Goal: Task Accomplishment & Management: Manage account settings

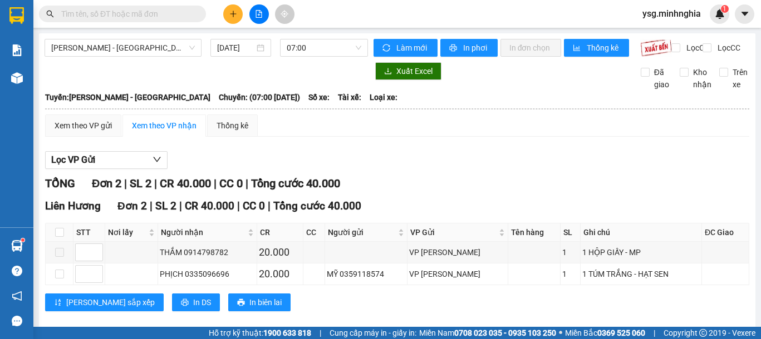
click at [164, 57] on div "[PERSON_NAME] - [GEOGRAPHIC_DATA] [DATE] 07:00" at bounding box center [206, 48] width 323 height 18
click at [162, 48] on span "[PERSON_NAME] - [GEOGRAPHIC_DATA]" at bounding box center [123, 48] width 144 height 17
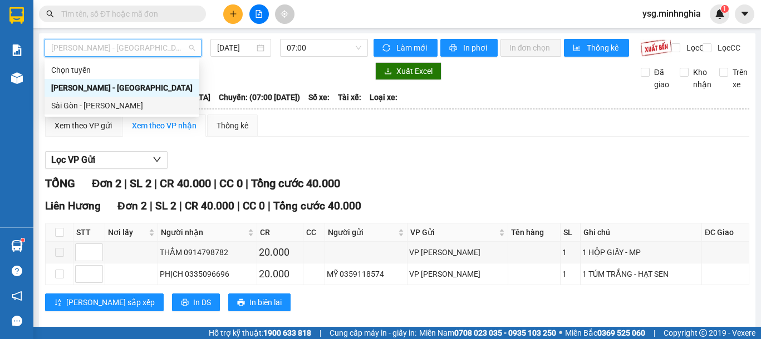
click at [127, 105] on div "Sài Gòn - [PERSON_NAME]" at bounding box center [121, 106] width 141 height 12
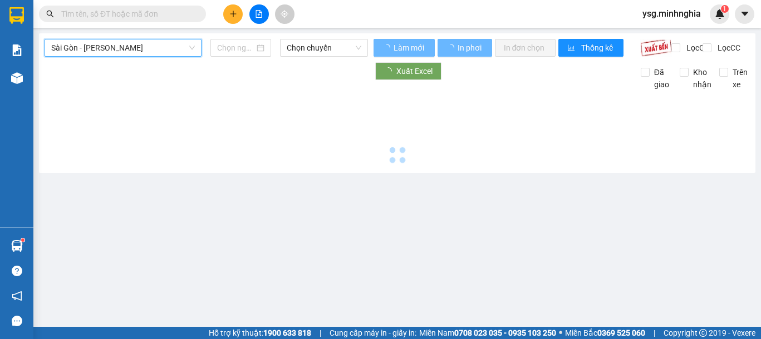
type input "[DATE]"
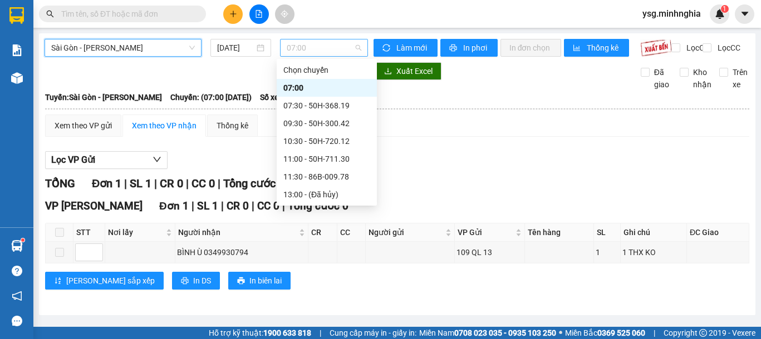
click at [307, 47] on span "07:00" at bounding box center [324, 48] width 75 height 17
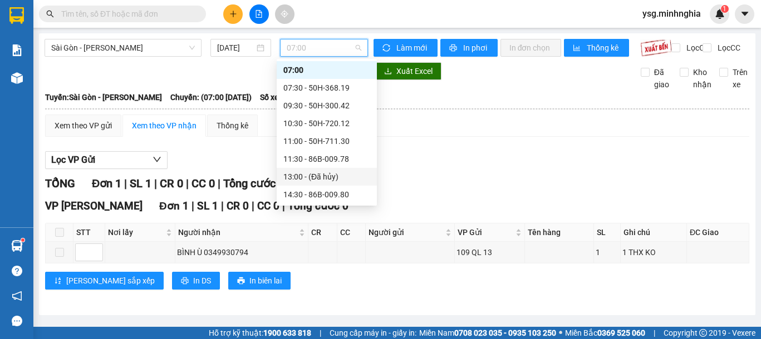
scroll to position [107, 0]
drag, startPoint x: 161, startPoint y: 31, endPoint x: 157, endPoint y: 42, distance: 11.3
click at [159, 38] on main "[GEOGRAPHIC_DATA] - Phan Rí [DATE] 07:00 Làm mới In phơi In đơn chọn Thống kê L…" at bounding box center [380, 163] width 761 height 327
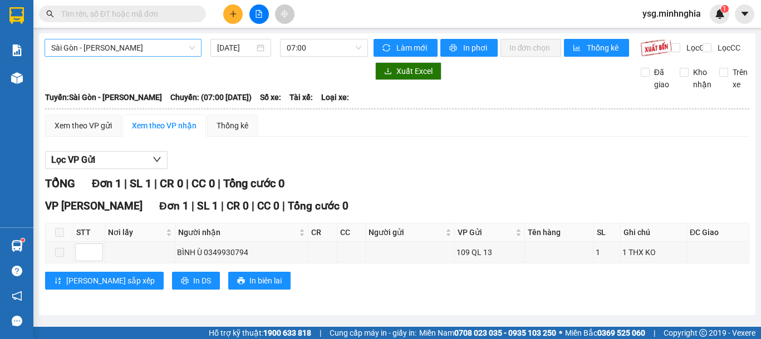
click at [157, 42] on span "Sài Gòn - [PERSON_NAME]" at bounding box center [123, 48] width 144 height 17
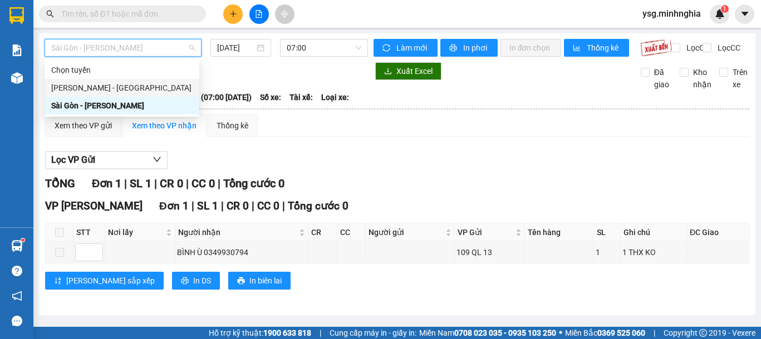
click at [139, 82] on div "[PERSON_NAME] - [GEOGRAPHIC_DATA]" at bounding box center [121, 88] width 141 height 12
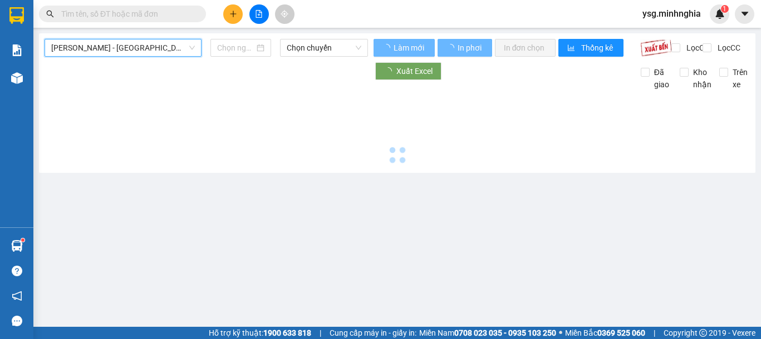
type input "[DATE]"
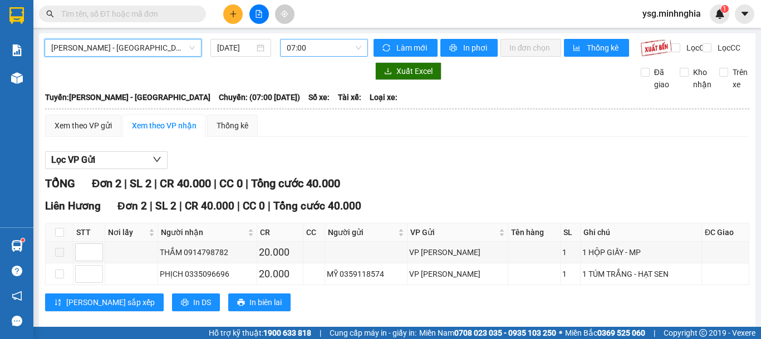
click at [341, 43] on span "07:00" at bounding box center [324, 48] width 75 height 17
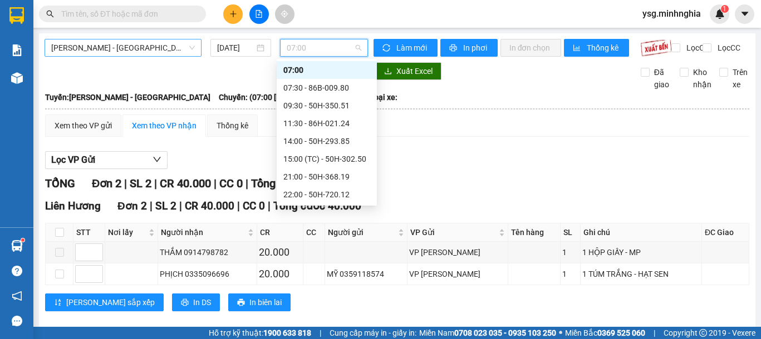
click at [186, 50] on span "[PERSON_NAME] - [GEOGRAPHIC_DATA]" at bounding box center [123, 48] width 144 height 17
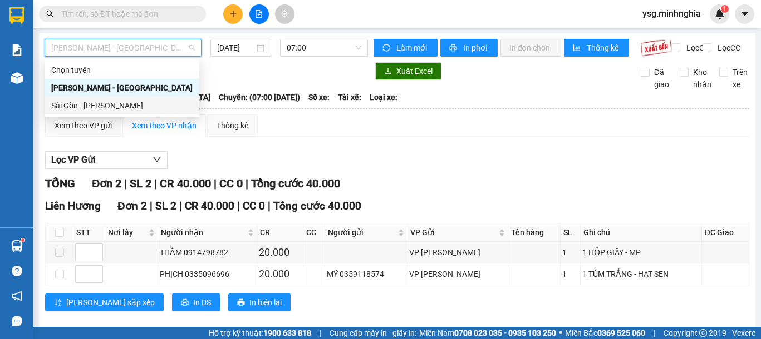
click at [119, 107] on div "Sài Gòn - [PERSON_NAME]" at bounding box center [121, 106] width 141 height 12
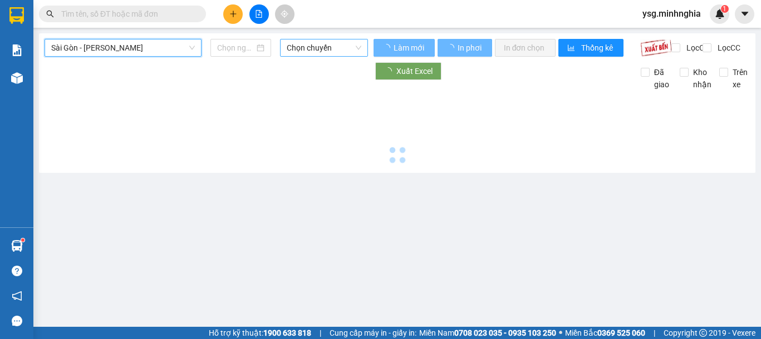
type input "[DATE]"
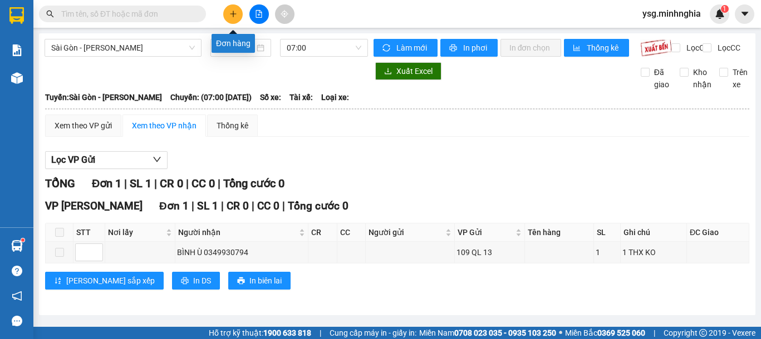
click at [232, 18] on button at bounding box center [232, 13] width 19 height 19
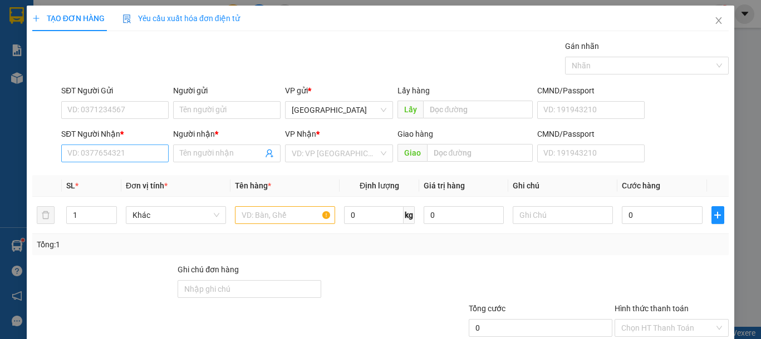
click at [119, 162] on div "SĐT Người Nhận * VD: 0377654321" at bounding box center [114, 147] width 107 height 39
click at [142, 161] on input "SĐT Người Nhận *" at bounding box center [114, 154] width 107 height 18
type input "0813828466"
click at [236, 149] on input "Người nhận *" at bounding box center [221, 153] width 83 height 12
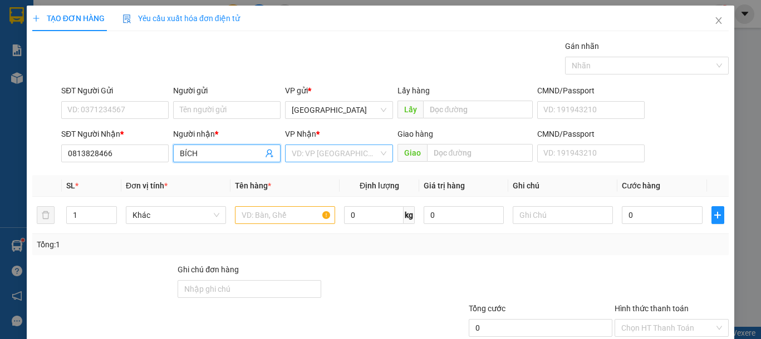
type input "BÍCH"
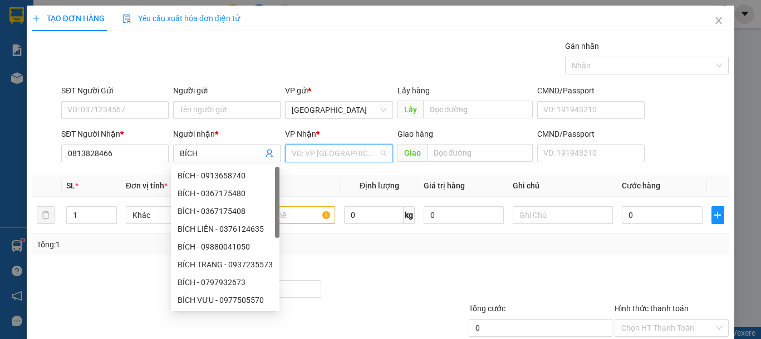
click at [332, 146] on input "search" at bounding box center [335, 153] width 86 height 17
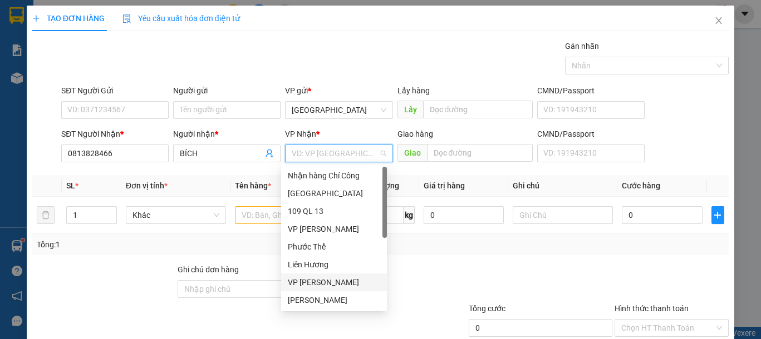
click at [332, 281] on div "VP [PERSON_NAME]" at bounding box center [334, 283] width 92 height 12
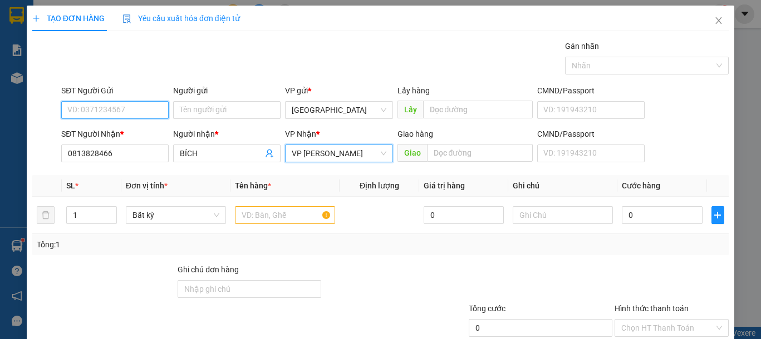
click at [86, 109] on input "SĐT Người Gửi" at bounding box center [114, 110] width 107 height 18
type input "0344813194"
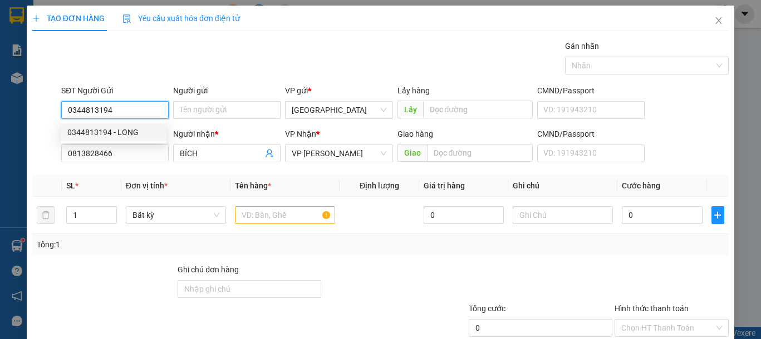
click at [114, 135] on div "0344813194 - LONG" at bounding box center [113, 132] width 92 height 12
type input "LONG"
type input "0344813194"
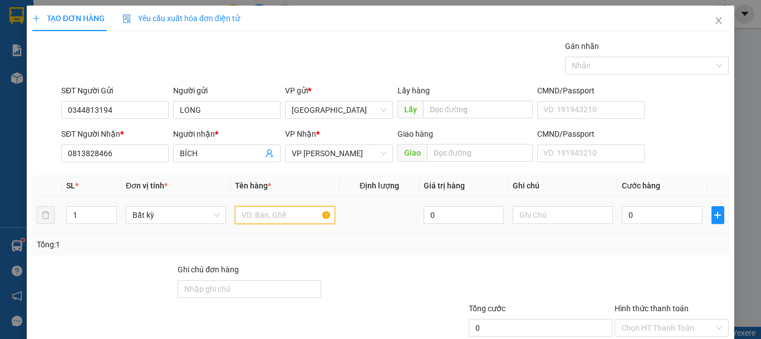
click at [293, 215] on input "text" at bounding box center [285, 215] width 100 height 18
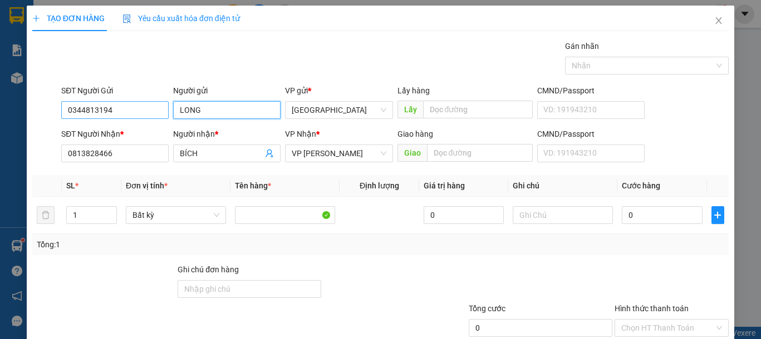
drag, startPoint x: 224, startPoint y: 105, endPoint x: 159, endPoint y: 105, distance: 65.1
click at [159, 105] on div "SĐT Người Gửi 0344813194 Người gửi LONG LONG VP gửi * [GEOGRAPHIC_DATA] Lấy hàn…" at bounding box center [395, 104] width 672 height 39
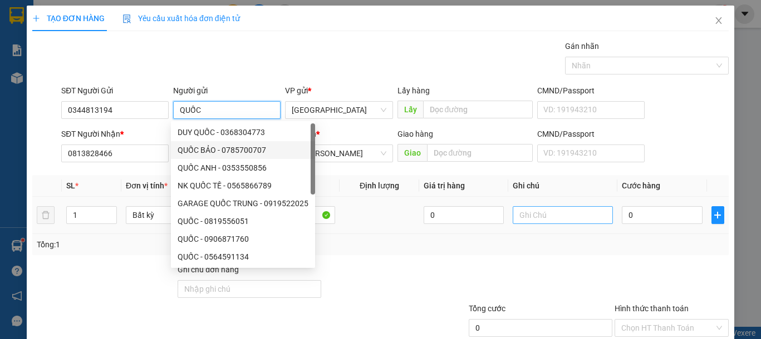
type input "QUỐC"
click at [514, 218] on input "text" at bounding box center [563, 215] width 100 height 18
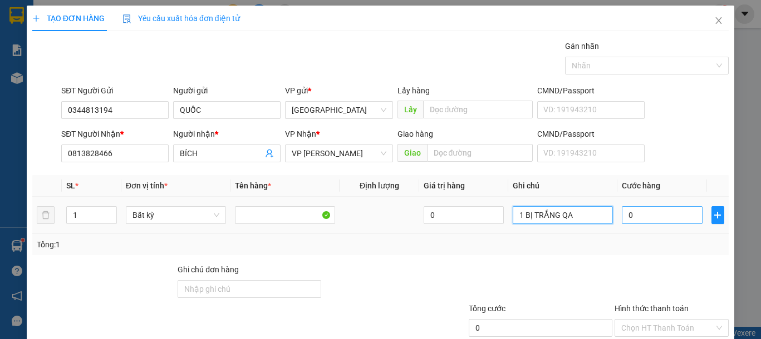
type input "1 BỊ TRẮNG QA"
click at [653, 218] on input "0" at bounding box center [662, 215] width 80 height 18
type input "4"
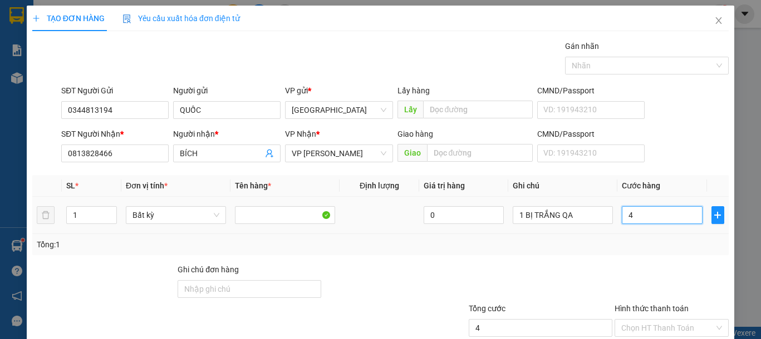
type input "40"
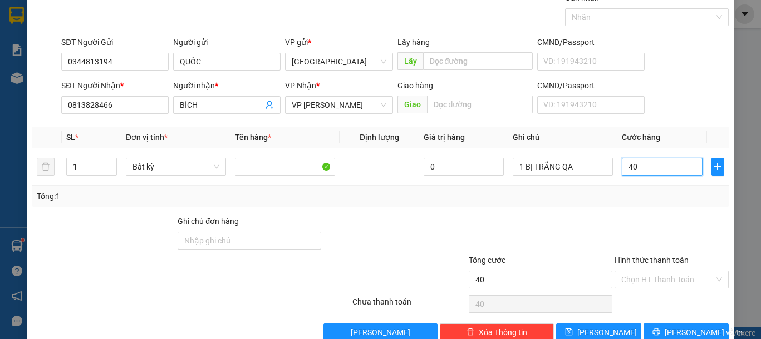
scroll to position [72, 0]
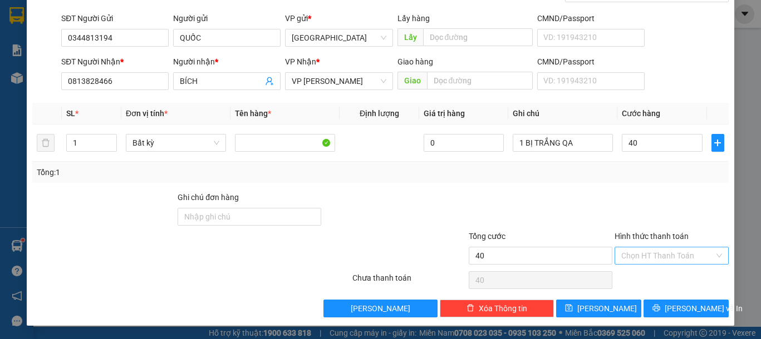
type input "40.000"
click at [644, 251] on input "Hình thức thanh toán" at bounding box center [667, 256] width 93 height 17
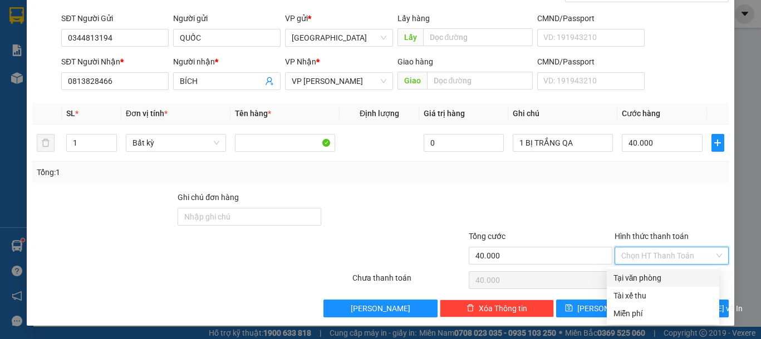
click at [643, 278] on div "Tại văn phòng" at bounding box center [662, 278] width 99 height 12
type input "0"
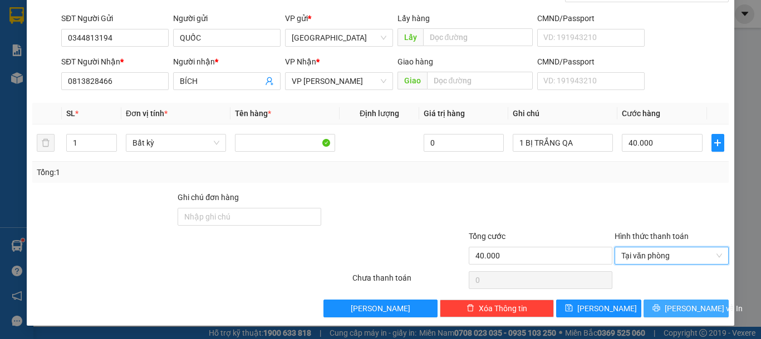
click at [668, 306] on span "[PERSON_NAME] và In" at bounding box center [703, 309] width 78 height 12
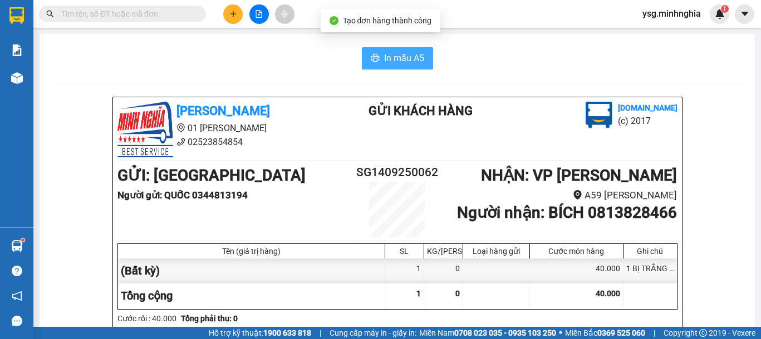
click at [403, 56] on span "In mẫu A5" at bounding box center [404, 58] width 40 height 14
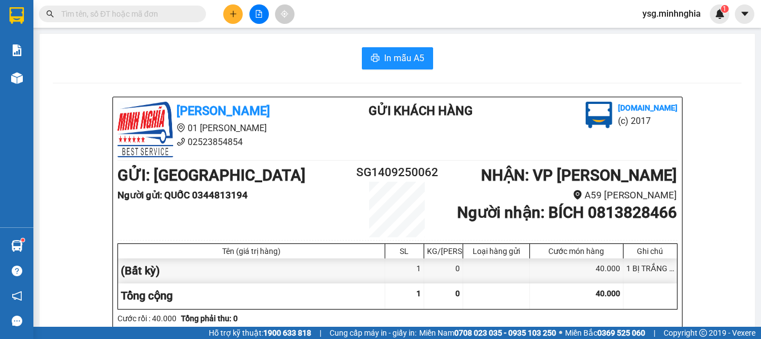
scroll to position [572, 0]
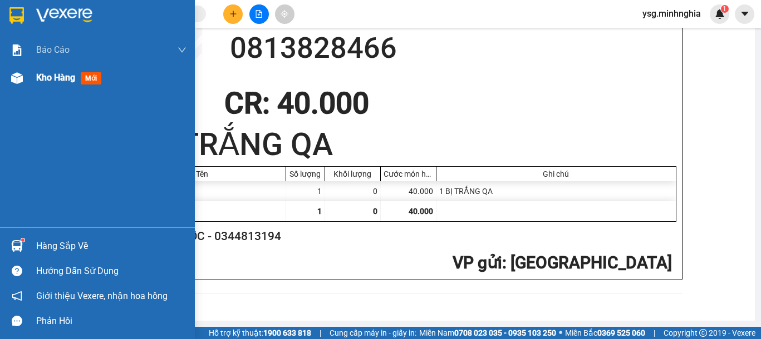
click at [11, 73] on img at bounding box center [17, 78] width 12 height 12
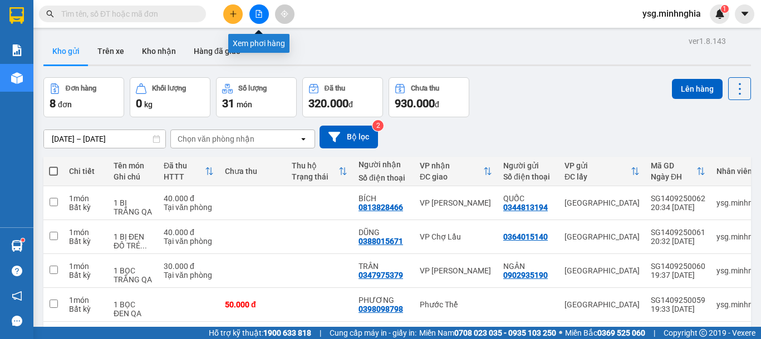
click at [258, 16] on icon "file-add" at bounding box center [259, 14] width 8 height 8
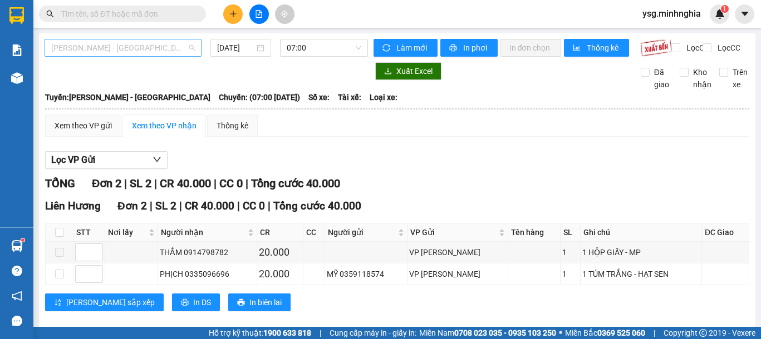
click at [159, 41] on span "[PERSON_NAME] - [GEOGRAPHIC_DATA]" at bounding box center [123, 48] width 144 height 17
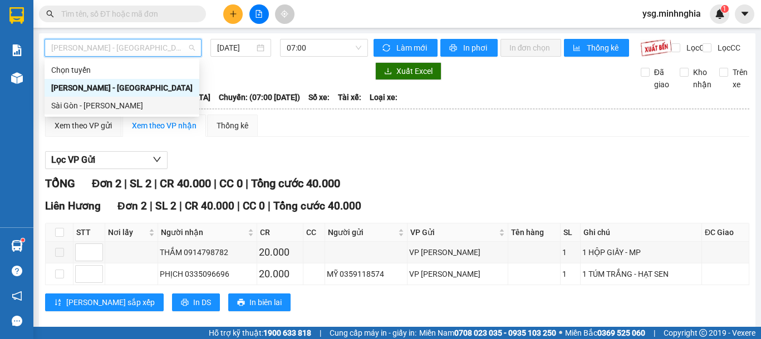
click at [138, 105] on div "Sài Gòn - [PERSON_NAME]" at bounding box center [121, 106] width 141 height 12
type input "[DATE]"
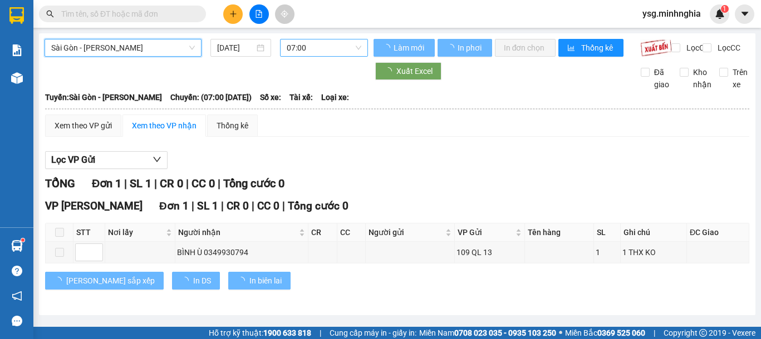
click at [295, 42] on span "07:00" at bounding box center [324, 48] width 75 height 17
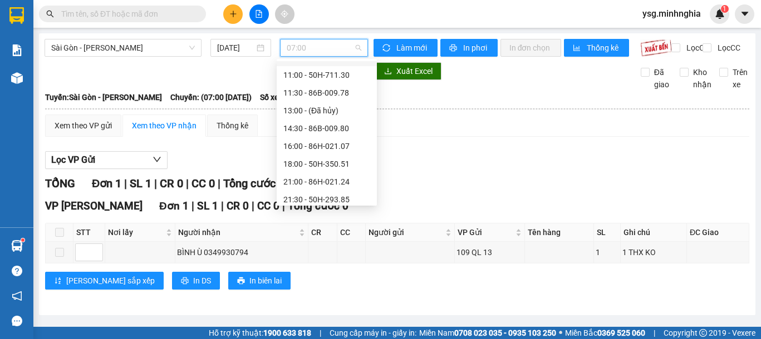
scroll to position [107, 0]
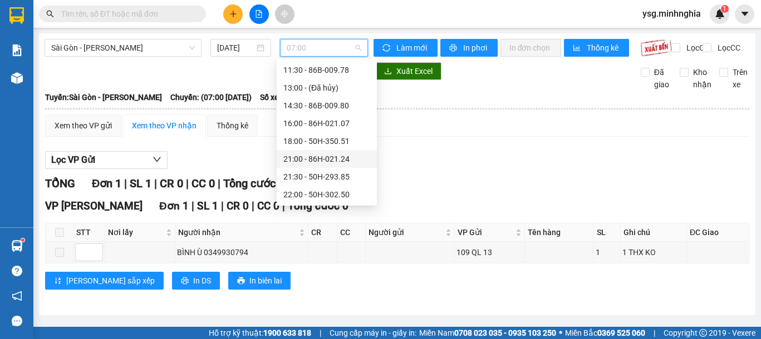
click at [329, 154] on div "21:00 - 86H-021.24" at bounding box center [326, 159] width 87 height 12
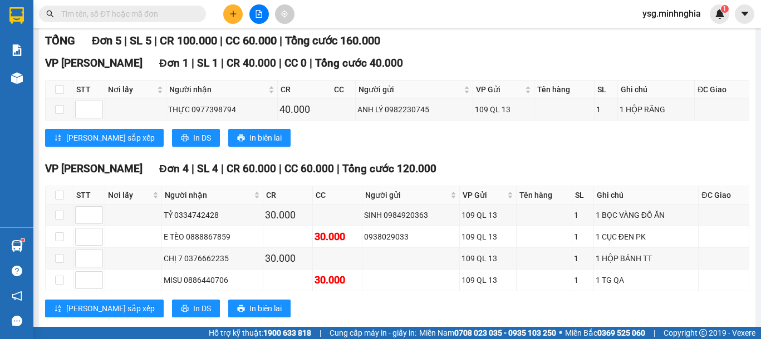
scroll to position [165, 0]
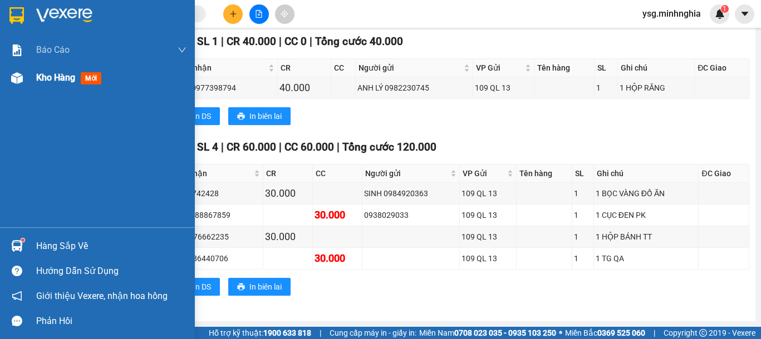
click at [31, 85] on div "Kho hàng mới" at bounding box center [97, 78] width 195 height 28
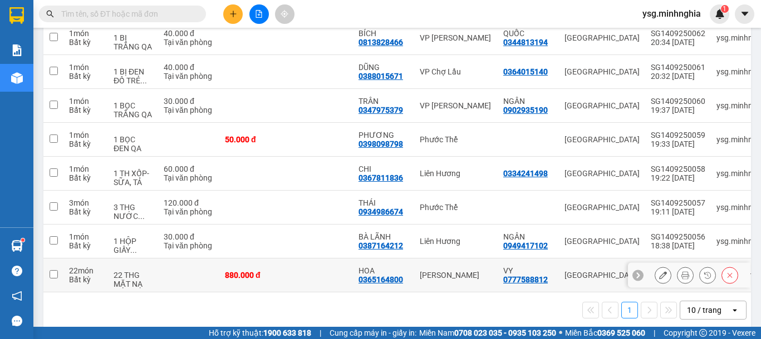
click at [270, 277] on div "880.000 đ" at bounding box center [253, 275] width 56 height 9
checkbox input "true"
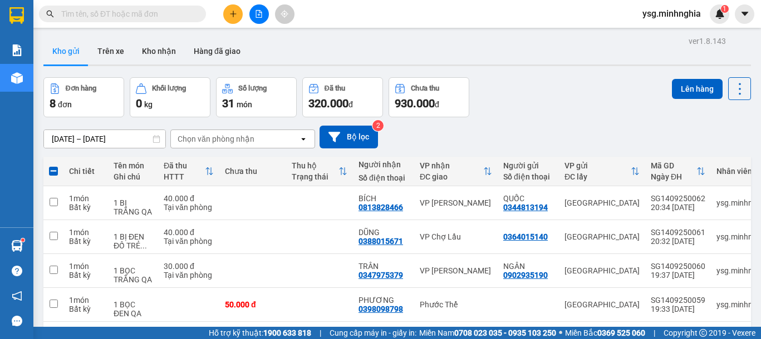
click at [676, 77] on div "Lên hàng" at bounding box center [711, 88] width 79 height 23
click at [694, 87] on button "Lên hàng" at bounding box center [697, 89] width 51 height 20
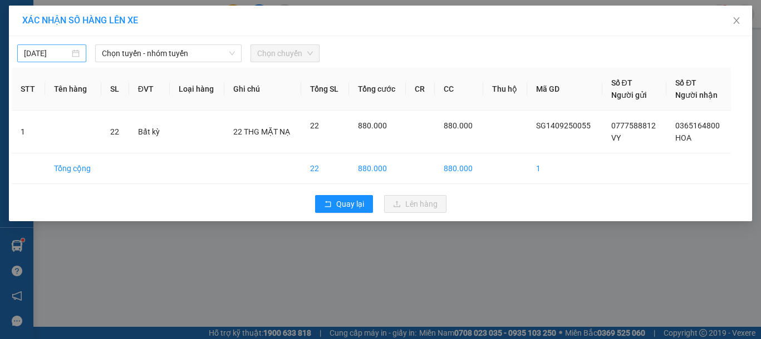
click at [55, 58] on input "[DATE]" at bounding box center [47, 53] width 46 height 12
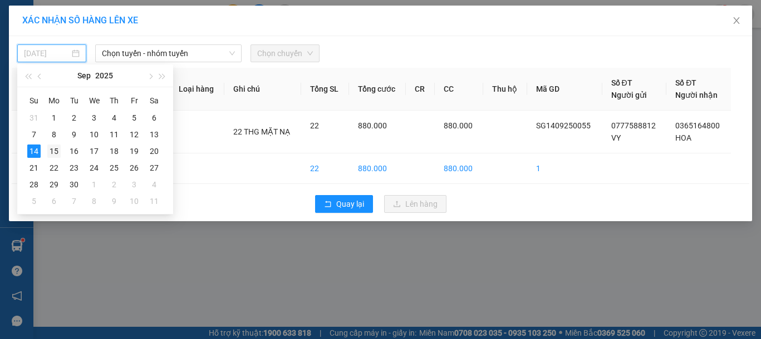
click at [55, 148] on div "15" at bounding box center [53, 151] width 13 height 13
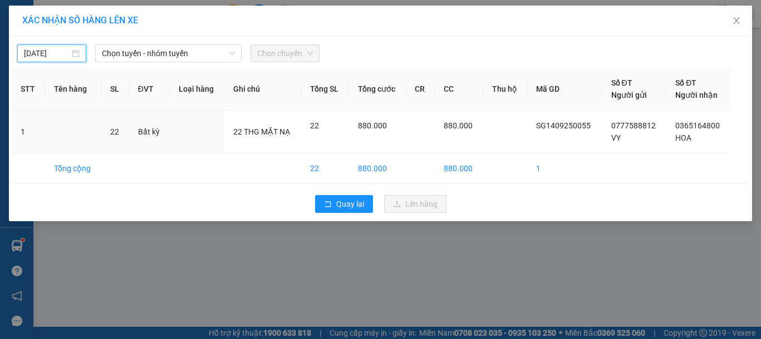
type input "[DATE]"
click at [169, 53] on span "Chọn tuyến - nhóm tuyến" at bounding box center [168, 53] width 133 height 17
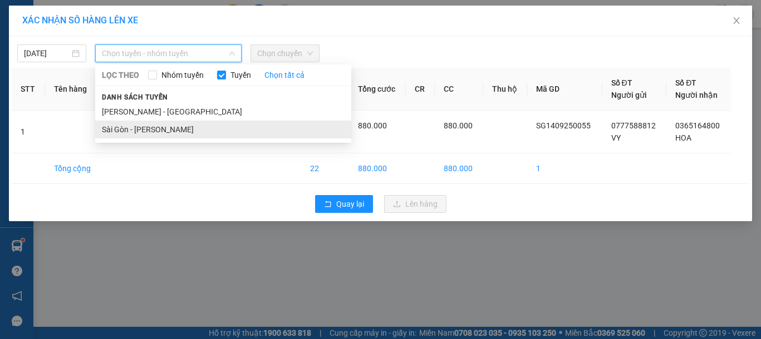
click at [151, 125] on li "Sài Gòn - [PERSON_NAME]" at bounding box center [223, 130] width 256 height 18
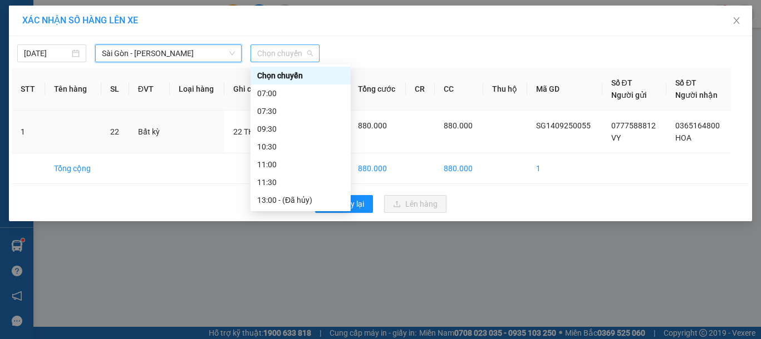
click at [265, 53] on span "Chọn chuyến" at bounding box center [285, 53] width 56 height 17
click at [283, 114] on div "07:30" at bounding box center [300, 111] width 87 height 12
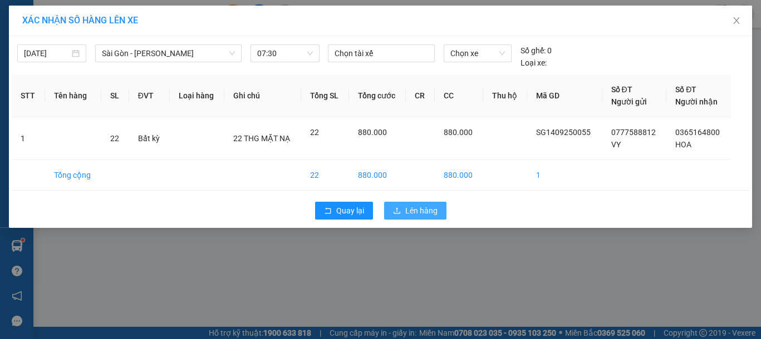
click at [424, 210] on span "Lên hàng" at bounding box center [421, 211] width 32 height 12
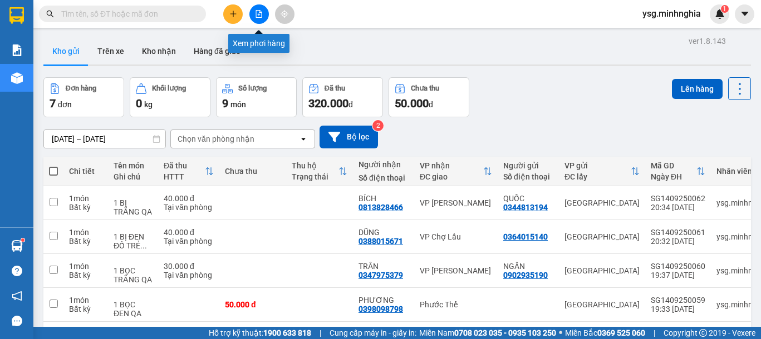
click at [260, 11] on icon "file-add" at bounding box center [259, 14] width 6 height 8
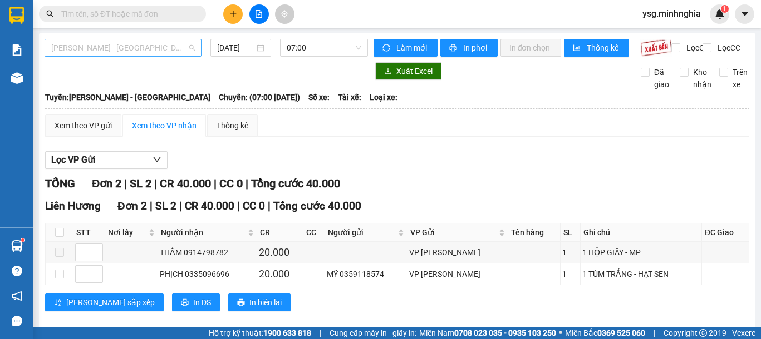
click at [156, 48] on span "[PERSON_NAME] - [GEOGRAPHIC_DATA]" at bounding box center [123, 48] width 144 height 17
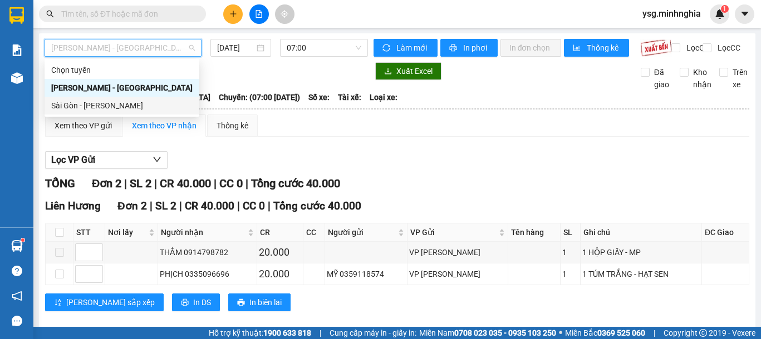
drag, startPoint x: 95, startPoint y: 105, endPoint x: 201, endPoint y: 70, distance: 112.3
click at [95, 105] on div "Sài Gòn - [PERSON_NAME]" at bounding box center [121, 106] width 141 height 12
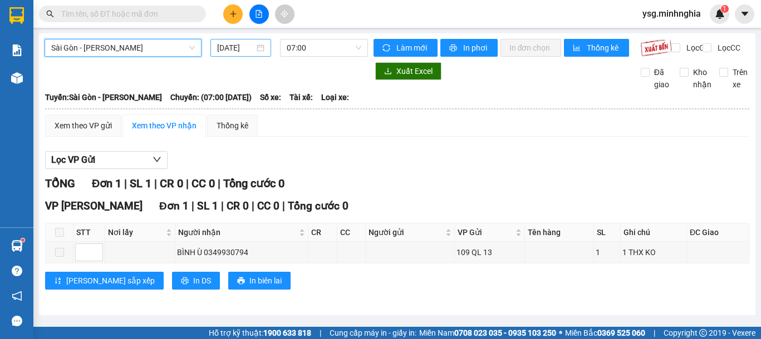
click at [231, 50] on input "[DATE]" at bounding box center [235, 48] width 37 height 12
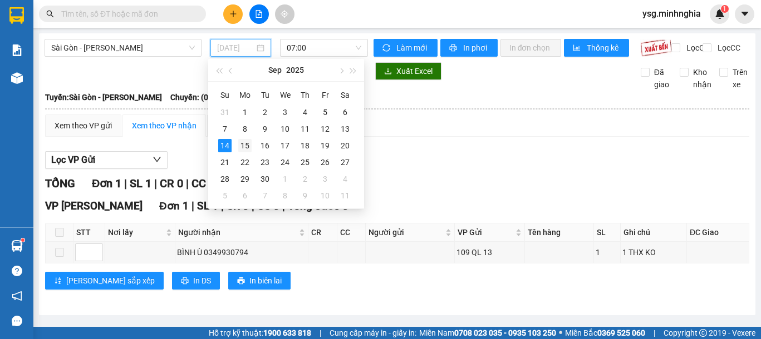
click at [245, 145] on div "15" at bounding box center [244, 145] width 13 height 13
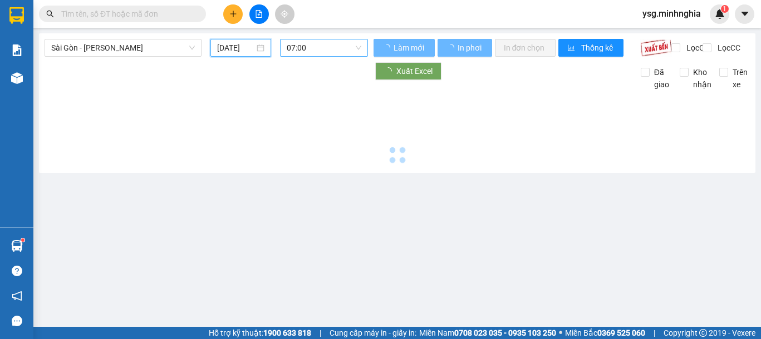
type input "[DATE]"
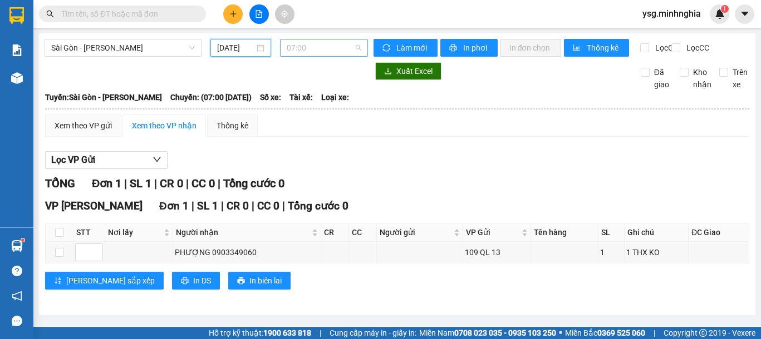
click at [331, 44] on span "07:00" at bounding box center [324, 48] width 75 height 17
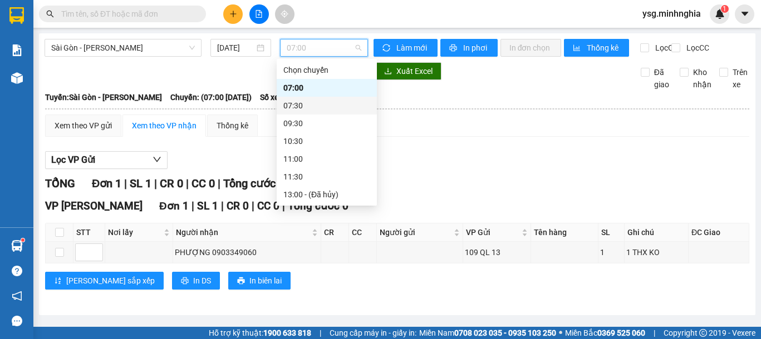
click at [321, 103] on div "07:30" at bounding box center [326, 106] width 87 height 12
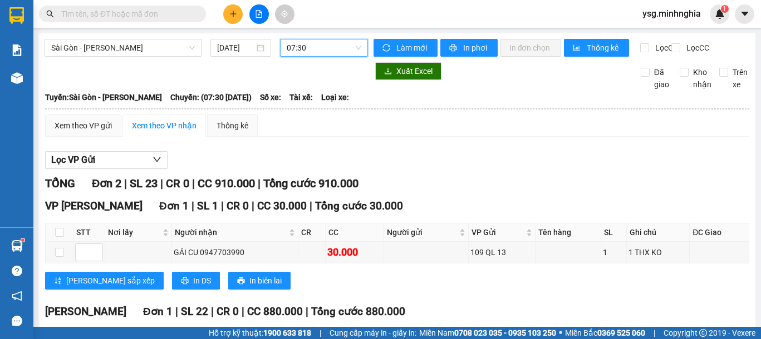
scroll to position [109, 0]
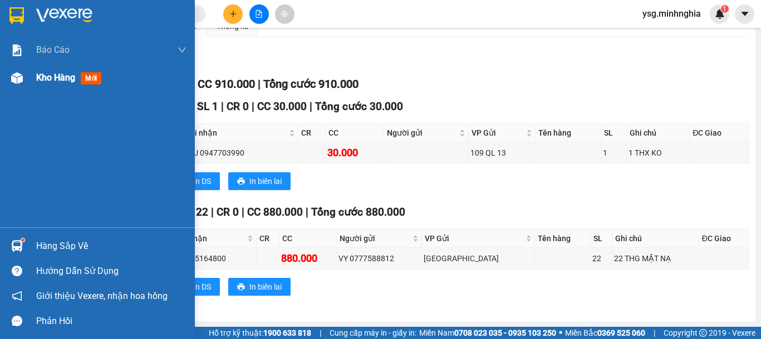
click at [26, 80] on div at bounding box center [16, 77] width 19 height 19
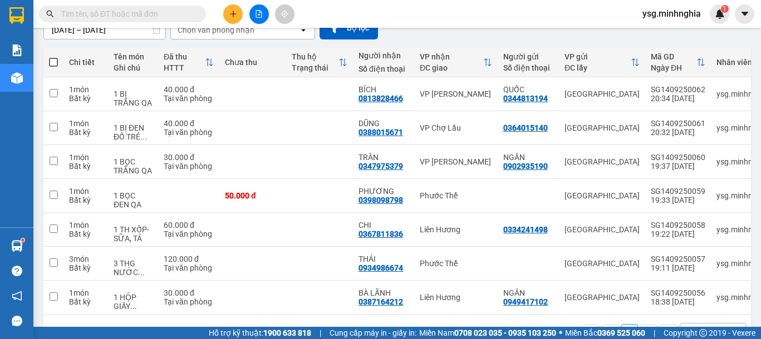
click at [158, 14] on input "text" at bounding box center [126, 14] width 131 height 12
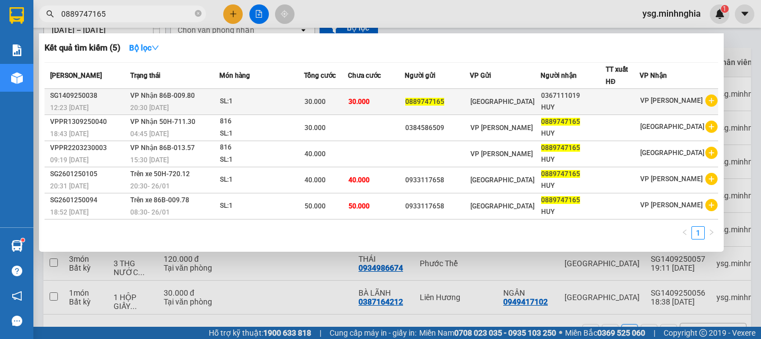
type input "0889747165"
click at [255, 96] on div "SL: 1" at bounding box center [261, 102] width 83 height 12
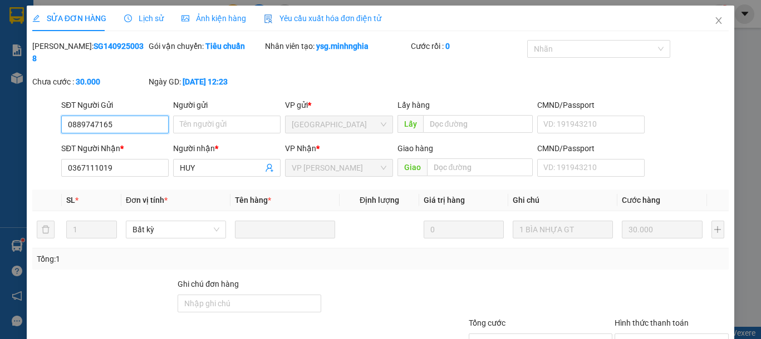
type input "0889747165"
type input "0367111019"
type input "30.000"
click at [713, 18] on span "Close" at bounding box center [718, 21] width 31 height 31
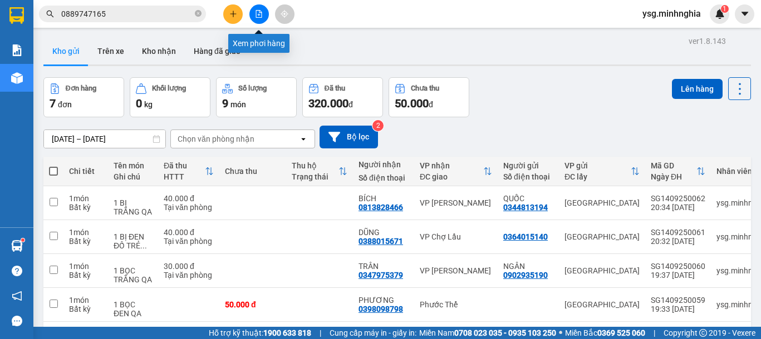
click at [266, 17] on button at bounding box center [258, 13] width 19 height 19
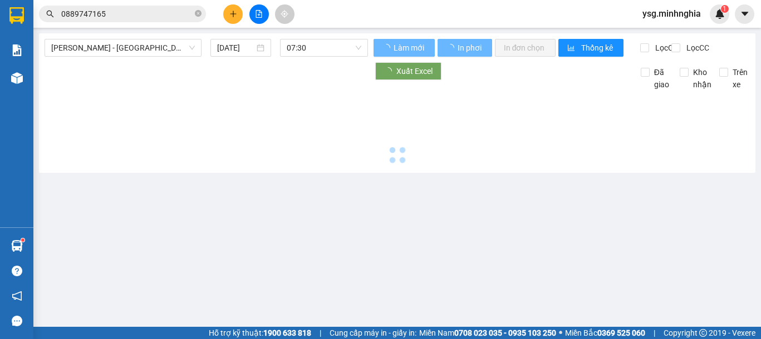
type input "[DATE]"
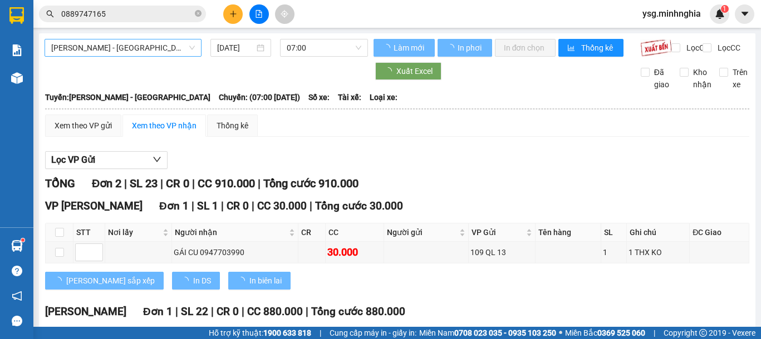
click at [176, 45] on span "[PERSON_NAME] - [GEOGRAPHIC_DATA]" at bounding box center [123, 48] width 144 height 17
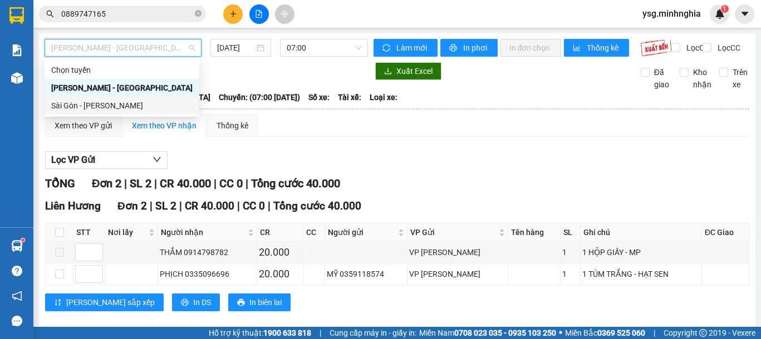
click at [111, 97] on div "Sài Gòn - [PERSON_NAME]" at bounding box center [122, 106] width 155 height 18
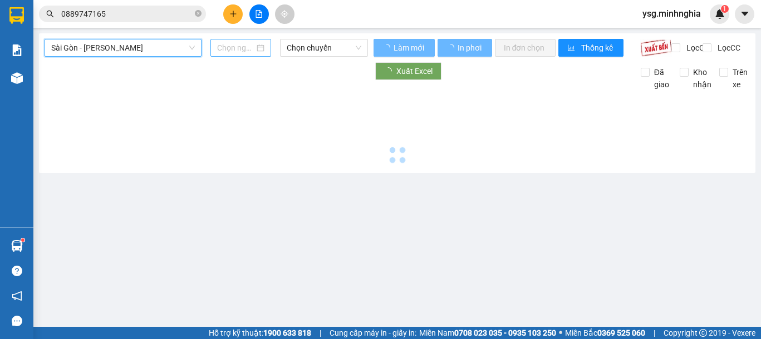
type input "[DATE]"
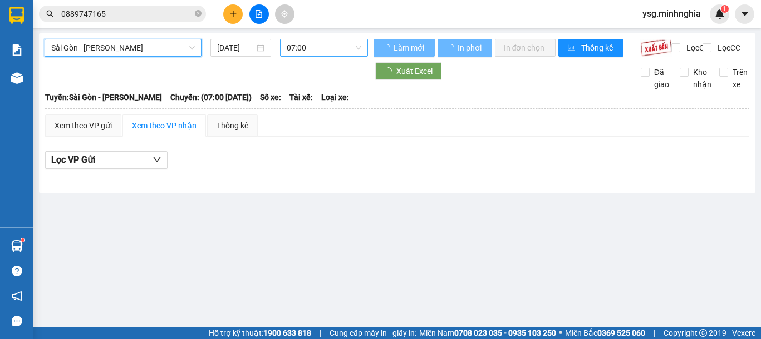
click at [299, 45] on span "07:00" at bounding box center [324, 48] width 75 height 17
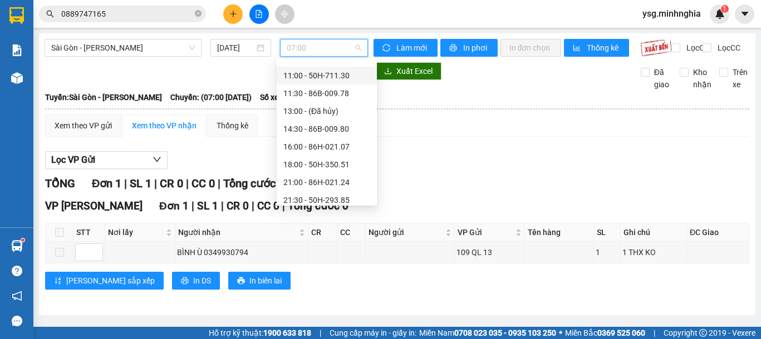
scroll to position [107, 0]
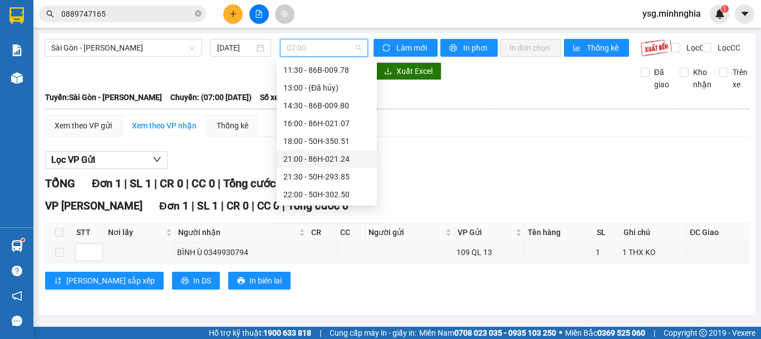
click at [308, 152] on div "21:00 - 86H-021.24" at bounding box center [327, 159] width 100 height 18
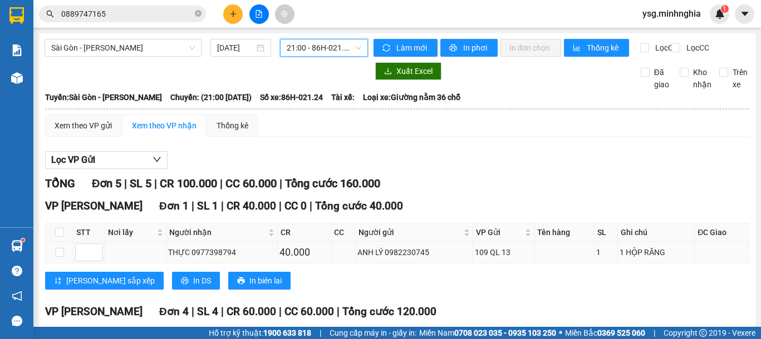
scroll to position [174, 0]
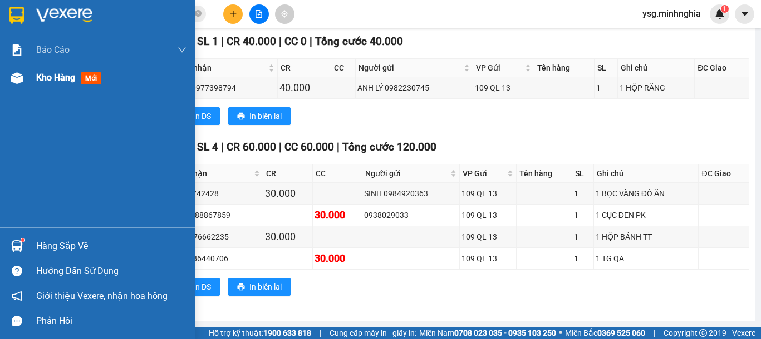
click at [3, 80] on div "Kho hàng mới" at bounding box center [97, 78] width 195 height 28
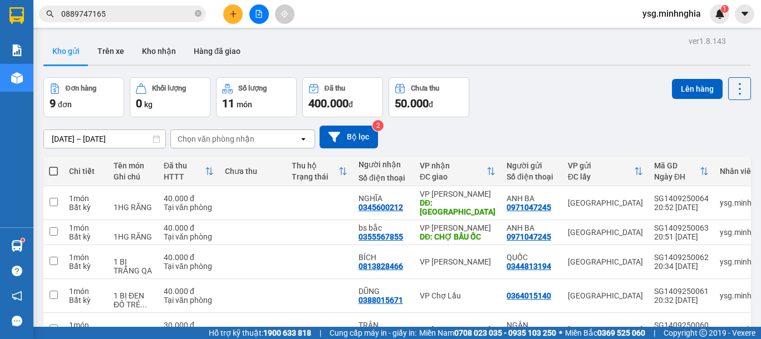
click at [47, 168] on th at bounding box center [53, 171] width 20 height 29
click at [55, 169] on span at bounding box center [53, 171] width 9 height 9
click at [53, 166] on input "checkbox" at bounding box center [53, 166] width 0 height 0
checkbox input "true"
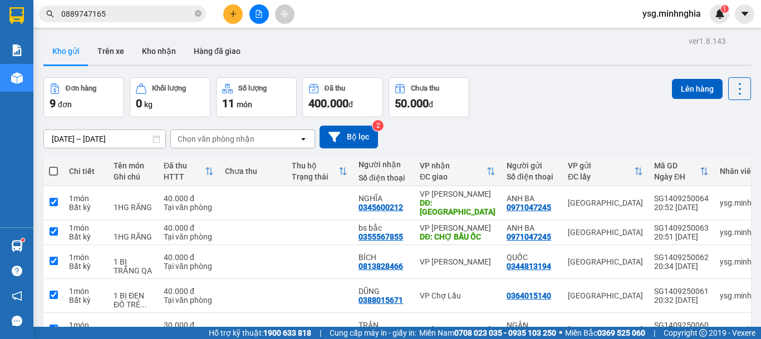
checkbox input "true"
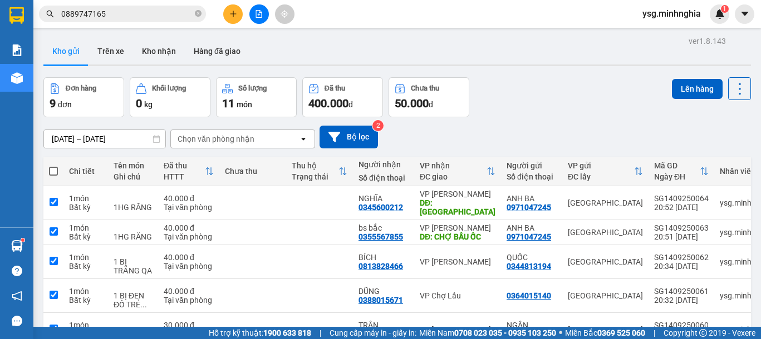
checkbox input "true"
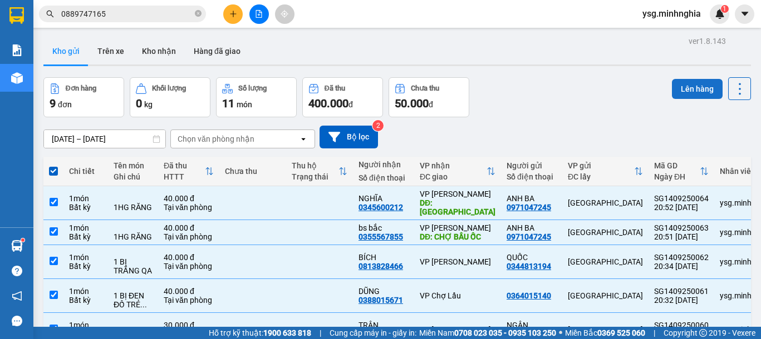
click at [675, 87] on button "Lên hàng" at bounding box center [697, 89] width 51 height 20
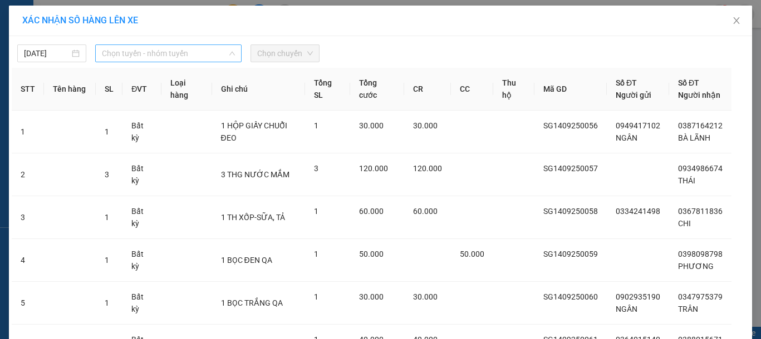
click at [122, 57] on span "Chọn tuyến - nhóm tuyến" at bounding box center [168, 53] width 133 height 17
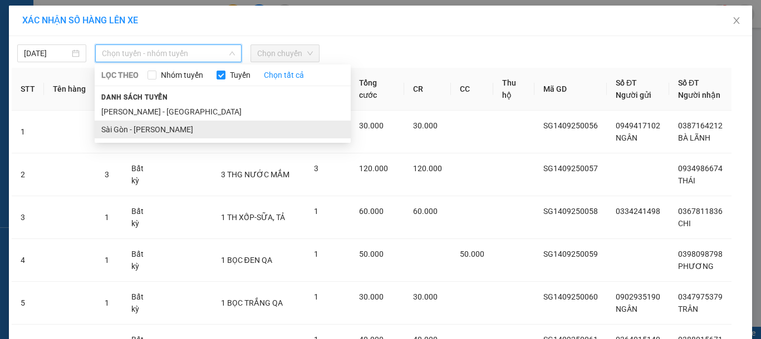
click at [136, 124] on li "Sài Gòn - [PERSON_NAME]" at bounding box center [223, 130] width 256 height 18
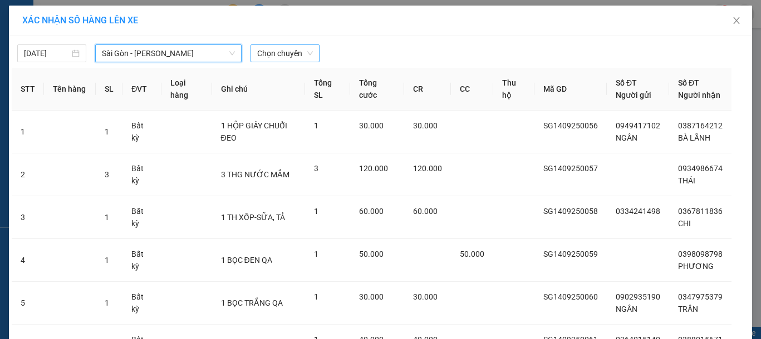
click at [278, 55] on span "Chọn chuyến" at bounding box center [285, 53] width 56 height 17
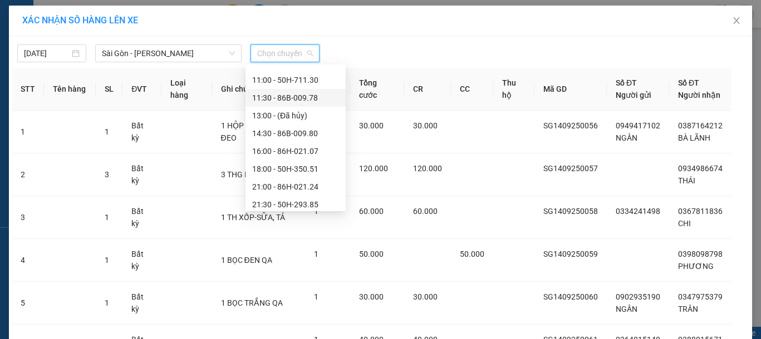
scroll to position [107, 0]
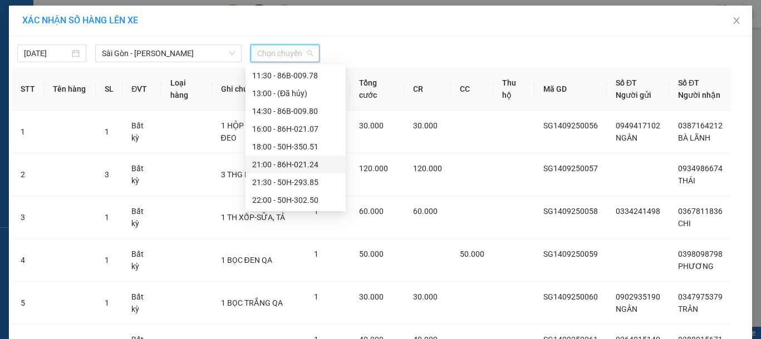
click at [295, 160] on div "21:00 - 86H-021.24" at bounding box center [295, 165] width 87 height 12
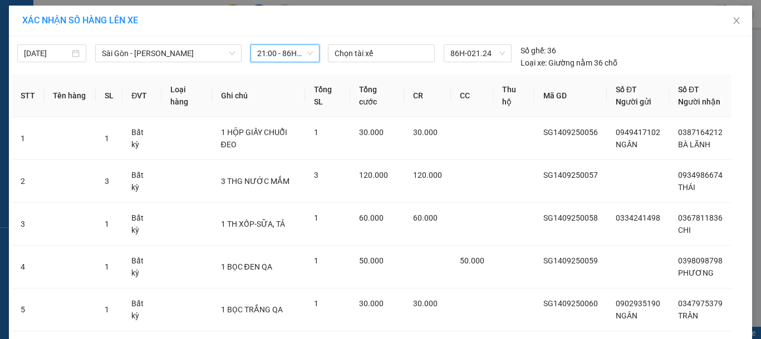
scroll to position [257, 0]
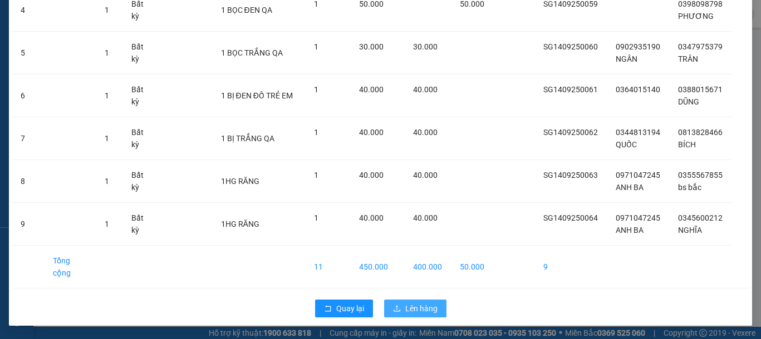
click at [420, 303] on span "Lên hàng" at bounding box center [421, 309] width 32 height 12
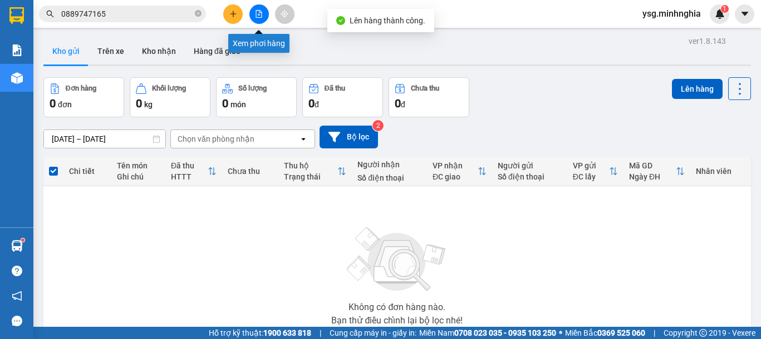
click at [257, 6] on button at bounding box center [258, 13] width 19 height 19
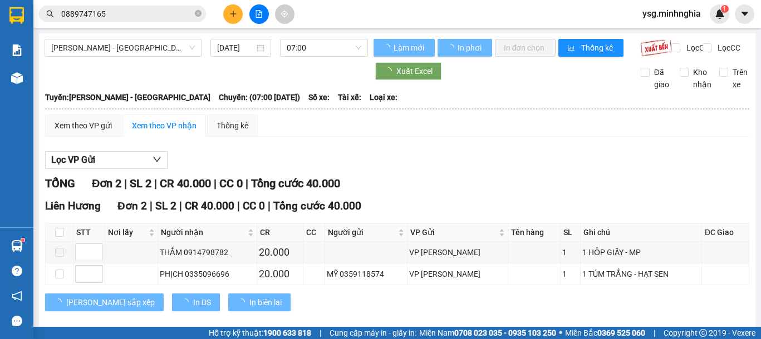
click at [160, 46] on span "[PERSON_NAME] - [GEOGRAPHIC_DATA]" at bounding box center [123, 48] width 144 height 17
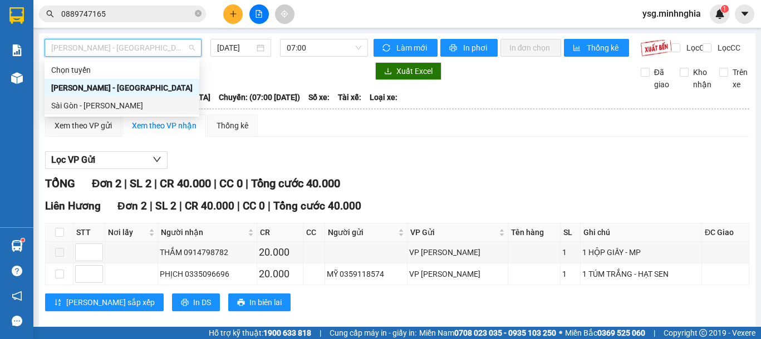
click at [140, 102] on div "Sài Gòn - [PERSON_NAME]" at bounding box center [121, 106] width 141 height 12
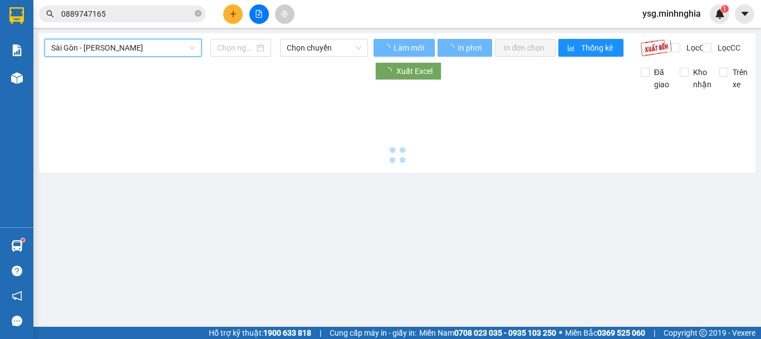
type input "[DATE]"
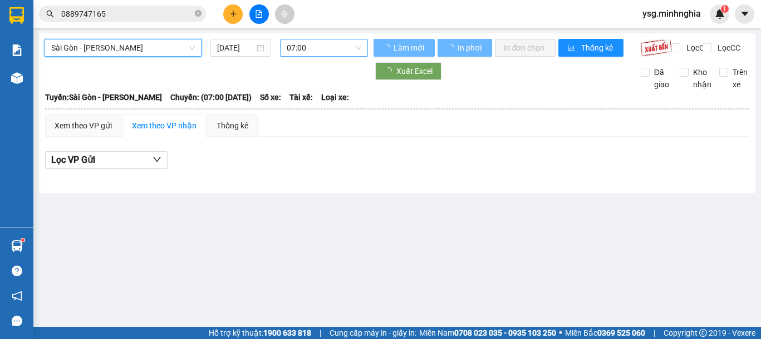
click at [320, 52] on span "07:00" at bounding box center [324, 48] width 75 height 17
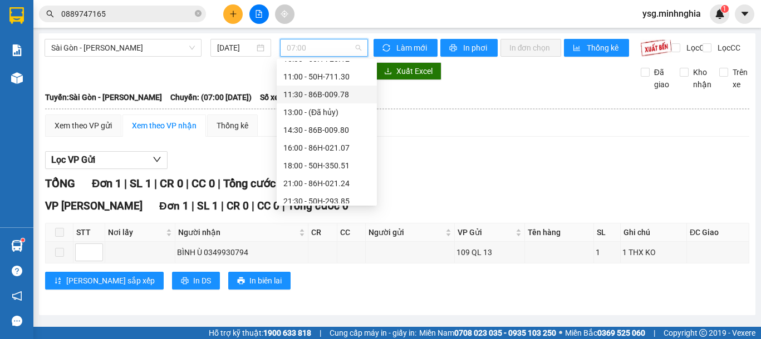
scroll to position [107, 0]
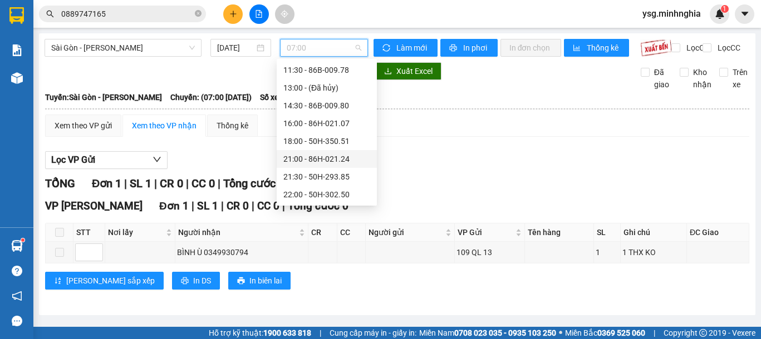
click at [331, 165] on div "21:00 - 86H-021.24" at bounding box center [326, 159] width 87 height 12
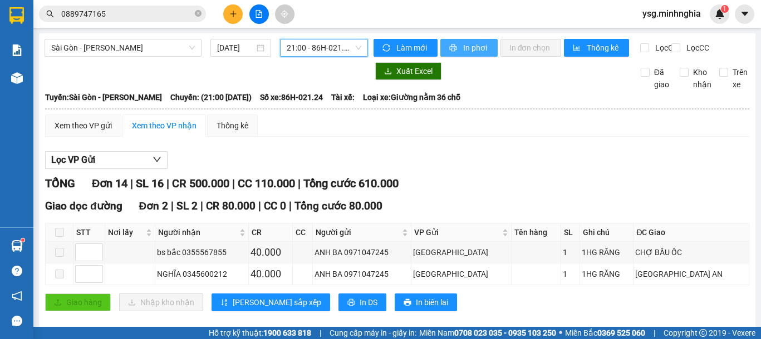
click at [469, 43] on span "In phơi" at bounding box center [476, 48] width 26 height 12
click at [316, 47] on span "21:00 - 86H-021.24" at bounding box center [324, 48] width 75 height 17
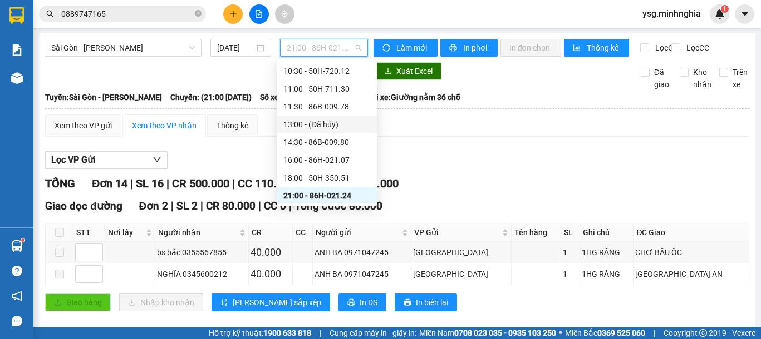
scroll to position [107, 0]
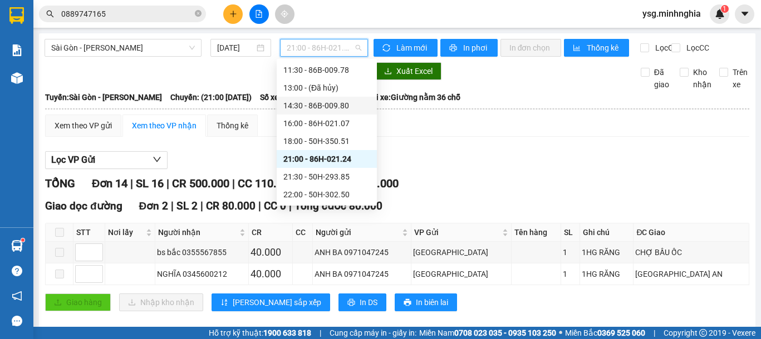
click at [318, 106] on div "14:30 - 86B-009.80" at bounding box center [326, 106] width 87 height 12
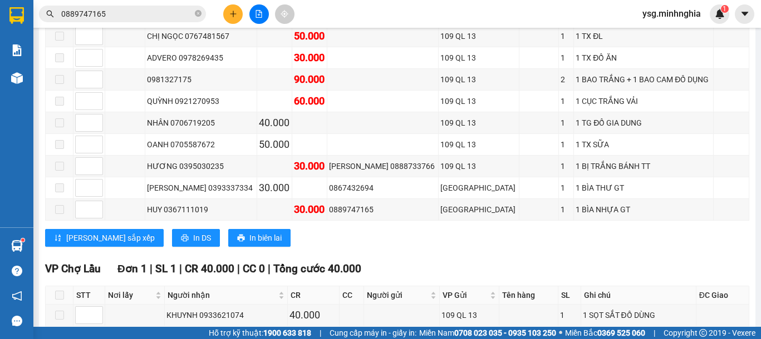
scroll to position [1095, 0]
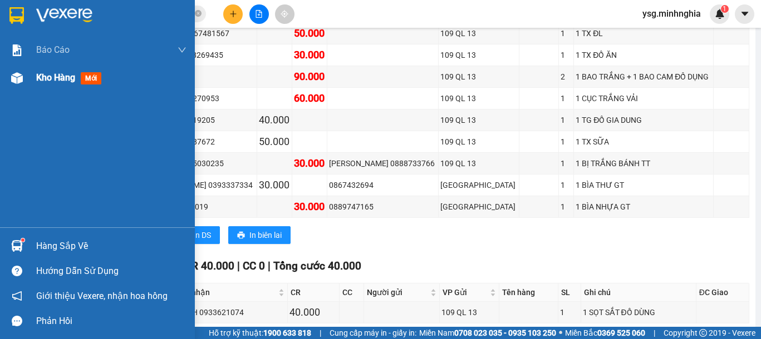
click at [31, 80] on div "Kho hàng mới" at bounding box center [97, 78] width 195 height 28
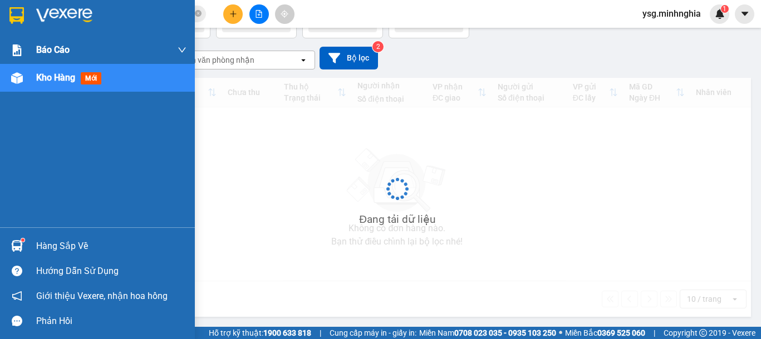
scroll to position [79, 0]
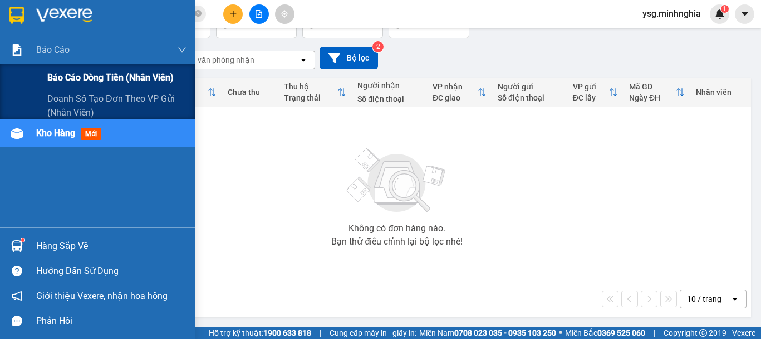
click at [102, 75] on span "Báo cáo dòng tiền (nhân viên)" at bounding box center [110, 78] width 126 height 14
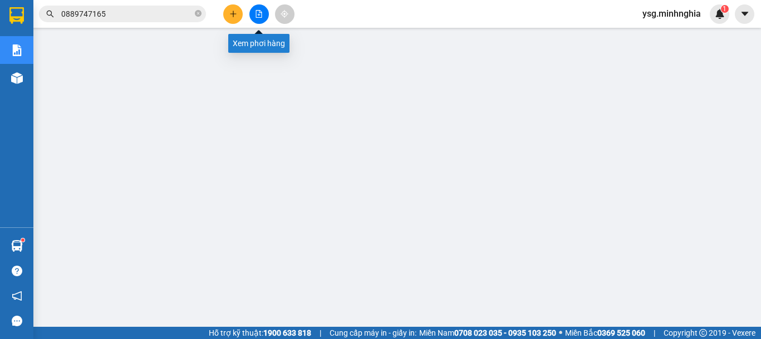
click at [265, 16] on button at bounding box center [258, 13] width 19 height 19
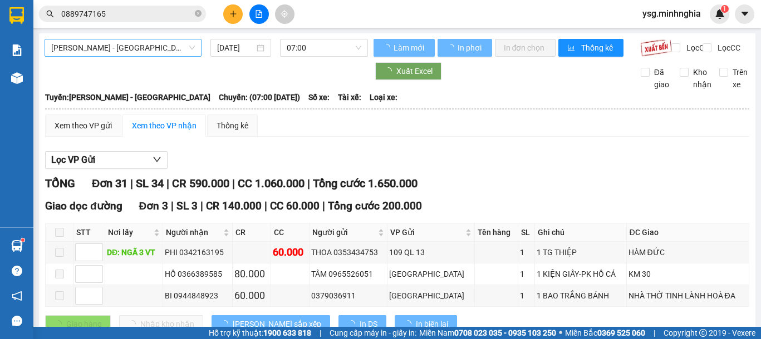
click at [165, 43] on span "[PERSON_NAME] - [GEOGRAPHIC_DATA]" at bounding box center [123, 48] width 144 height 17
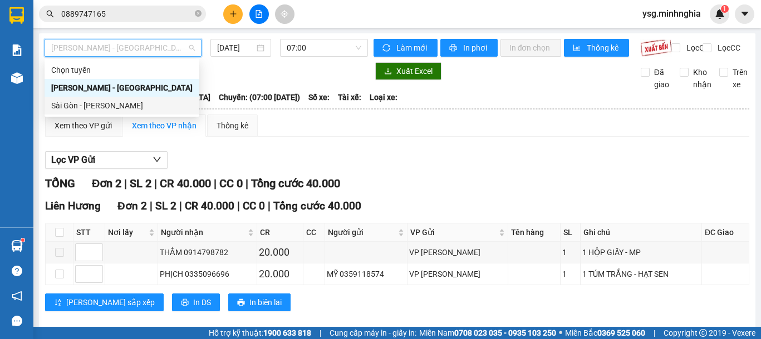
click at [124, 106] on div "Sài Gòn - [PERSON_NAME]" at bounding box center [121, 106] width 141 height 12
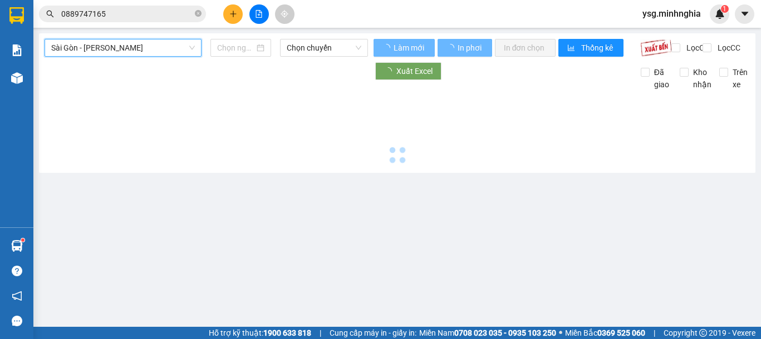
type input "[DATE]"
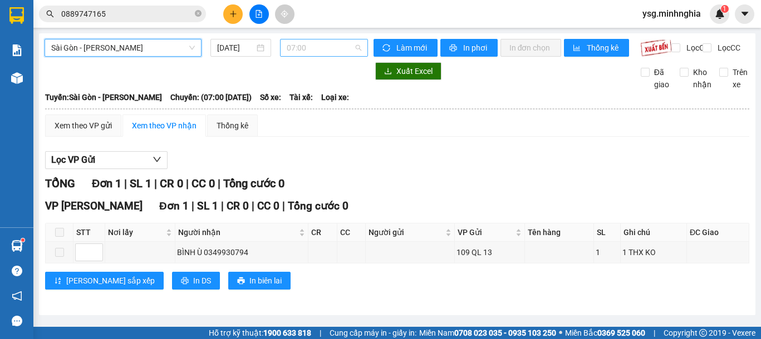
click at [307, 56] on span "07:00" at bounding box center [324, 48] width 75 height 17
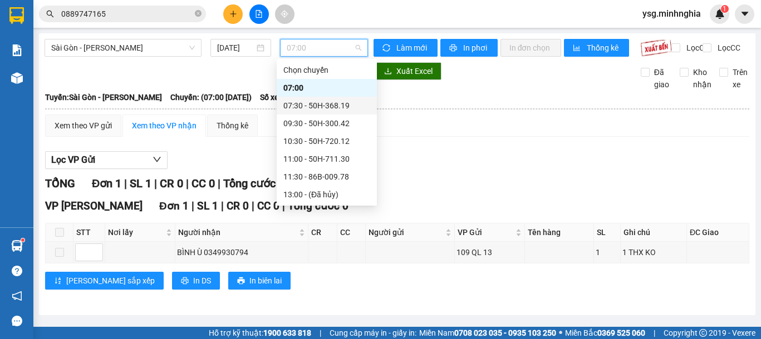
click at [326, 106] on div "07:30 - 50H-368.19" at bounding box center [326, 106] width 87 height 12
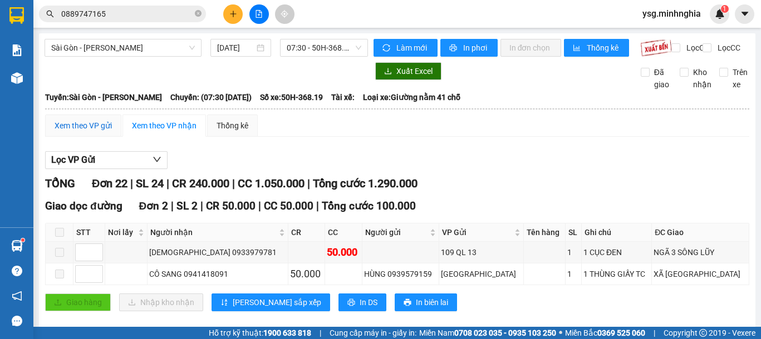
click at [105, 132] on div "Xem theo VP gửi" at bounding box center [83, 126] width 57 height 12
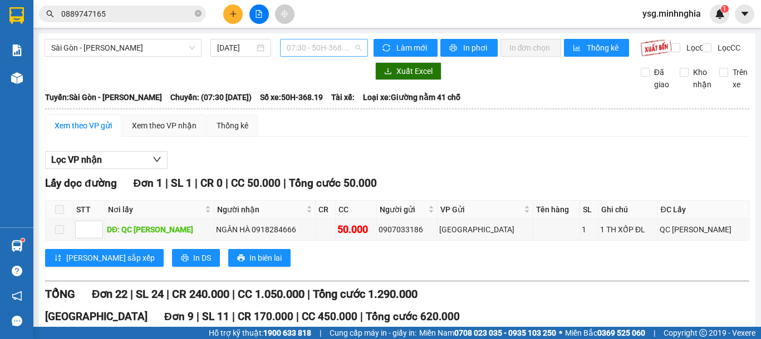
click at [340, 49] on span "07:30 - 50H-368.19" at bounding box center [324, 48] width 75 height 17
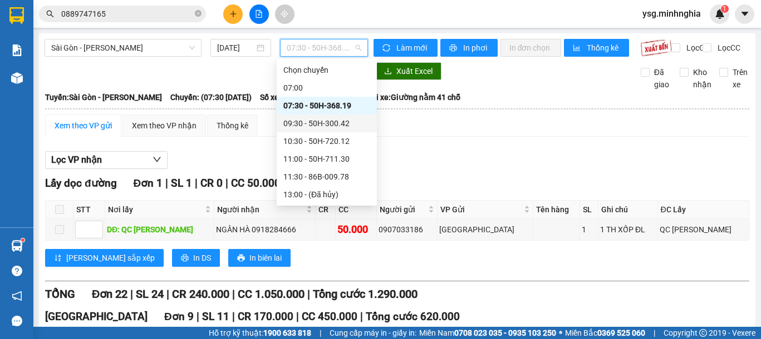
click at [323, 117] on div "09:30 - 50H-300.42" at bounding box center [326, 123] width 87 height 12
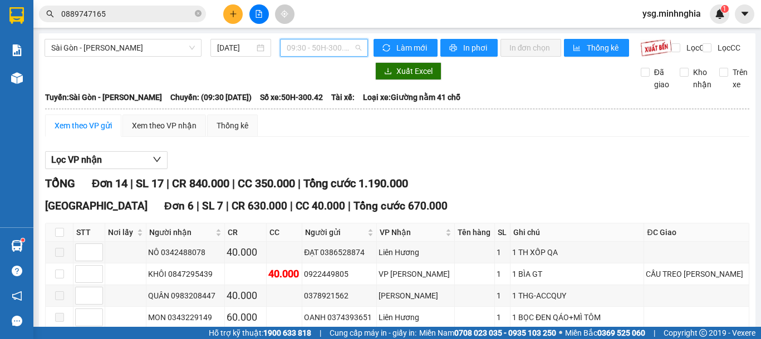
click at [327, 46] on span "09:30 - 50H-300.42" at bounding box center [324, 48] width 75 height 17
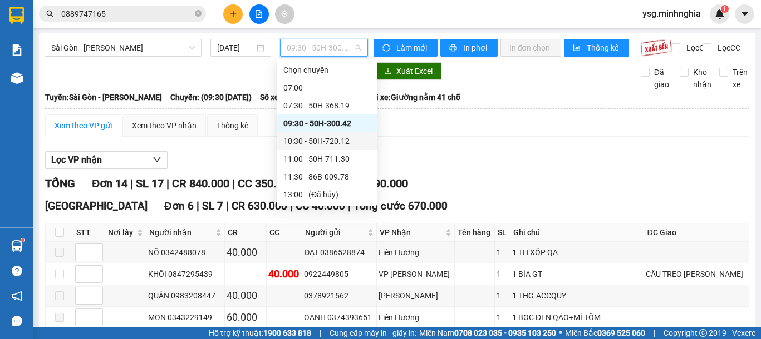
click at [327, 140] on div "10:30 - 50H-720.12" at bounding box center [326, 141] width 87 height 12
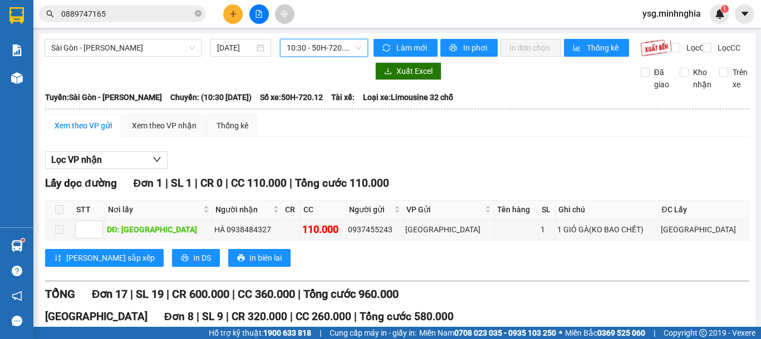
click at [346, 46] on span "10:30 - 50H-720.12" at bounding box center [324, 48] width 75 height 17
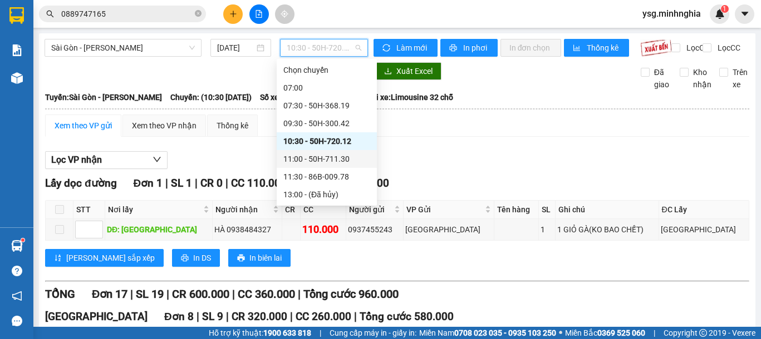
click at [301, 164] on div "11:00 - 50H-711.30" at bounding box center [326, 159] width 87 height 12
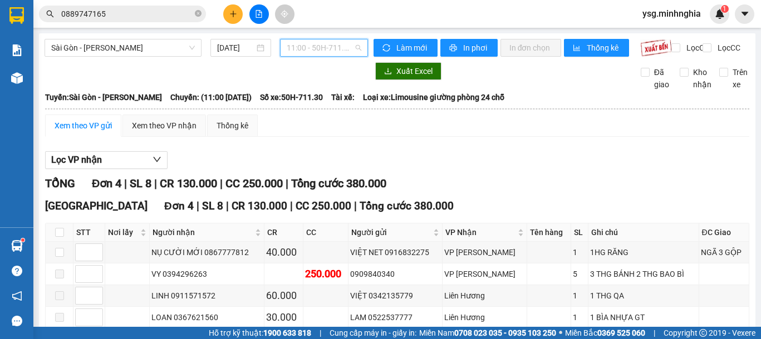
click at [348, 47] on span "11:00 - 50H-711.30" at bounding box center [324, 48] width 75 height 17
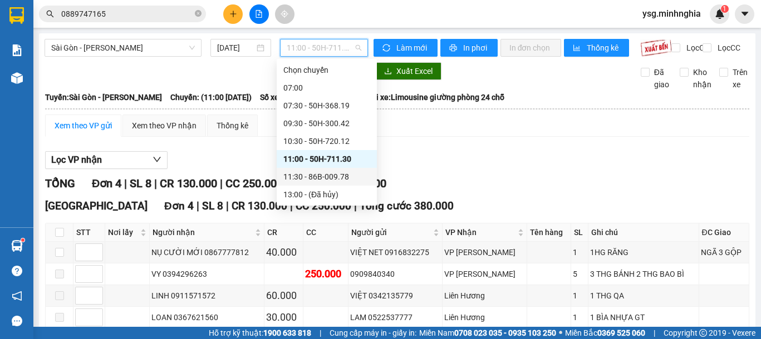
click at [327, 178] on div "11:30 - 86B-009.78" at bounding box center [326, 177] width 87 height 12
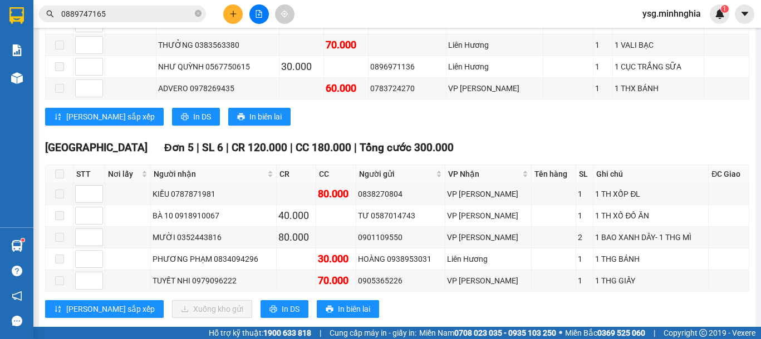
scroll to position [326, 0]
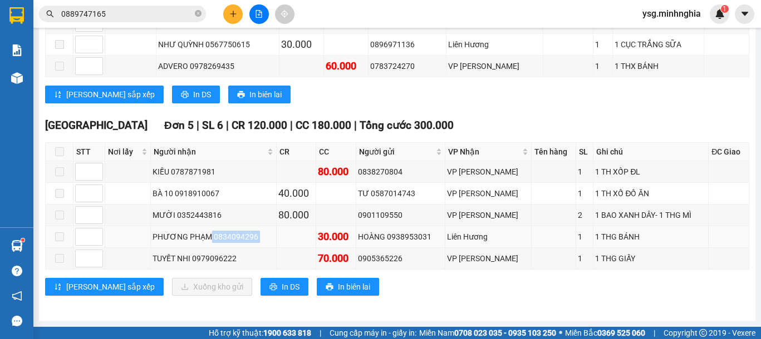
drag, startPoint x: 210, startPoint y: 236, endPoint x: 285, endPoint y: 234, distance: 75.1
click at [285, 234] on tr "PHƯƠNG PHẠM 0834094296 30.000 HOÀNG 0938953031 Liên Hương 1 1 THG BÁNH" at bounding box center [397, 237] width 703 height 22
copy tr "0834094296"
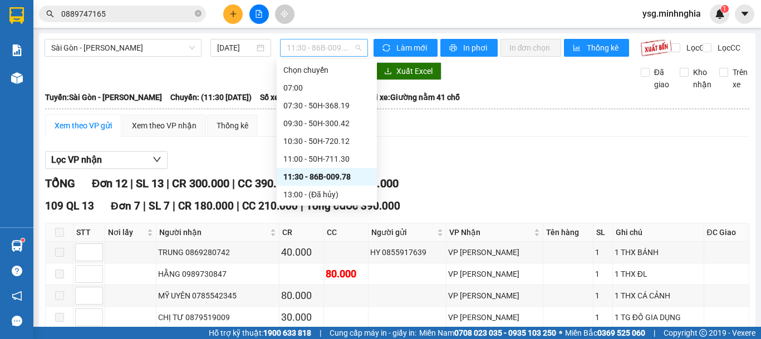
click at [313, 50] on span "11:30 - 86B-009.78" at bounding box center [324, 48] width 75 height 17
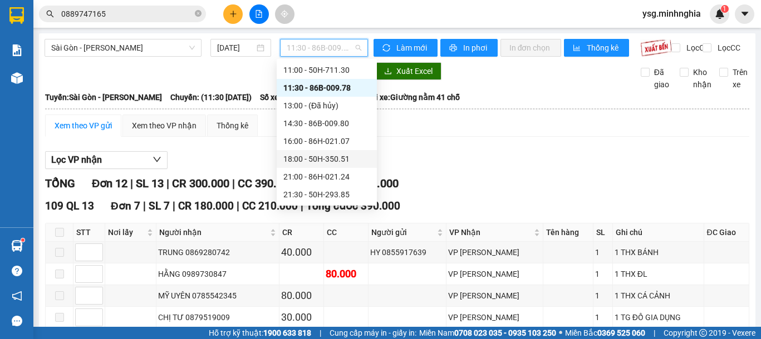
scroll to position [107, 0]
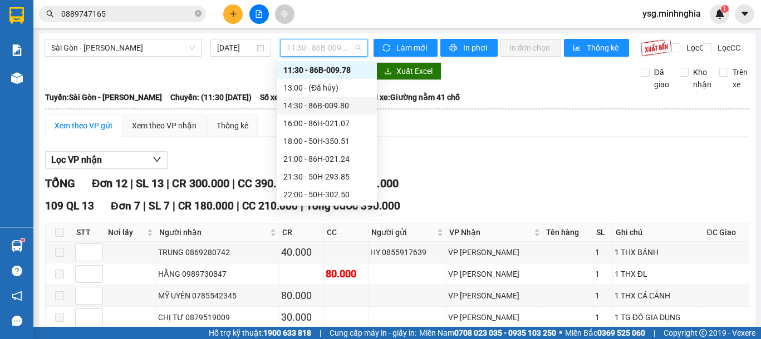
click at [317, 102] on div "14:30 - 86B-009.80" at bounding box center [326, 106] width 87 height 12
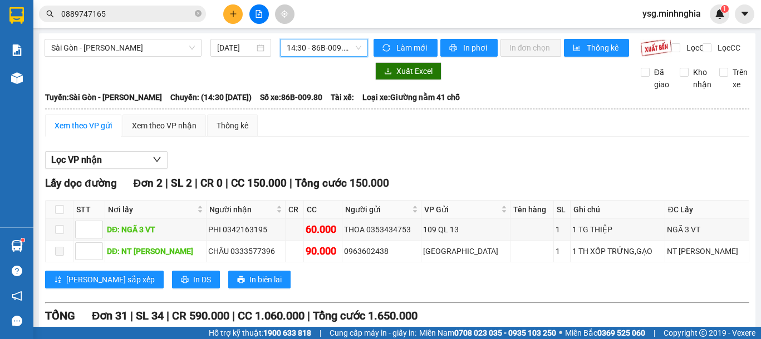
click at [337, 54] on span "14:30 - 86B-009.80" at bounding box center [324, 48] width 75 height 17
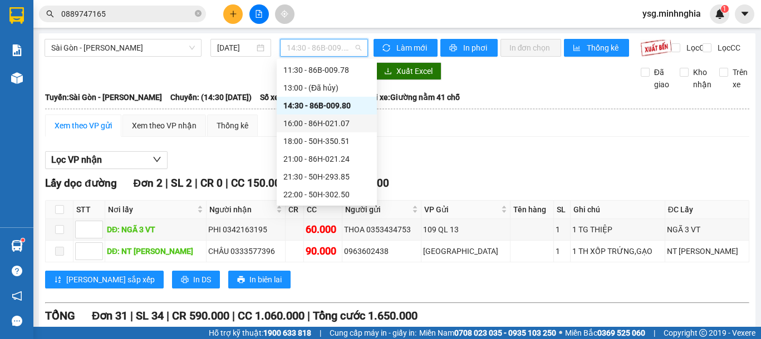
click at [330, 131] on div "16:00 - 86H-021.07" at bounding box center [327, 124] width 100 height 18
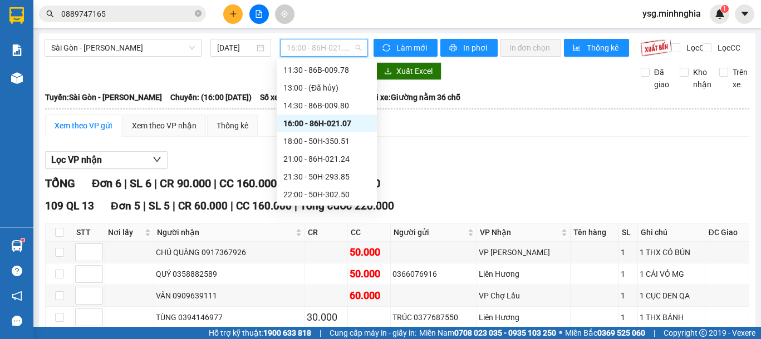
click at [307, 45] on span "16:00 - 86H-021.07" at bounding box center [324, 48] width 75 height 17
click at [339, 135] on div "18:00 - 50H-350.51" at bounding box center [326, 141] width 87 height 12
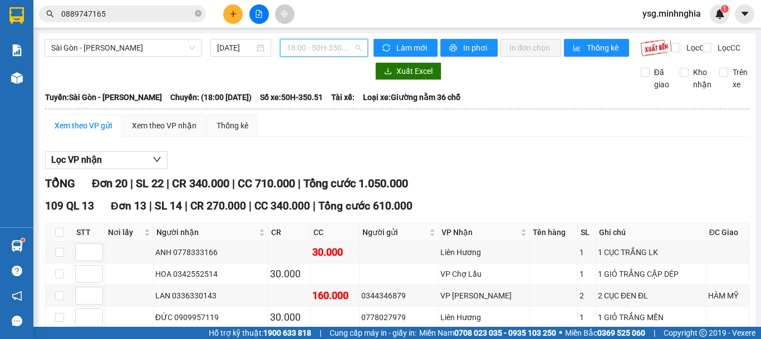
click at [346, 49] on span "18:00 - 50H-350.51" at bounding box center [324, 48] width 75 height 17
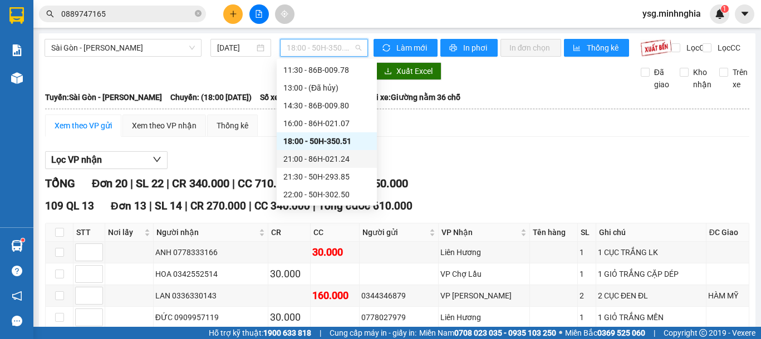
click at [329, 159] on div "21:00 - 86H-021.24" at bounding box center [326, 159] width 87 height 12
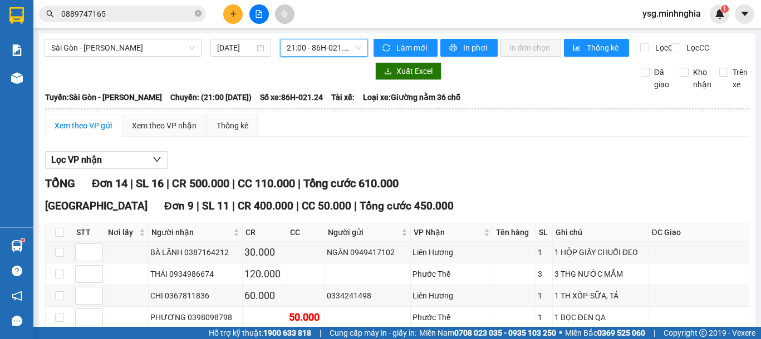
click at [330, 48] on span "21:00 - 86H-021.24" at bounding box center [324, 48] width 75 height 17
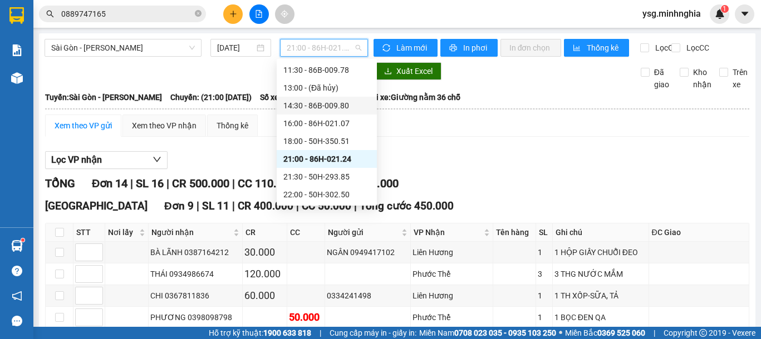
click at [334, 102] on div "14:30 - 86B-009.80" at bounding box center [326, 106] width 87 height 12
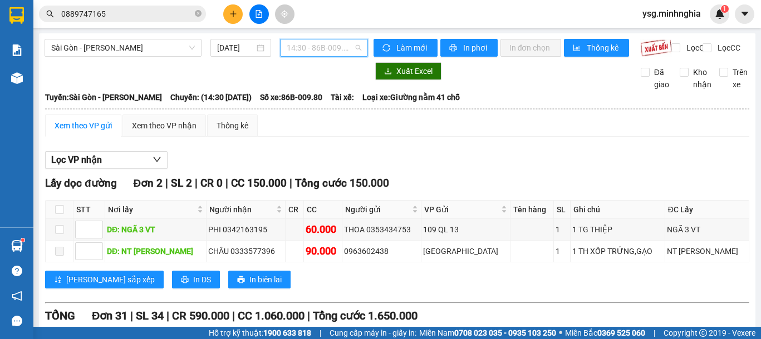
click at [348, 46] on span "14:30 - 86B-009.80" at bounding box center [324, 48] width 75 height 17
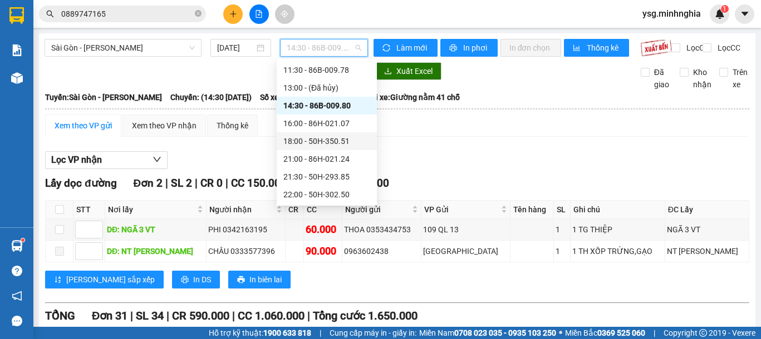
click at [341, 145] on div "18:00 - 50H-350.51" at bounding box center [326, 141] width 87 height 12
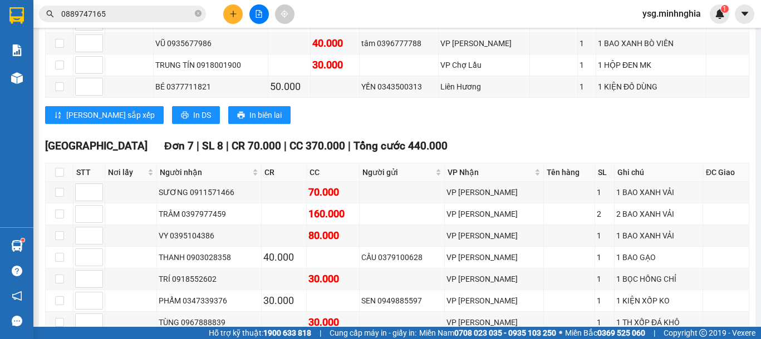
scroll to position [475, 0]
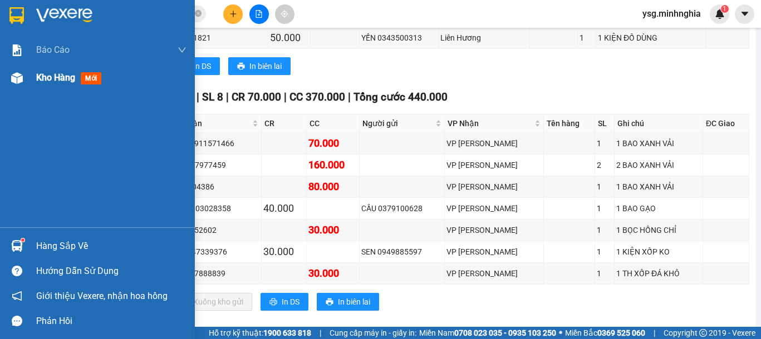
click at [13, 82] on img at bounding box center [17, 78] width 12 height 12
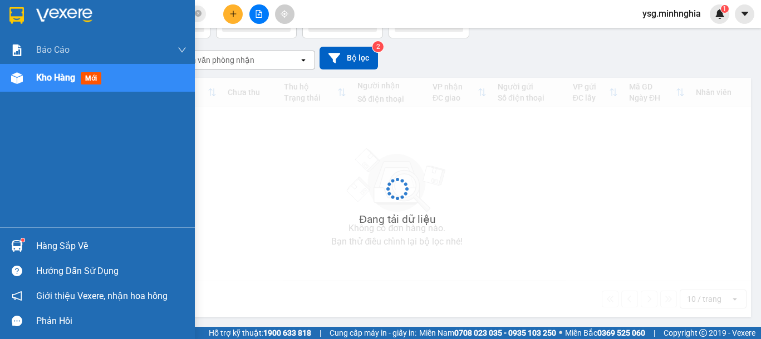
scroll to position [79, 0]
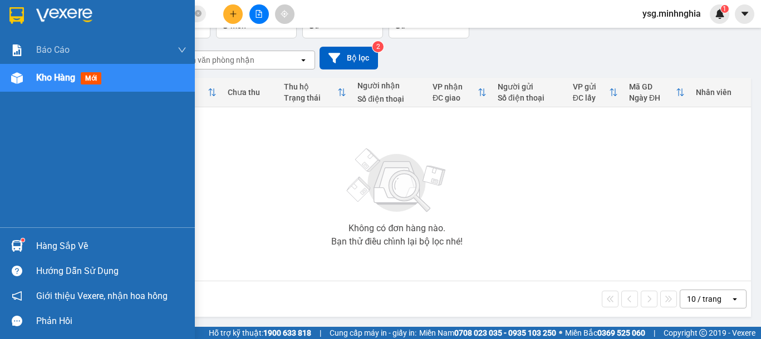
click at [46, 87] on div "Kho hàng mới" at bounding box center [111, 78] width 150 height 28
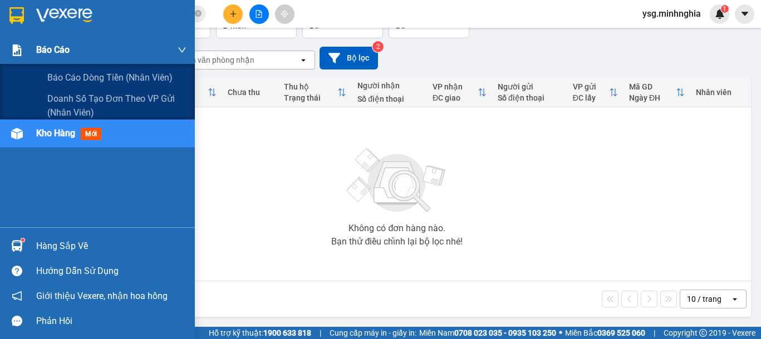
click at [68, 53] on span "Báo cáo" at bounding box center [52, 50] width 33 height 14
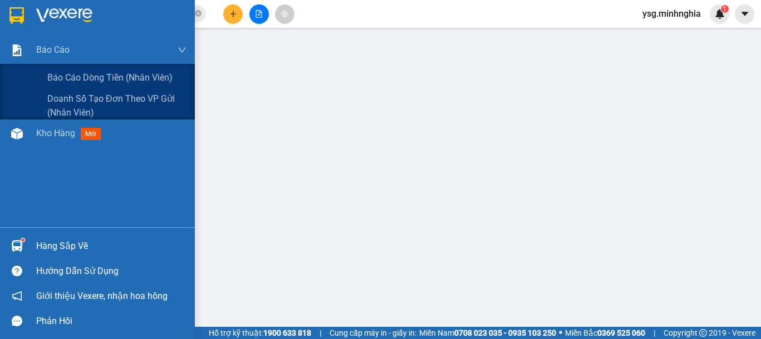
click at [33, 58] on main at bounding box center [380, 163] width 761 height 327
click at [18, 47] on img at bounding box center [17, 51] width 12 height 12
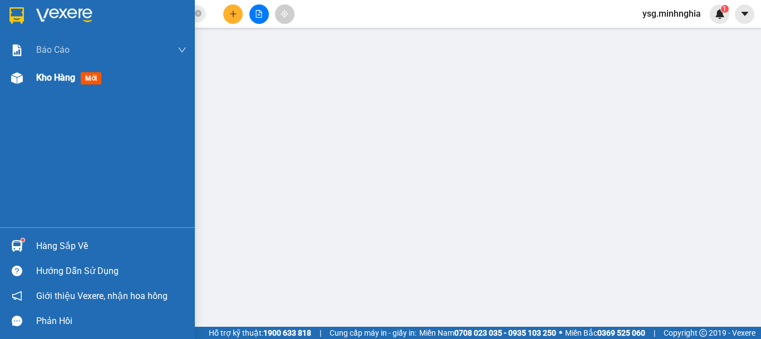
click at [18, 66] on div "Kho hàng mới" at bounding box center [97, 78] width 195 height 28
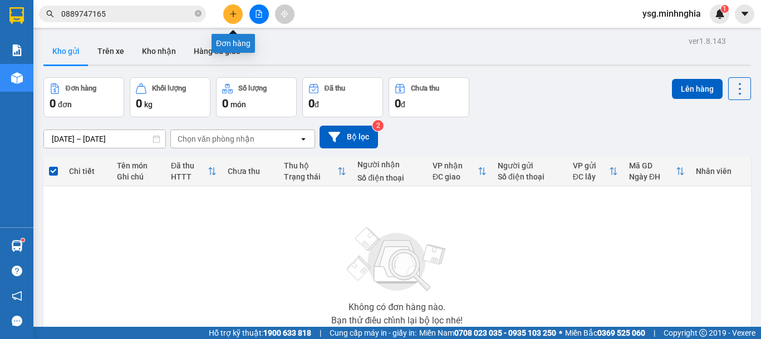
click at [232, 10] on icon "plus" at bounding box center [233, 14] width 8 height 8
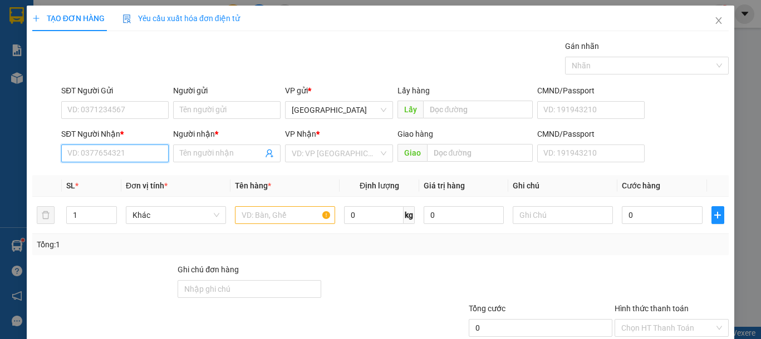
click at [79, 149] on input "SĐT Người Nhận *" at bounding box center [114, 154] width 107 height 18
click at [101, 171] on div "0836368136 - CƯỜNG" at bounding box center [113, 176] width 92 height 12
type input "0836368136"
type input "CƯỜNG"
type input "0836368136"
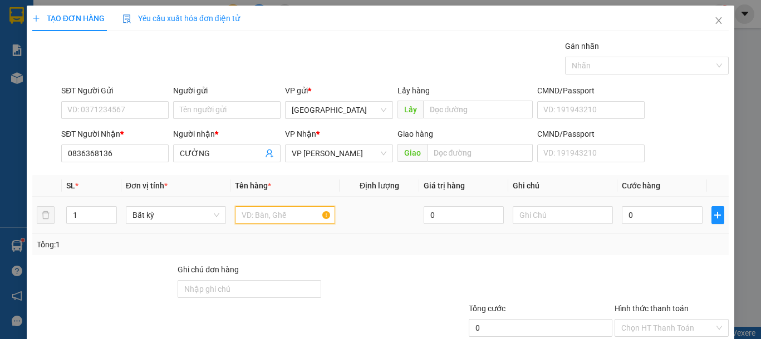
click at [301, 222] on input "text" at bounding box center [285, 215] width 100 height 18
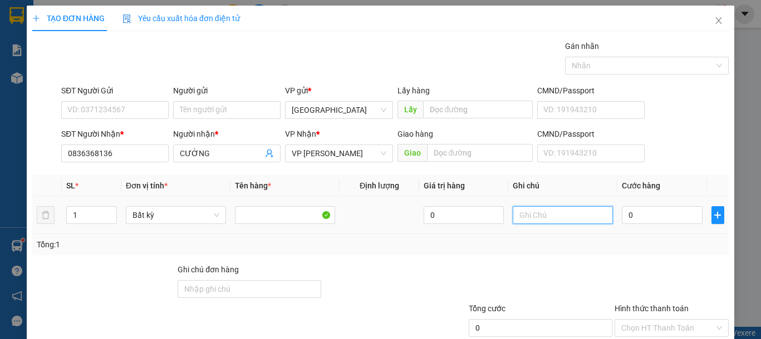
click at [513, 210] on input "text" at bounding box center [563, 215] width 100 height 18
click at [514, 211] on input "text" at bounding box center [563, 215] width 100 height 18
type input "1 CỤC TRẮNG QA"
click at [644, 209] on input "0" at bounding box center [662, 215] width 80 height 18
type input "6"
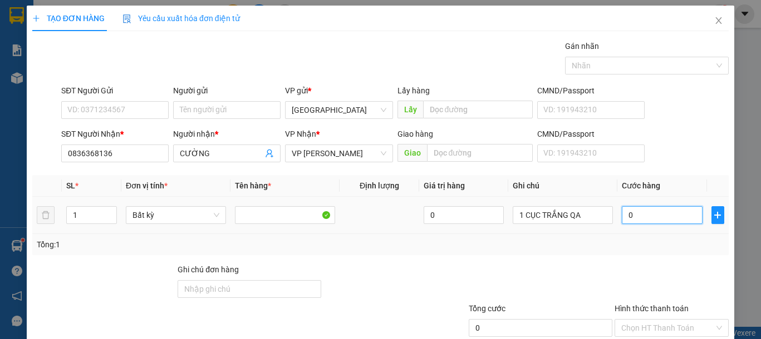
type input "6"
type input "60"
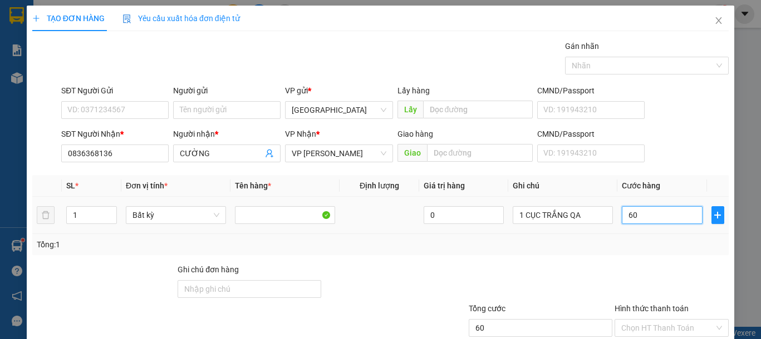
scroll to position [72, 0]
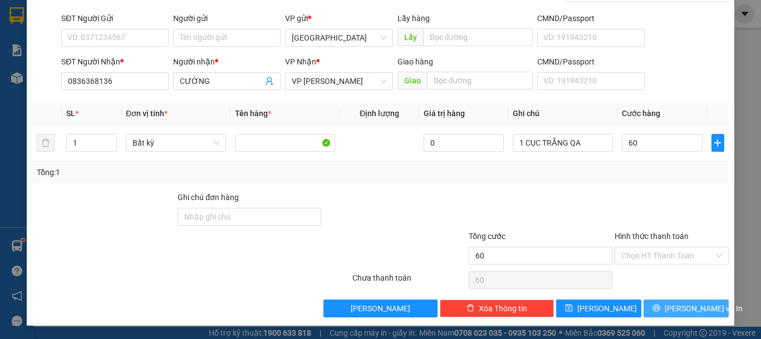
type input "60.000"
click at [692, 301] on button "[PERSON_NAME] và In" at bounding box center [685, 309] width 85 height 18
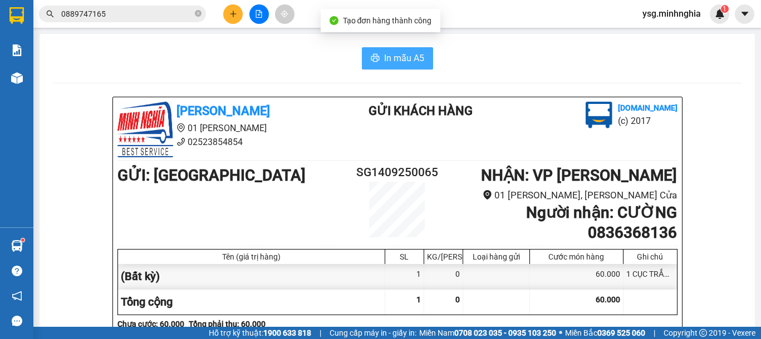
click at [388, 58] on span "In mẫu A5" at bounding box center [404, 58] width 40 height 14
click at [384, 57] on span "In mẫu A5" at bounding box center [404, 58] width 40 height 14
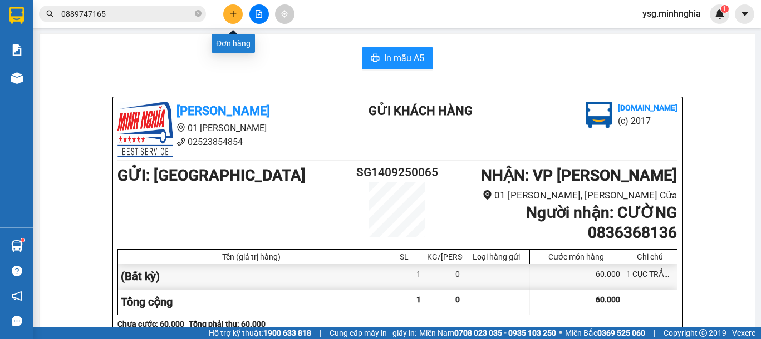
click at [224, 14] on button at bounding box center [232, 13] width 19 height 19
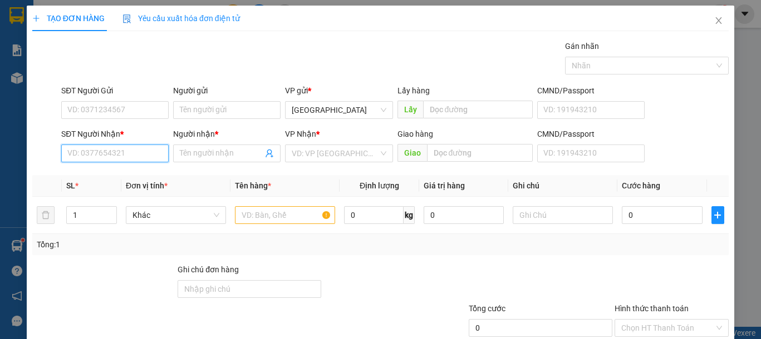
click at [121, 156] on input "SĐT Người Nhận *" at bounding box center [114, 154] width 107 height 18
click at [127, 176] on div "0965808843 - VINH" at bounding box center [113, 176] width 92 height 12
type input "0965808843"
type input "VINH"
type input "0965808843"
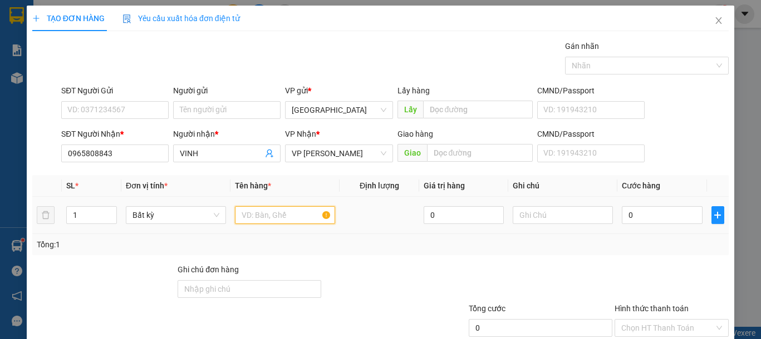
click at [277, 220] on input "text" at bounding box center [285, 215] width 100 height 18
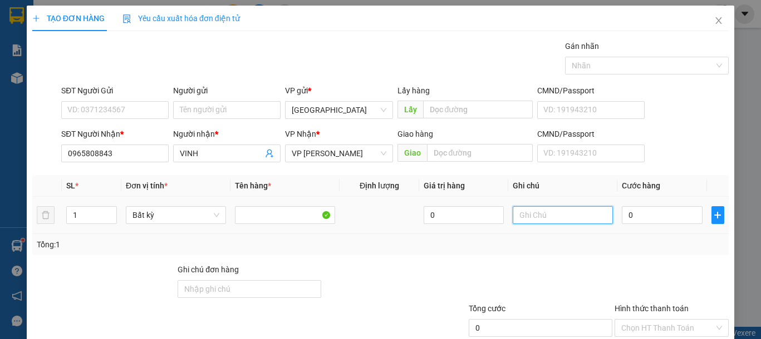
click at [529, 218] on input "text" at bounding box center [563, 215] width 100 height 18
drag, startPoint x: 529, startPoint y: 218, endPoint x: 520, endPoint y: 216, distance: 9.0
click at [524, 218] on input "text" at bounding box center [563, 215] width 100 height 18
type input "1 CỤC TRẮNG QA"
click at [647, 219] on input "0" at bounding box center [662, 215] width 80 height 18
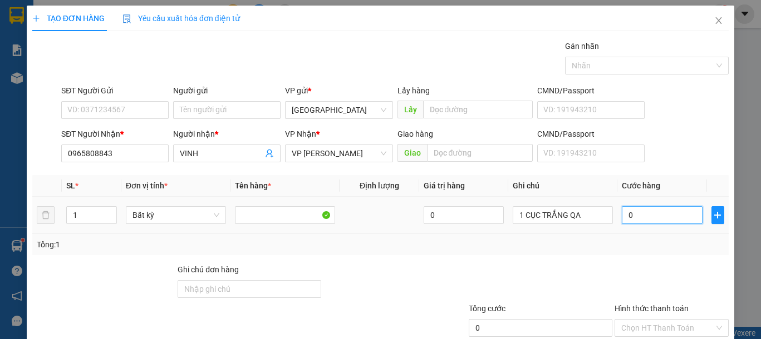
type input "6"
type input "60"
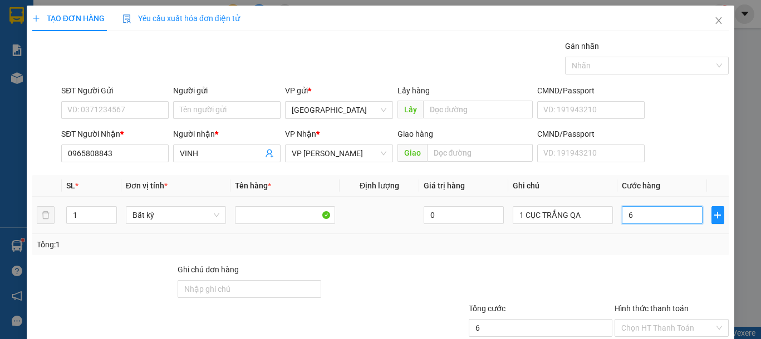
type input "60"
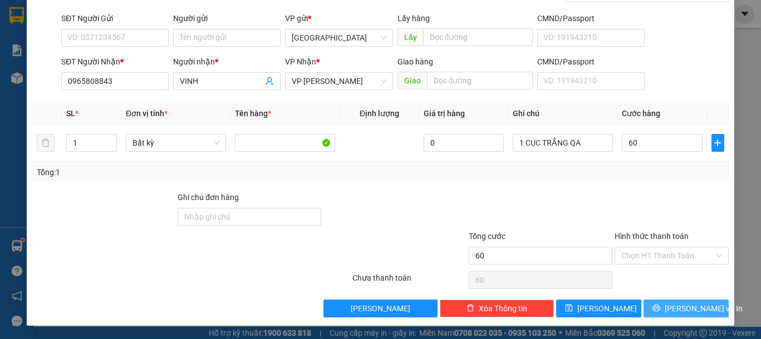
type input "60.000"
click at [702, 304] on button "[PERSON_NAME] và In" at bounding box center [685, 309] width 85 height 18
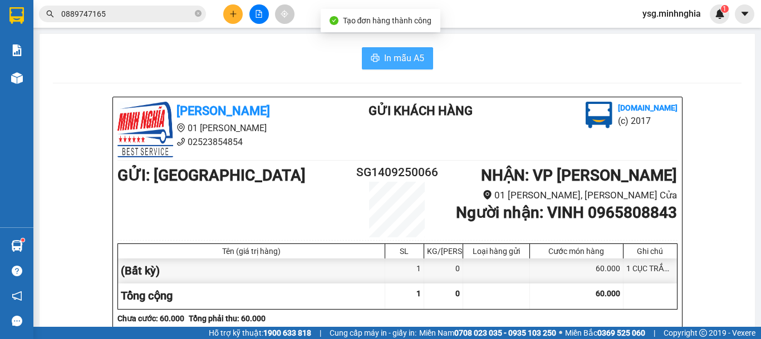
click at [405, 58] on span "In mẫu A5" at bounding box center [404, 58] width 40 height 14
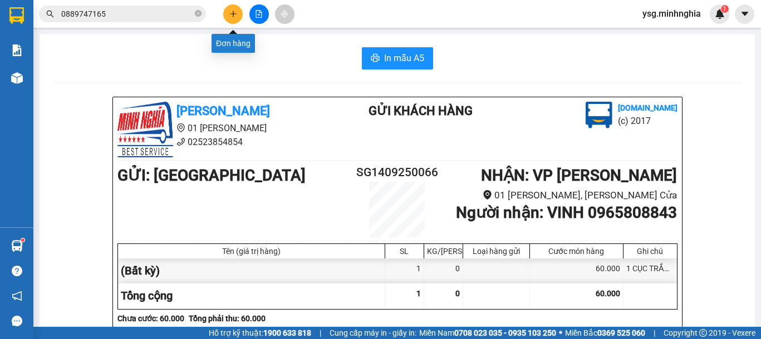
click at [232, 14] on icon "plus" at bounding box center [233, 14] width 8 height 8
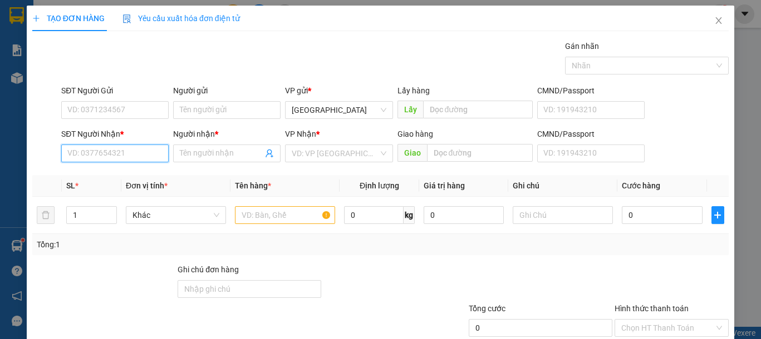
click at [95, 157] on input "SĐT Người Nhận *" at bounding box center [114, 154] width 107 height 18
drag, startPoint x: 77, startPoint y: 178, endPoint x: 95, endPoint y: 190, distance: 21.6
click at [77, 178] on div "0969069833 - BÉ" at bounding box center [113, 176] width 92 height 12
type input "0969069833"
type input "BÉ"
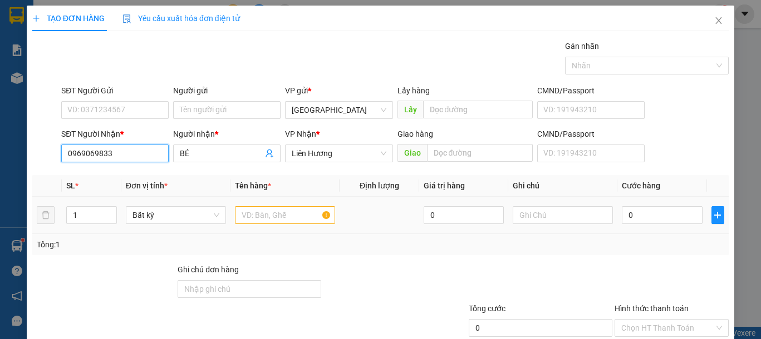
type input "0969069833"
click at [247, 219] on input "text" at bounding box center [285, 215] width 100 height 18
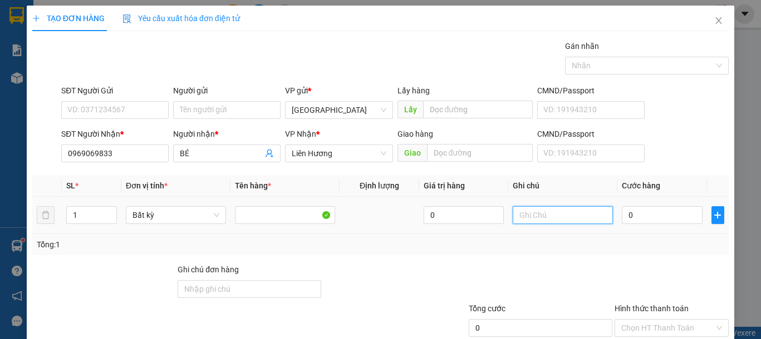
click at [551, 223] on input "text" at bounding box center [563, 215] width 100 height 18
type input "1 CỤC TRẮNG VẢI"
click at [638, 223] on input "0" at bounding box center [662, 215] width 80 height 18
type input "5"
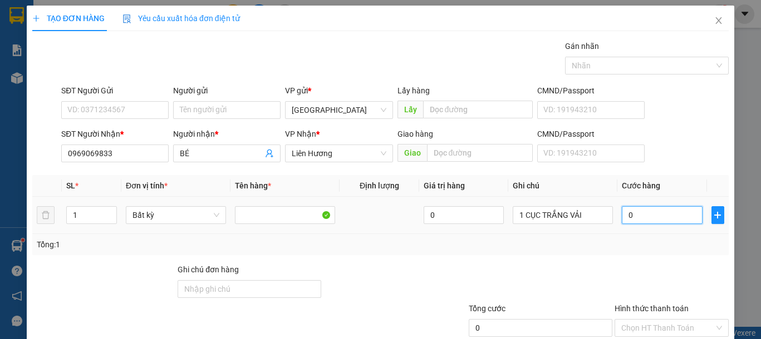
type input "5"
type input "50"
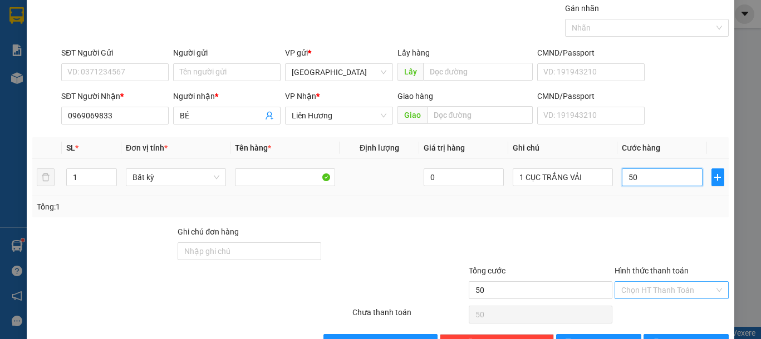
scroll to position [72, 0]
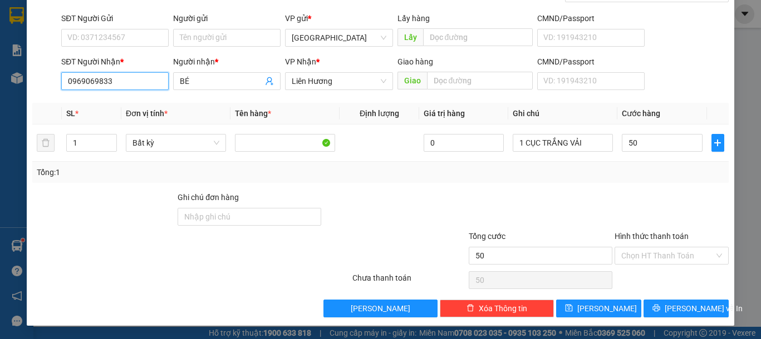
type input "50.000"
drag, startPoint x: 107, startPoint y: 81, endPoint x: 72, endPoint y: 67, distance: 37.7
click at [72, 67] on div "SĐT Người Nhận * 0969069833" at bounding box center [114, 75] width 107 height 39
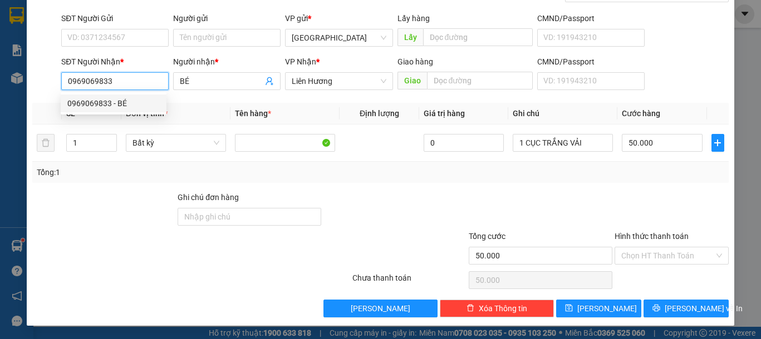
click at [118, 88] on input "0969069833" at bounding box center [114, 81] width 107 height 18
drag, startPoint x: 102, startPoint y: 82, endPoint x: 40, endPoint y: 76, distance: 62.1
click at [40, 76] on div "SĐT Người Nhận * 0969069833 Người nhận * BÉ VP Nhận * Liên Hương Giao hàng Giao…" at bounding box center [380, 75] width 698 height 39
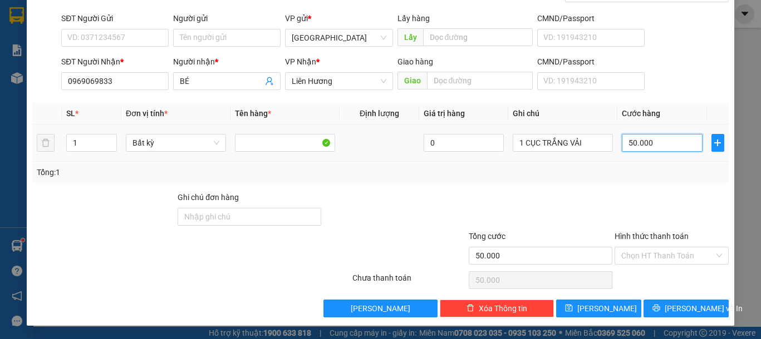
click at [663, 144] on input "50.000" at bounding box center [662, 143] width 80 height 18
type input "4"
type input "40"
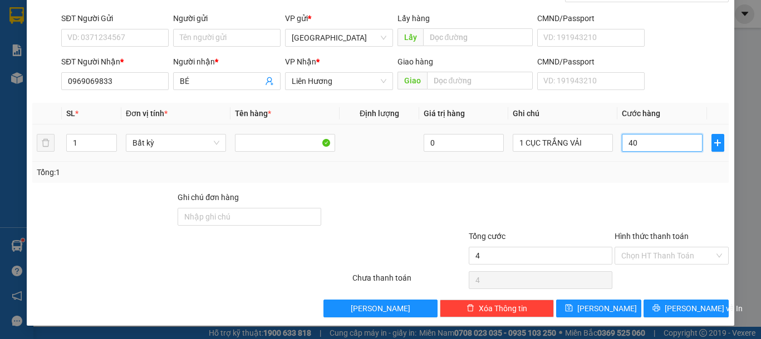
type input "40"
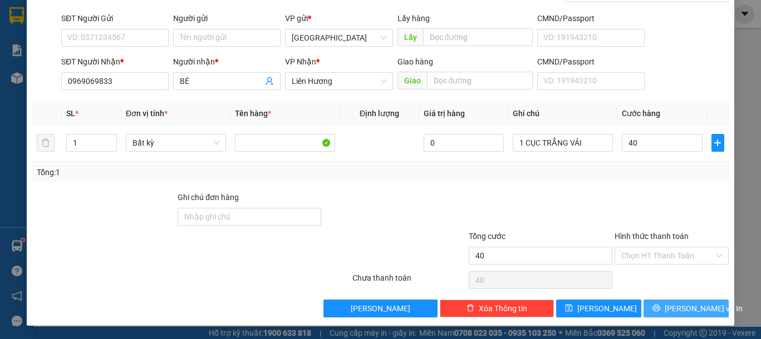
type input "40.000"
click at [688, 309] on span "[PERSON_NAME] và In" at bounding box center [703, 309] width 78 height 12
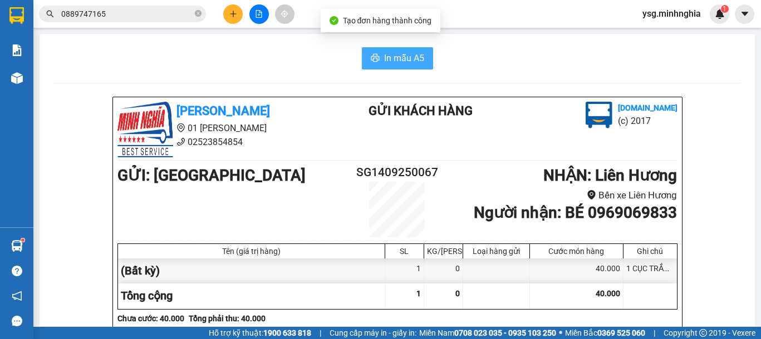
click at [387, 55] on span "In mẫu A5" at bounding box center [404, 58] width 40 height 14
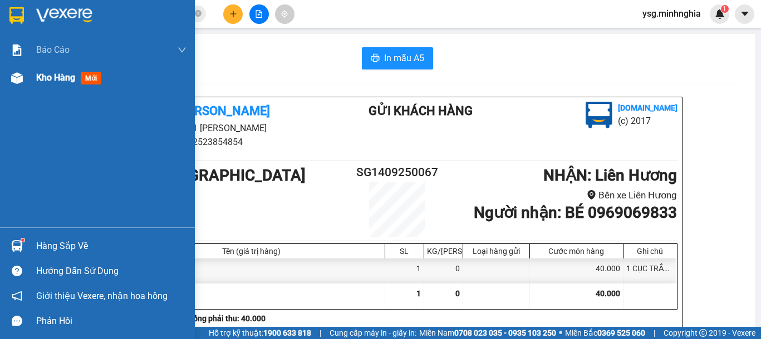
click at [30, 91] on div "Kho hàng mới" at bounding box center [97, 78] width 195 height 28
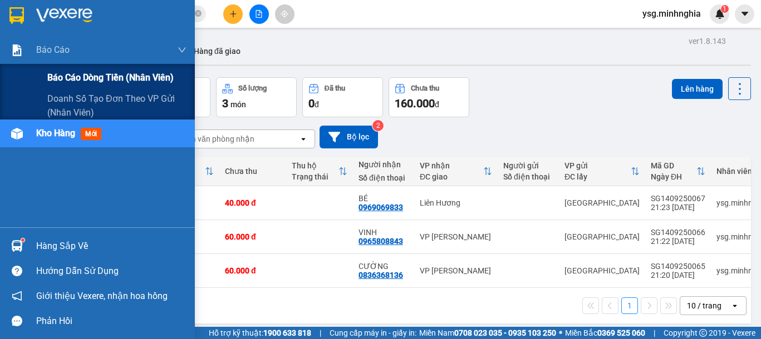
click at [95, 71] on span "Báo cáo dòng tiền (nhân viên)" at bounding box center [110, 78] width 126 height 14
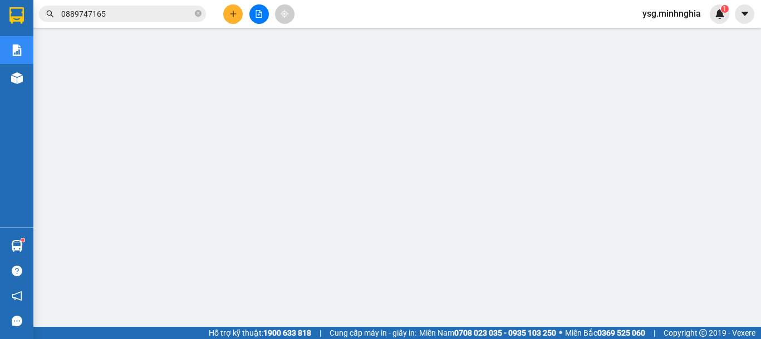
click at [263, 8] on button at bounding box center [258, 13] width 19 height 19
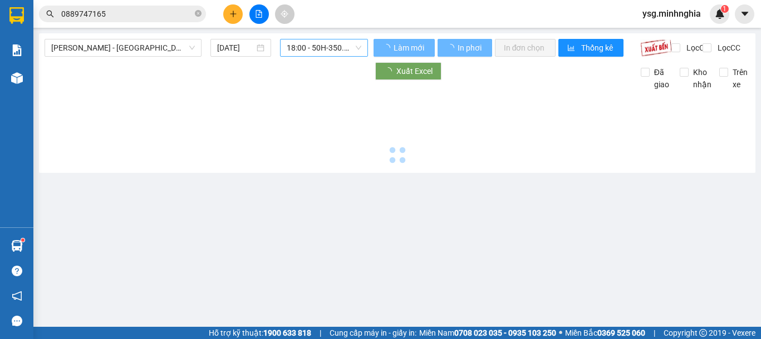
click at [297, 52] on span "18:00 - 50H-350.51" at bounding box center [324, 48] width 75 height 17
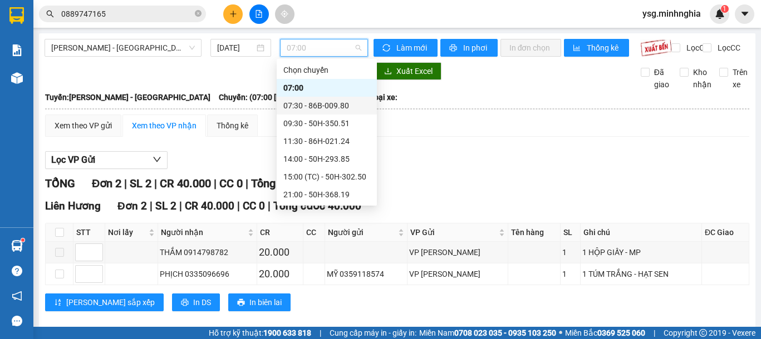
scroll to position [107, 0]
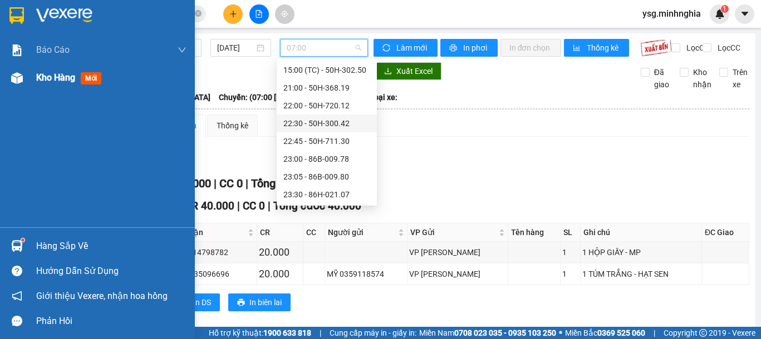
click at [22, 72] on img at bounding box center [17, 78] width 12 height 12
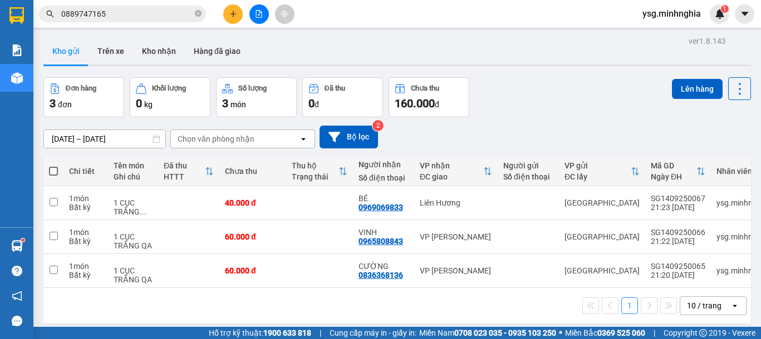
click at [258, 19] on button at bounding box center [258, 13] width 19 height 19
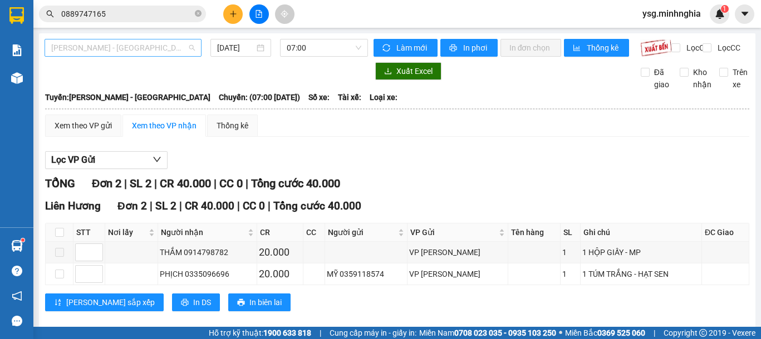
click at [191, 52] on span "[PERSON_NAME] - [GEOGRAPHIC_DATA]" at bounding box center [123, 48] width 144 height 17
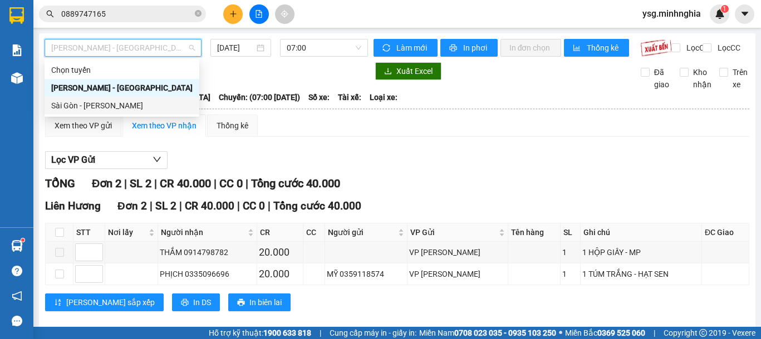
click at [152, 109] on div "Sài Gòn - [PERSON_NAME]" at bounding box center [121, 106] width 141 height 12
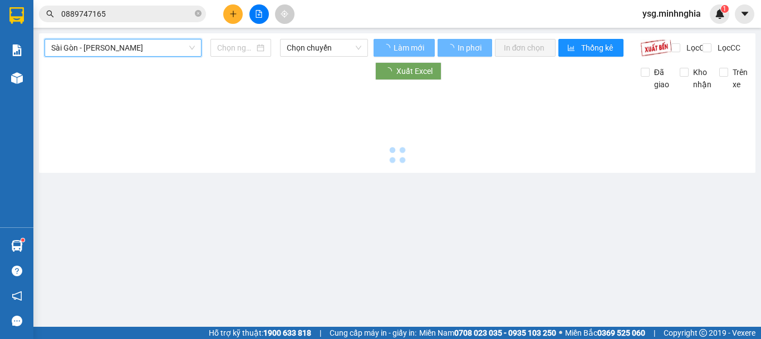
type input "[DATE]"
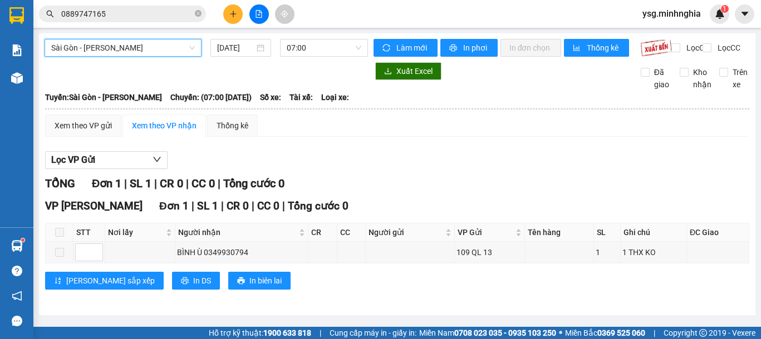
click at [298, 57] on div "Sài Gòn - Phan Rí [GEOGRAPHIC_DATA] - Phan Rí [DATE] 07:00" at bounding box center [206, 48] width 323 height 18
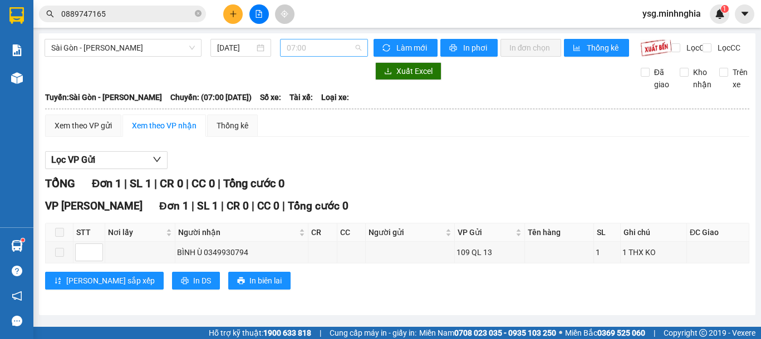
click at [306, 51] on span "07:00" at bounding box center [324, 48] width 75 height 17
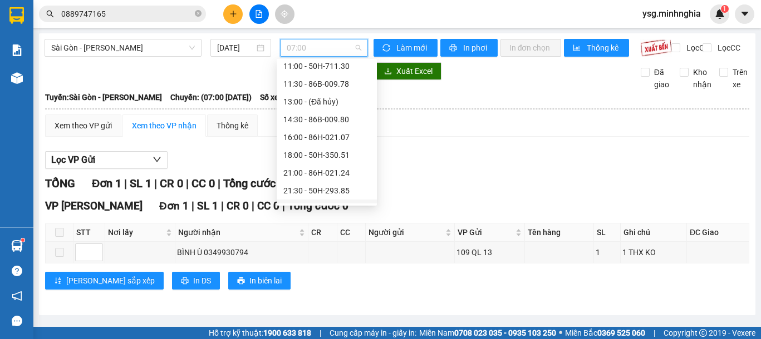
scroll to position [107, 0]
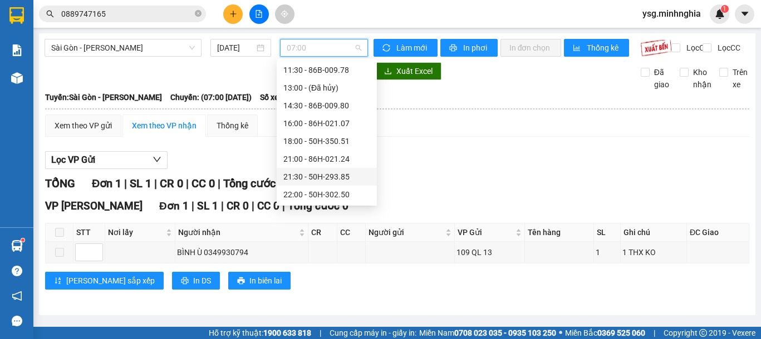
click at [320, 175] on div "21:30 - 50H-293.85" at bounding box center [326, 177] width 87 height 12
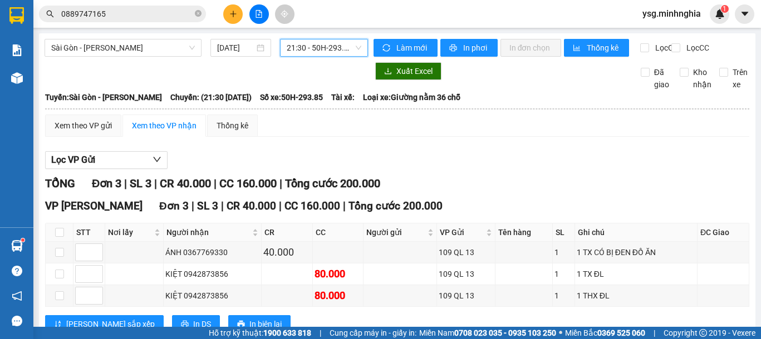
click at [346, 43] on span "21:30 - 50H-293.85" at bounding box center [324, 48] width 75 height 17
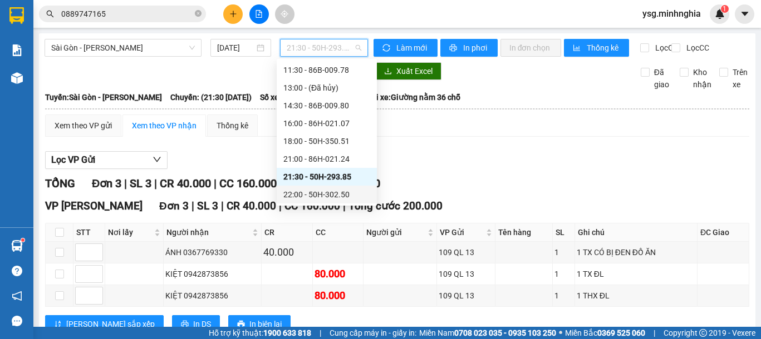
click at [323, 191] on div "22:00 - 50H-302.50" at bounding box center [326, 195] width 87 height 12
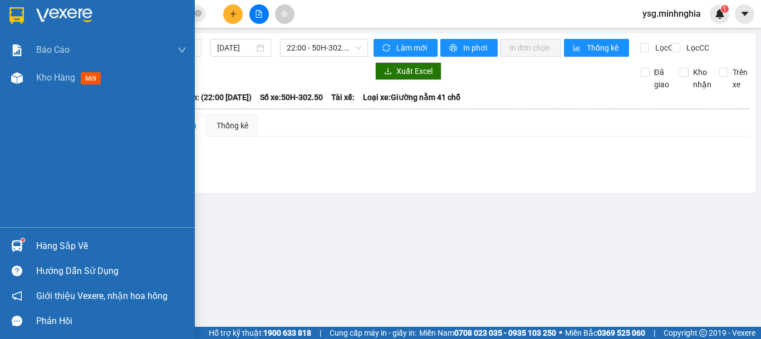
click at [17, 93] on div "Báo cáo Báo cáo dòng tiền (nhân viên) Doanh số tạo đơn theo VP gửi (nhân viên) …" at bounding box center [97, 131] width 195 height 191
click at [27, 75] on div "Kho hàng mới" at bounding box center [97, 78] width 195 height 28
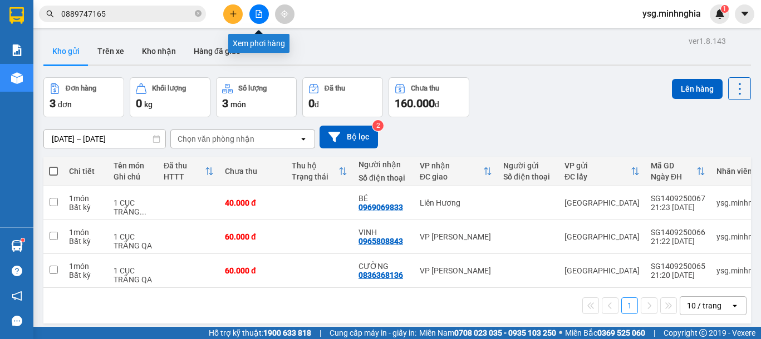
click at [261, 12] on icon "file-add" at bounding box center [259, 14] width 6 height 8
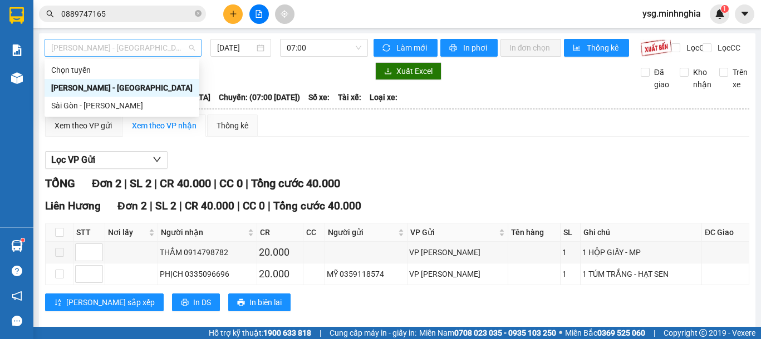
click at [151, 52] on span "[PERSON_NAME] - [GEOGRAPHIC_DATA]" at bounding box center [123, 48] width 144 height 17
click at [61, 102] on div "Sài Gòn - [PERSON_NAME]" at bounding box center [121, 106] width 141 height 12
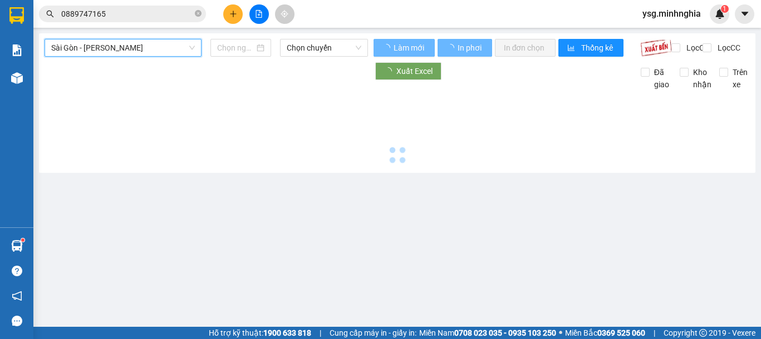
type input "[DATE]"
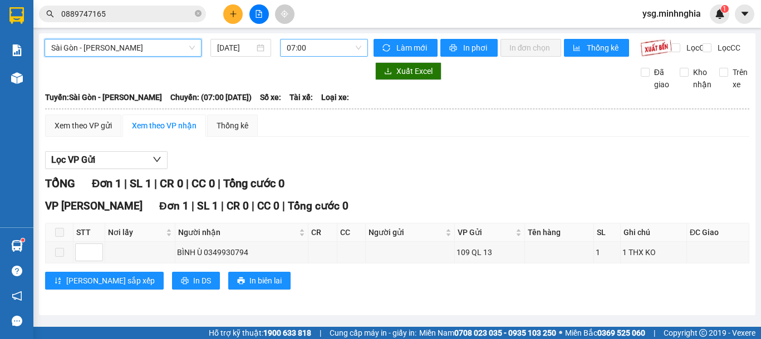
click at [342, 41] on span "07:00" at bounding box center [324, 48] width 75 height 17
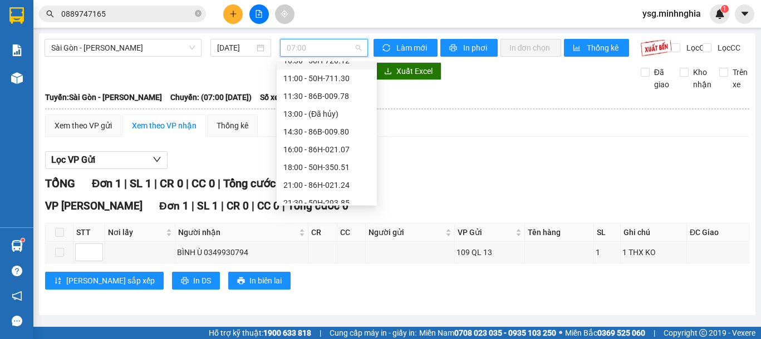
scroll to position [107, 0]
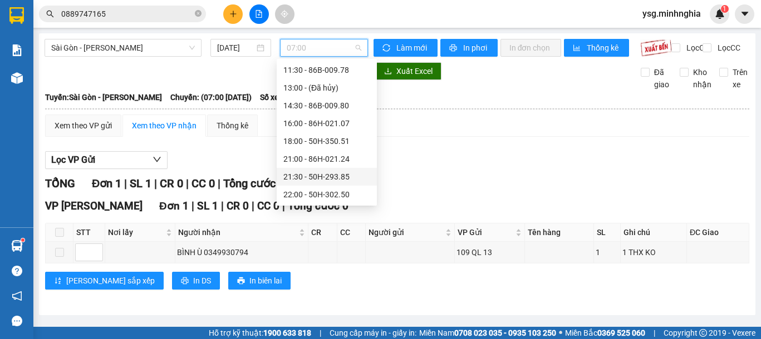
click at [319, 175] on div "21:30 - 50H-293.85" at bounding box center [326, 177] width 87 height 12
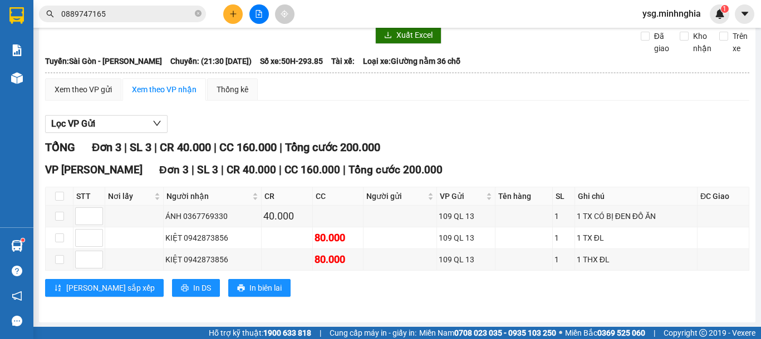
scroll to position [47, 0]
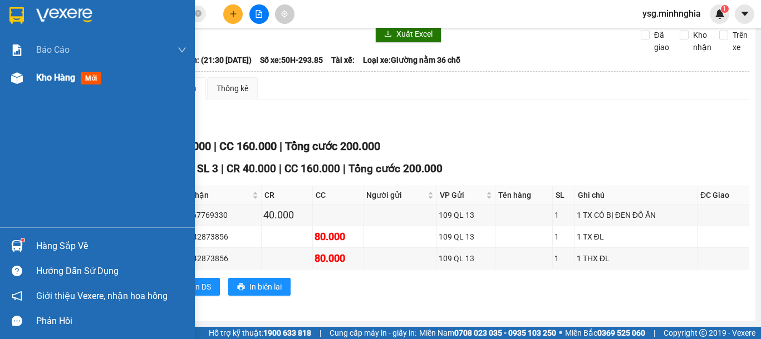
click at [11, 82] on img at bounding box center [17, 78] width 12 height 12
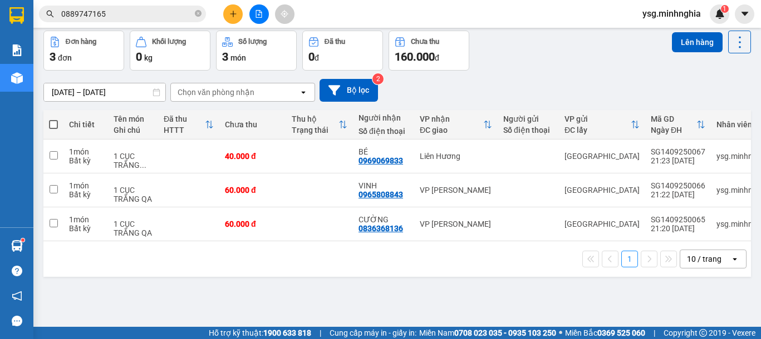
click at [55, 129] on span at bounding box center [53, 124] width 9 height 9
click at [53, 119] on input "checkbox" at bounding box center [53, 119] width 0 height 0
checkbox input "true"
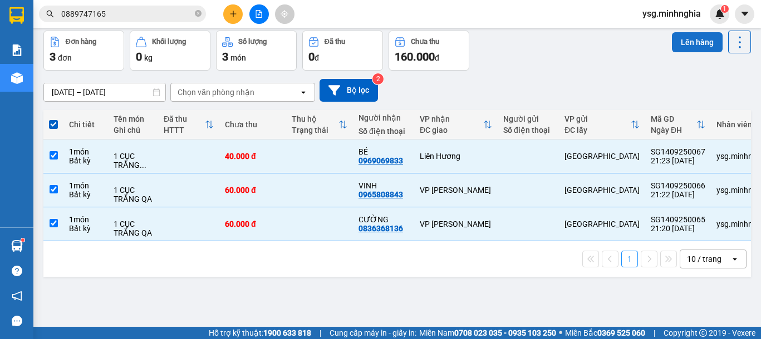
click at [677, 37] on button "Lên hàng" at bounding box center [697, 42] width 51 height 20
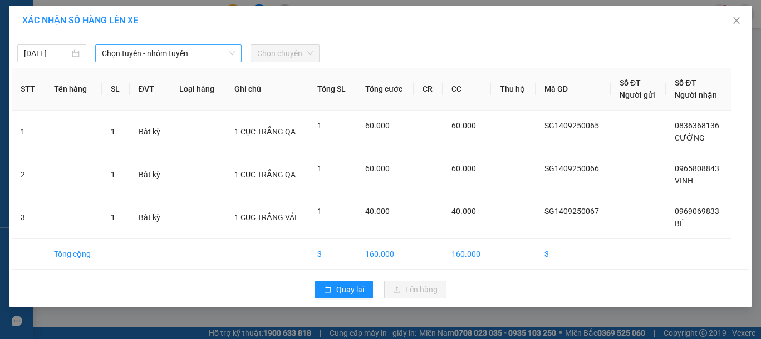
click at [219, 55] on span "Chọn tuyến - nhóm tuyến" at bounding box center [168, 53] width 133 height 17
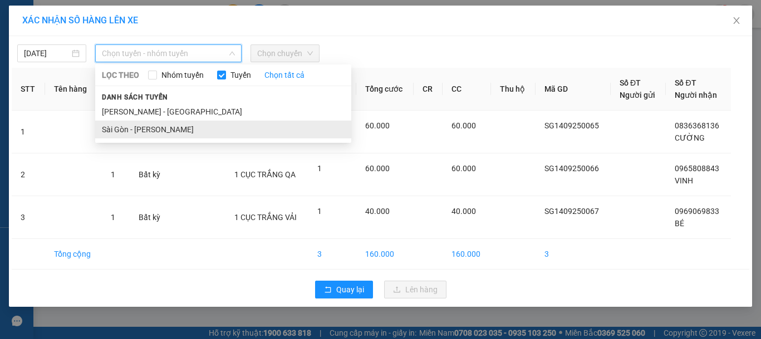
click at [160, 131] on li "Sài Gòn - [PERSON_NAME]" at bounding box center [223, 130] width 256 height 18
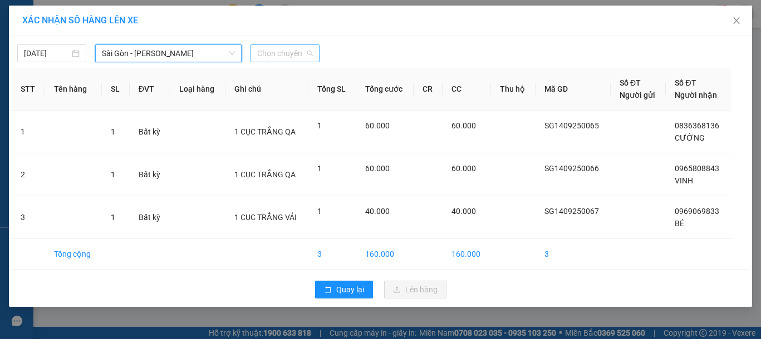
click at [278, 55] on span "Chọn chuyến" at bounding box center [285, 53] width 56 height 17
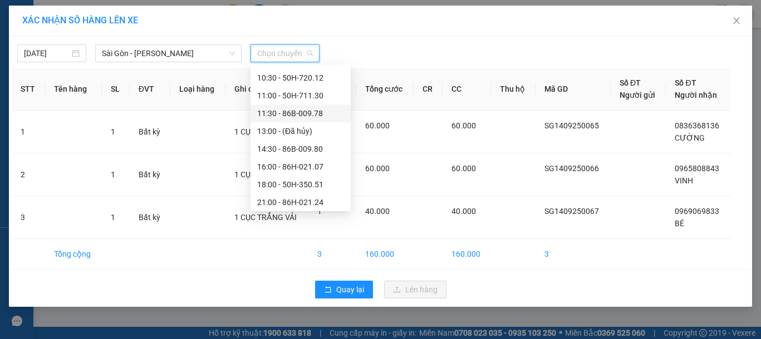
scroll to position [107, 0]
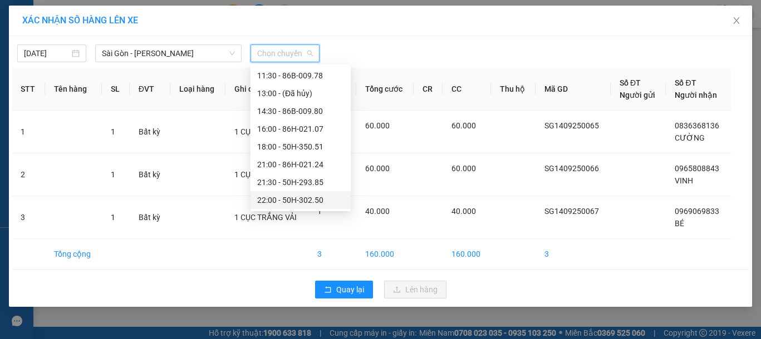
click at [317, 197] on div "22:00 - 50H-302.50" at bounding box center [300, 200] width 87 height 12
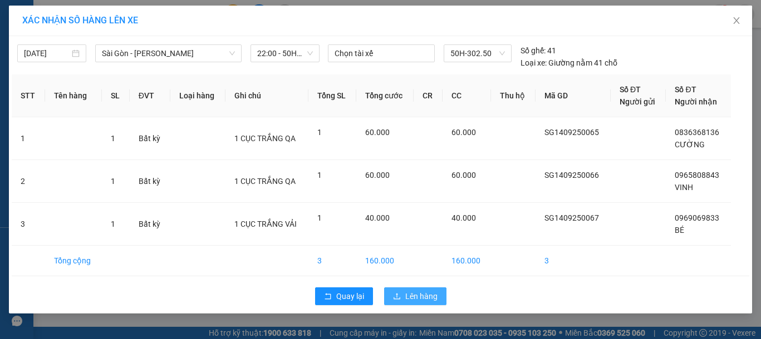
click at [406, 298] on span "Lên hàng" at bounding box center [421, 296] width 32 height 12
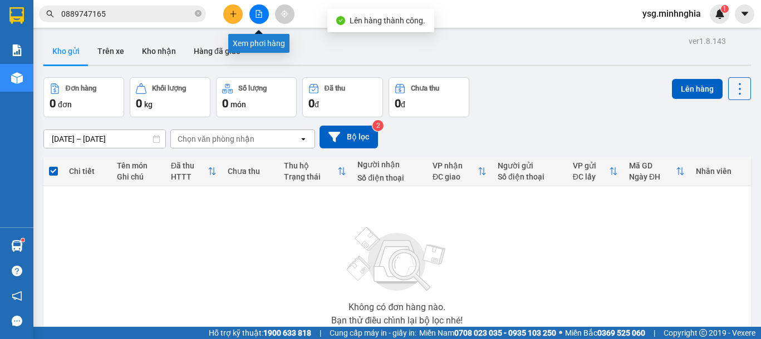
click at [257, 15] on icon "file-add" at bounding box center [259, 14] width 8 height 8
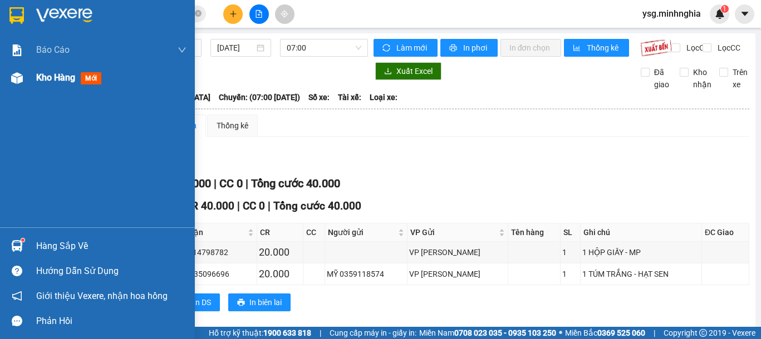
click at [2, 90] on div "Kho hàng mới" at bounding box center [97, 78] width 195 height 28
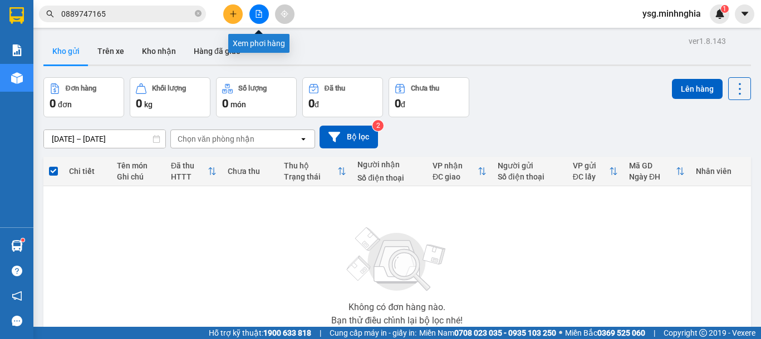
click at [258, 16] on icon "file-add" at bounding box center [259, 14] width 8 height 8
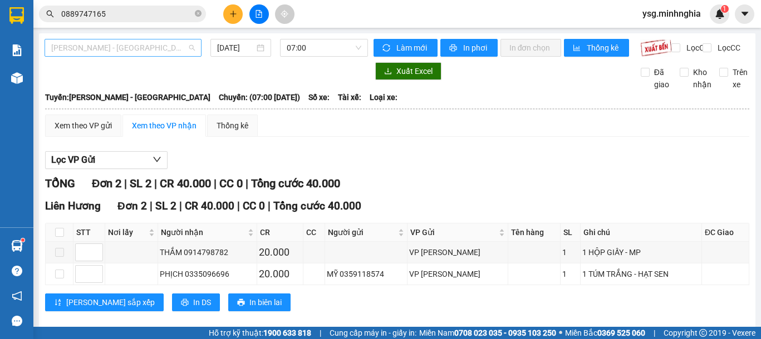
click at [152, 41] on span "[PERSON_NAME] - [GEOGRAPHIC_DATA]" at bounding box center [123, 48] width 144 height 17
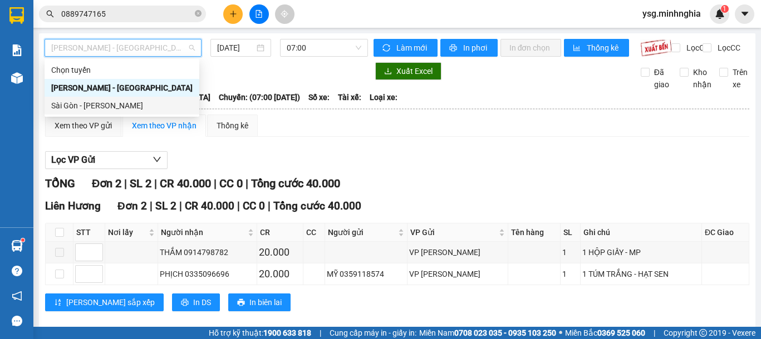
click at [101, 110] on div "Sài Gòn - [PERSON_NAME]" at bounding box center [121, 106] width 141 height 12
type input "[DATE]"
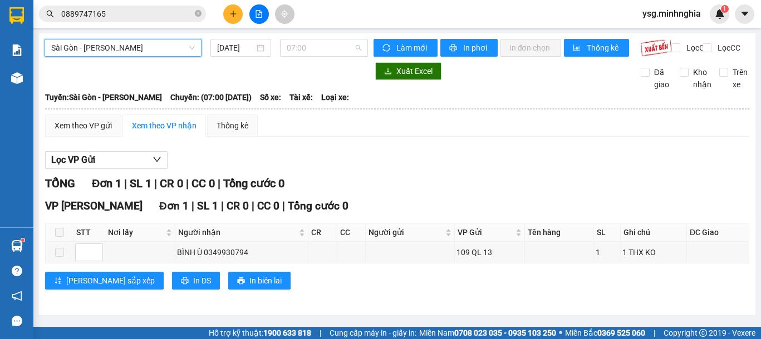
drag, startPoint x: 321, startPoint y: 55, endPoint x: 321, endPoint y: 93, distance: 38.4
click at [321, 54] on span "07:00" at bounding box center [324, 48] width 75 height 17
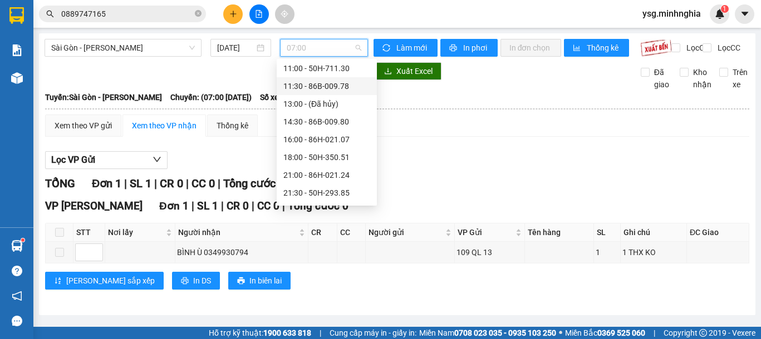
scroll to position [107, 0]
click at [326, 171] on div "21:30 - 50H-293.85" at bounding box center [326, 177] width 87 height 12
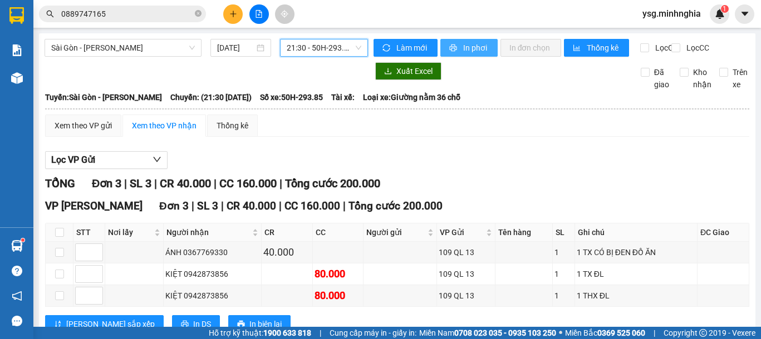
click at [456, 46] on button "In phơi" at bounding box center [468, 48] width 57 height 18
click at [335, 49] on span "21:30 - 50H-293.85" at bounding box center [324, 48] width 75 height 17
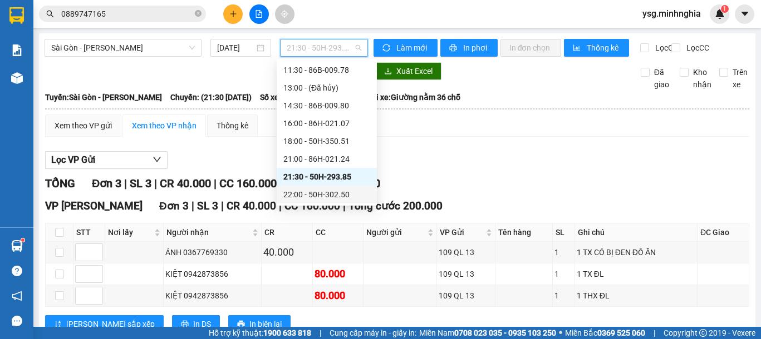
click at [304, 194] on div "22:00 - 50H-302.50" at bounding box center [326, 195] width 87 height 12
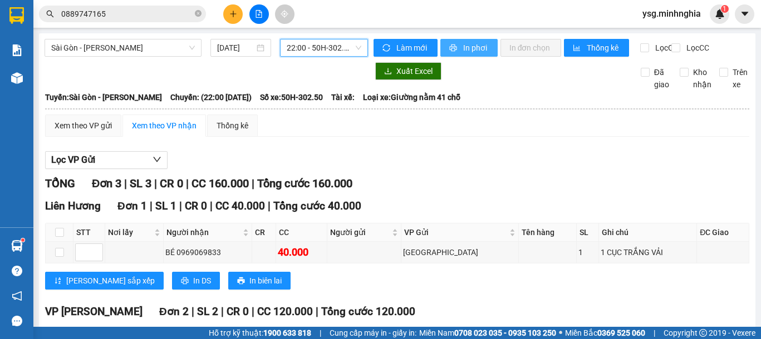
click at [463, 46] on span "In phơi" at bounding box center [476, 48] width 26 height 12
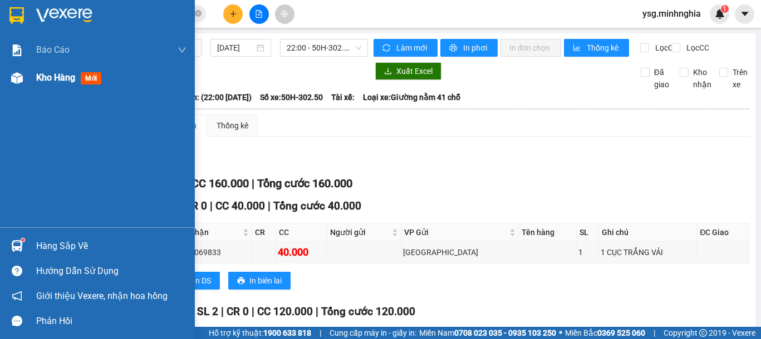
click at [18, 83] on img at bounding box center [17, 78] width 12 height 12
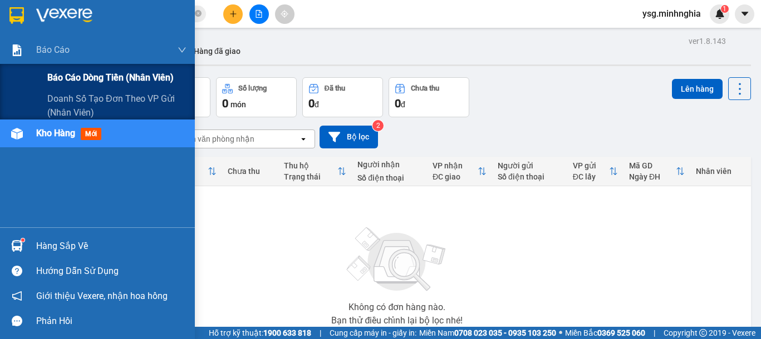
click at [74, 86] on div "Báo cáo dòng tiền (nhân viên)" at bounding box center [116, 78] width 139 height 28
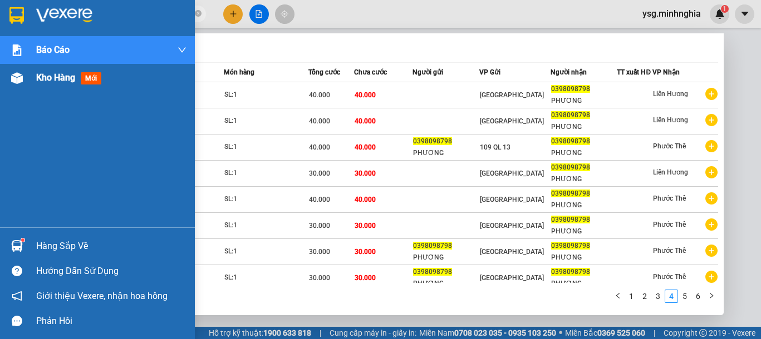
scroll to position [51, 0]
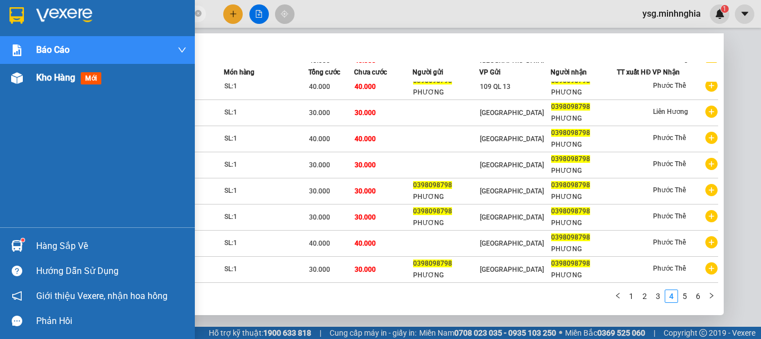
click at [11, 80] on img at bounding box center [17, 78] width 12 height 12
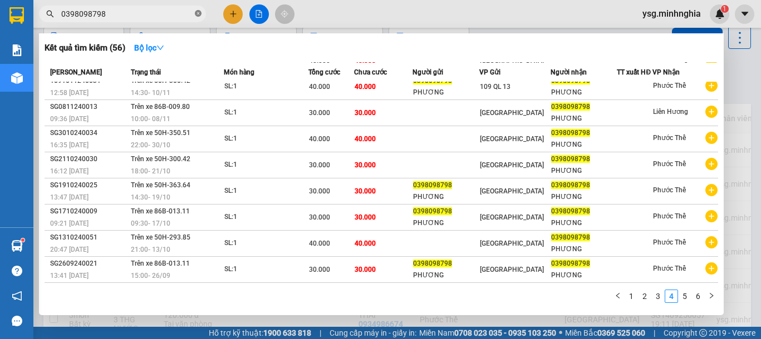
click at [196, 16] on icon "close-circle" at bounding box center [198, 13] width 7 height 7
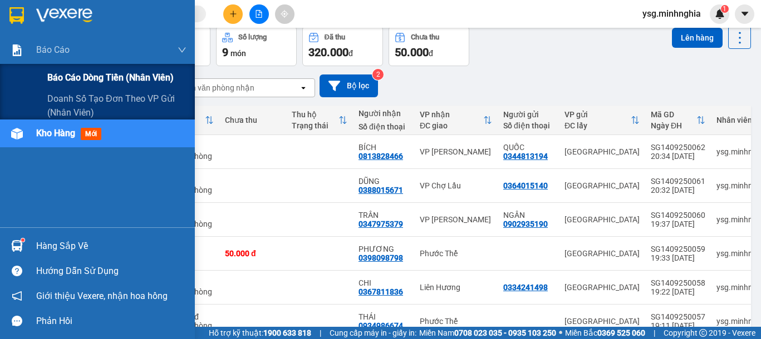
click at [61, 77] on span "Báo cáo dòng tiền (nhân viên)" at bounding box center [110, 78] width 126 height 14
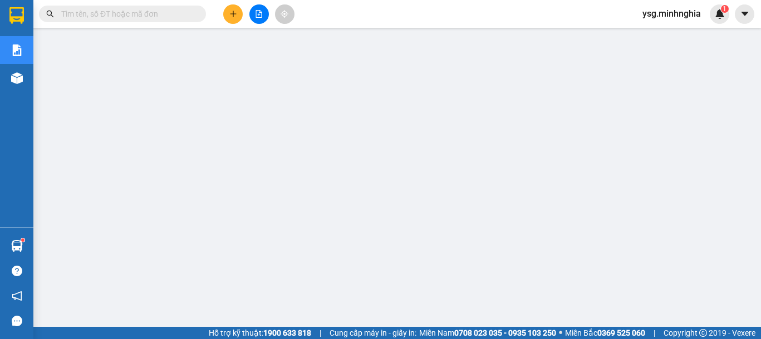
click at [260, 9] on button at bounding box center [258, 13] width 19 height 19
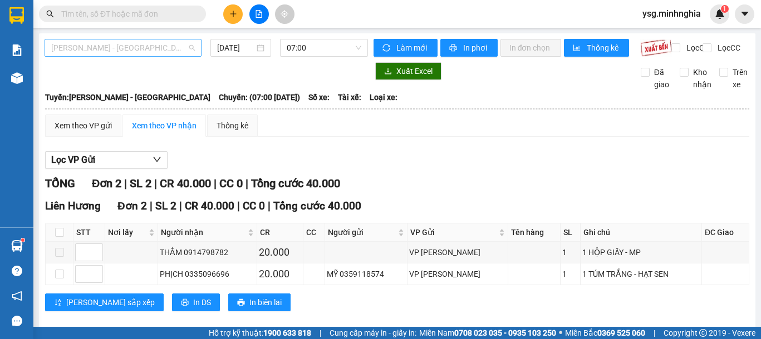
click at [131, 44] on span "[PERSON_NAME] - [GEOGRAPHIC_DATA]" at bounding box center [123, 48] width 144 height 17
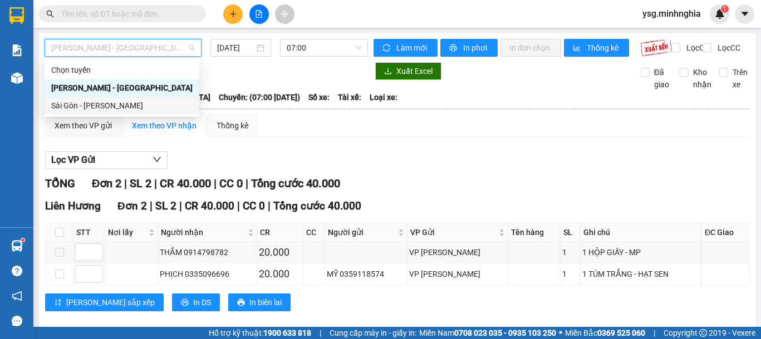
click at [101, 104] on div "Sài Gòn - [PERSON_NAME]" at bounding box center [121, 106] width 141 height 12
type input "[DATE]"
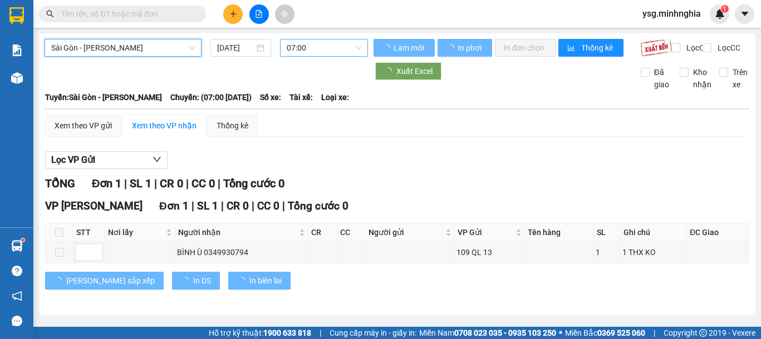
click at [289, 47] on span "07:00" at bounding box center [324, 48] width 75 height 17
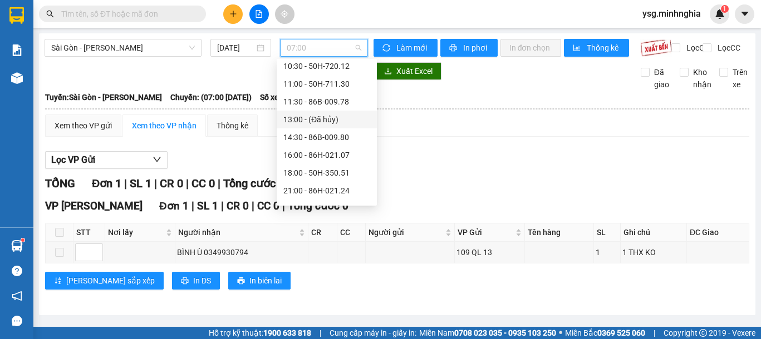
scroll to position [107, 0]
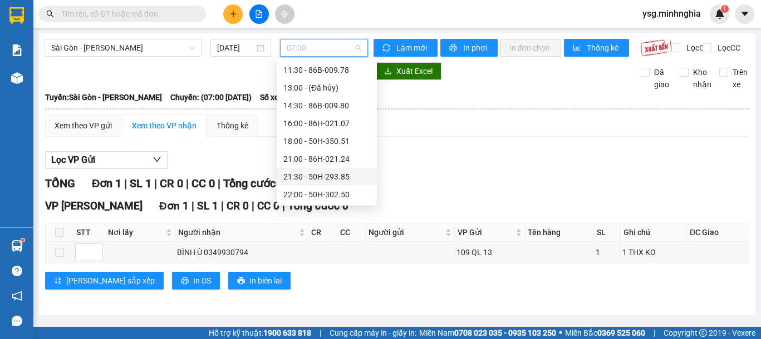
click at [309, 178] on div "21:30 - 50H-293.85" at bounding box center [326, 177] width 87 height 12
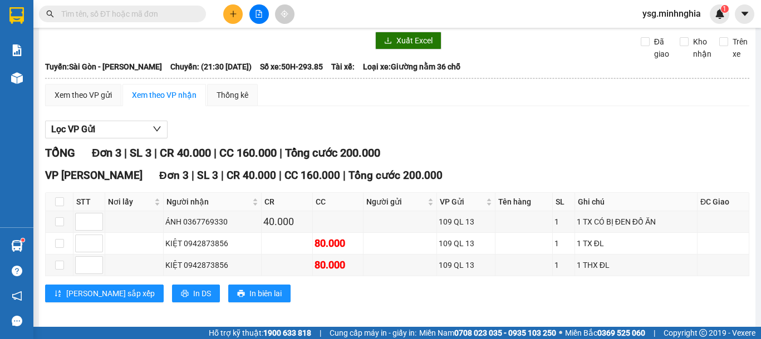
scroll to position [47, 0]
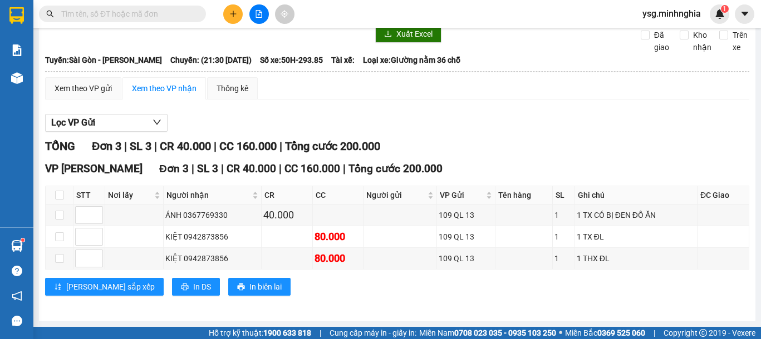
click at [191, 8] on input "text" at bounding box center [126, 14] width 131 height 12
paste input "0834094296"
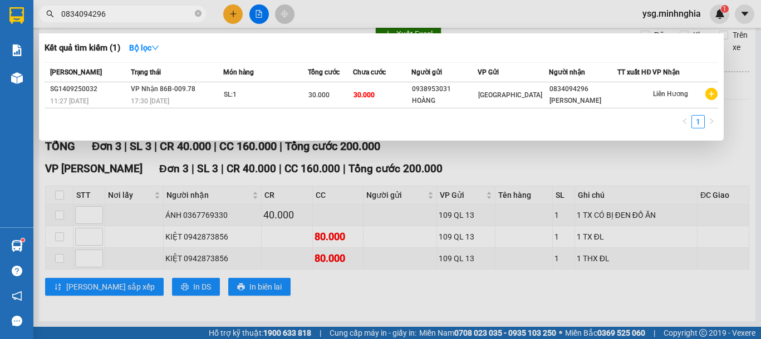
drag, startPoint x: 119, startPoint y: 6, endPoint x: 109, endPoint y: 9, distance: 10.6
click at [109, 9] on span "0834094296" at bounding box center [122, 14] width 167 height 17
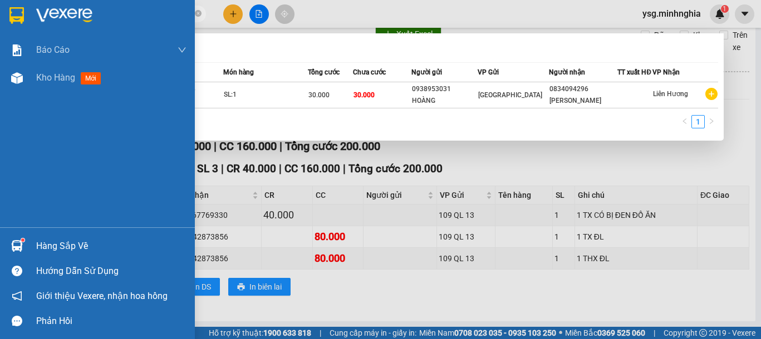
drag, startPoint x: 109, startPoint y: 9, endPoint x: 0, endPoint y: 21, distance: 109.2
click at [0, 21] on section "Kết quả tìm kiếm ( 1 ) Bộ lọc Mã ĐH Trạng thái Món hàng Tổng cước Chưa cước Ngư…" at bounding box center [380, 169] width 761 height 339
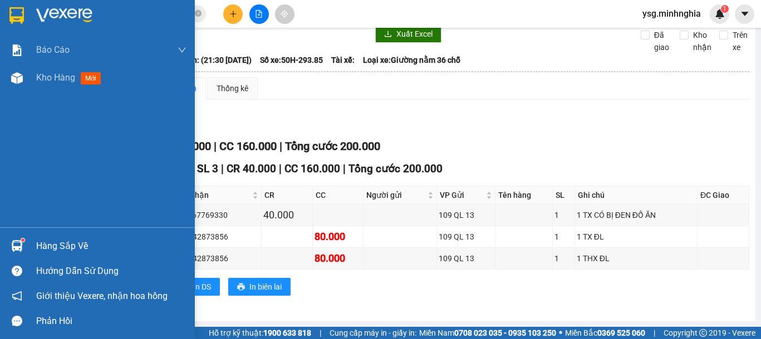
drag, startPoint x: 44, startPoint y: 13, endPoint x: 0, endPoint y: 13, distance: 44.0
click at [0, 13] on section "Kết quả tìm kiếm ( 1 ) Bộ lọc Mã ĐH Trạng thái Món hàng Tổng cước Chưa cước Ngư…" at bounding box center [380, 169] width 761 height 339
paste input "0969069833"
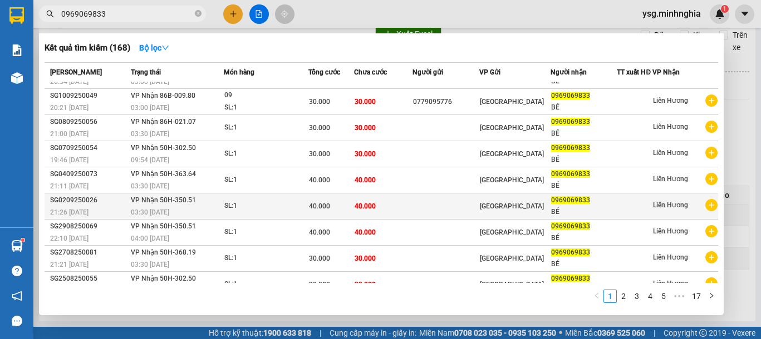
scroll to position [67, 0]
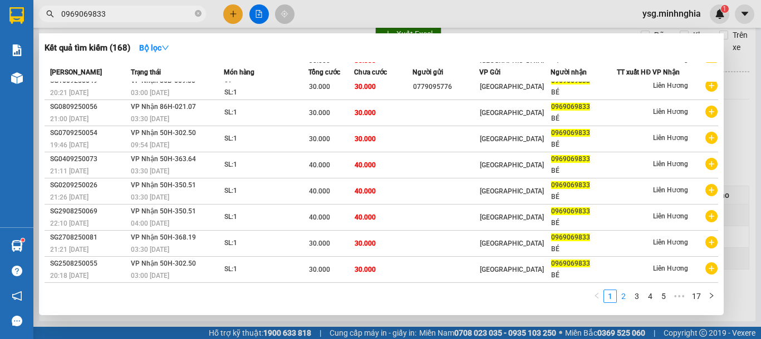
type input "0969069833"
click at [629, 298] on link "2" at bounding box center [623, 296] width 12 height 12
click at [644, 290] on li "4" at bounding box center [649, 296] width 13 height 13
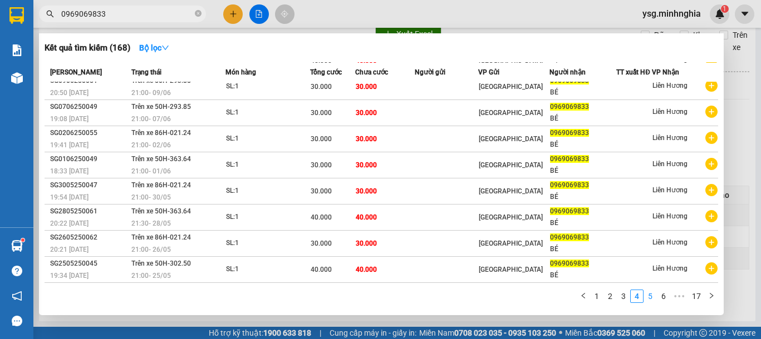
click at [649, 298] on link "5" at bounding box center [650, 296] width 12 height 12
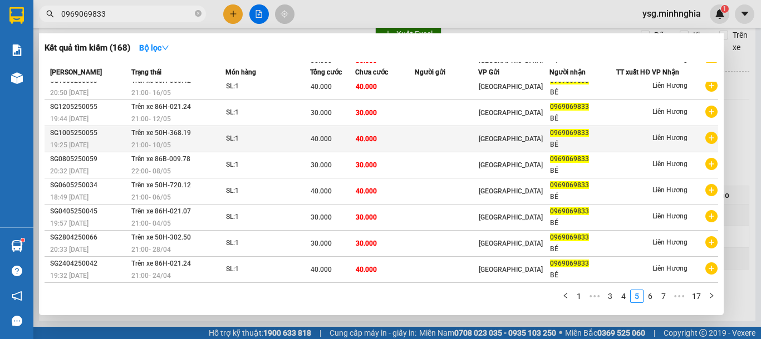
scroll to position [0, 0]
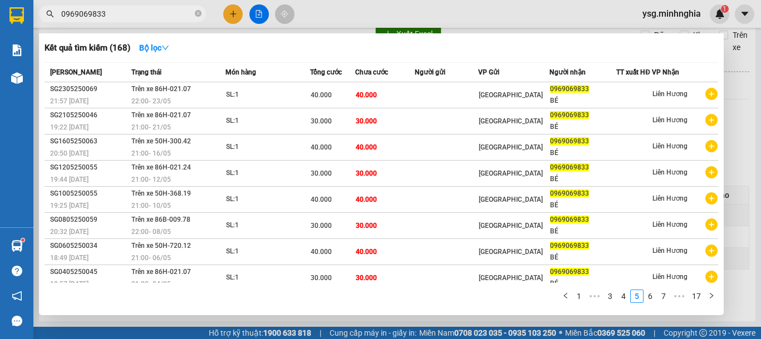
click at [198, 15] on icon "close-circle" at bounding box center [198, 13] width 7 height 7
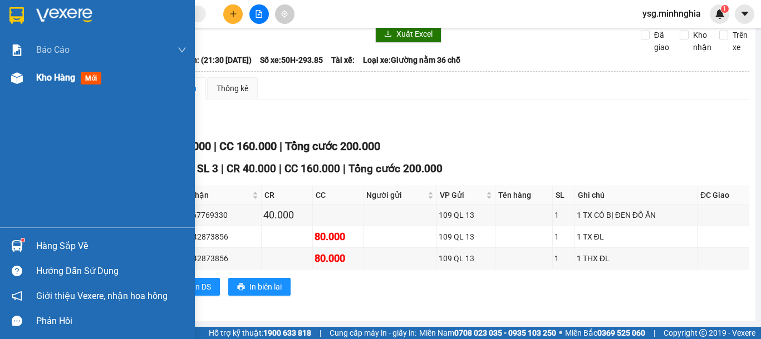
click at [14, 81] on img at bounding box center [17, 78] width 12 height 12
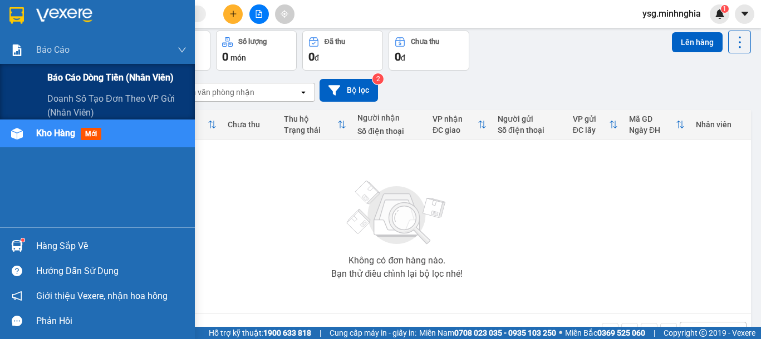
click at [72, 78] on span "Báo cáo dòng tiền (nhân viên)" at bounding box center [110, 78] width 126 height 14
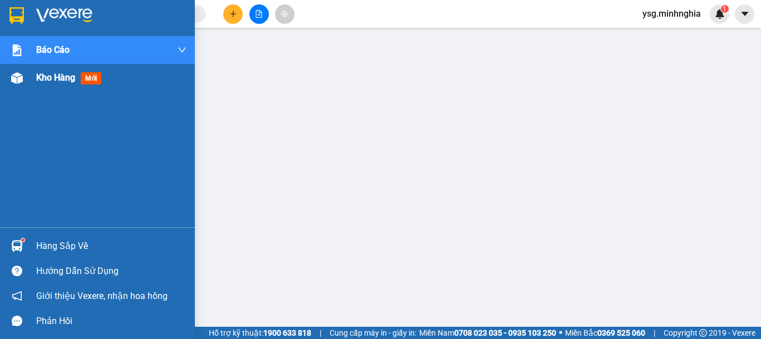
click at [13, 75] on img at bounding box center [17, 78] width 12 height 12
